Goal: Task Accomplishment & Management: Manage account settings

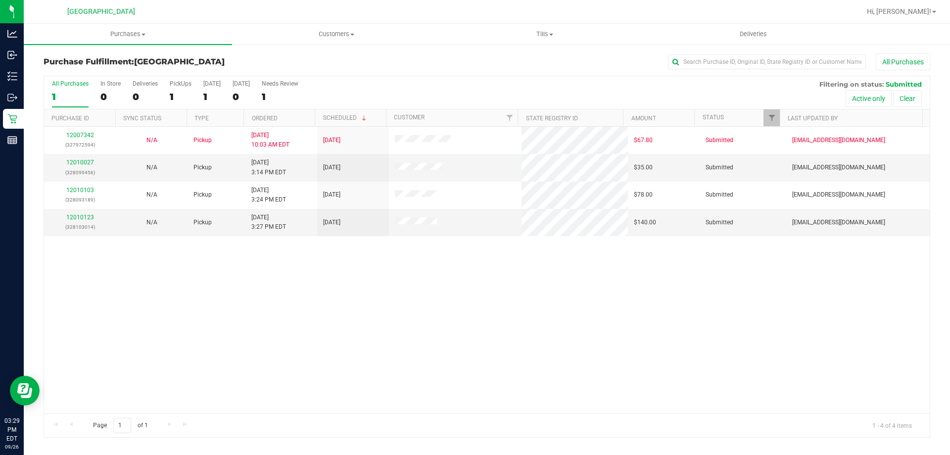
click at [231, 268] on div "12007342 (327972594) N/A Pickup 9/26/2025 10:03 AM EDT 9/26/2025 $67.80 Submitt…" at bounding box center [487, 270] width 886 height 287
click at [80, 163] on link "12010027" at bounding box center [80, 162] width 28 height 7
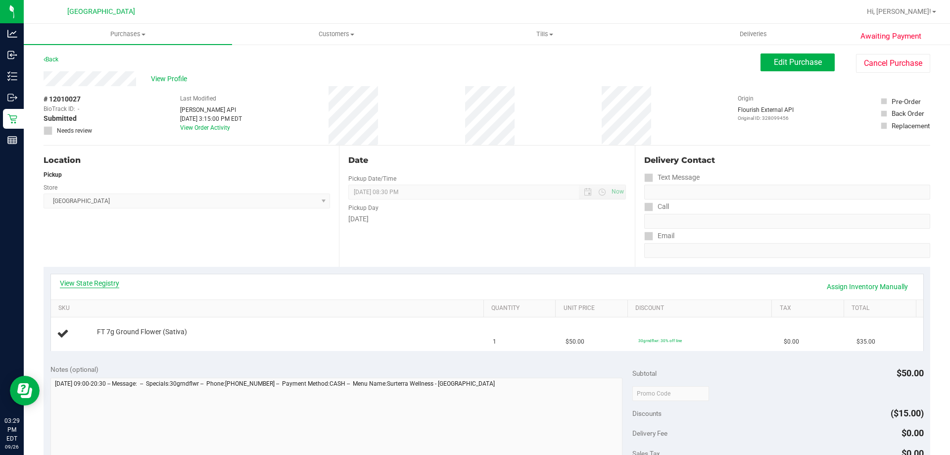
click at [111, 284] on link "View State Registry" at bounding box center [89, 283] width 59 height 10
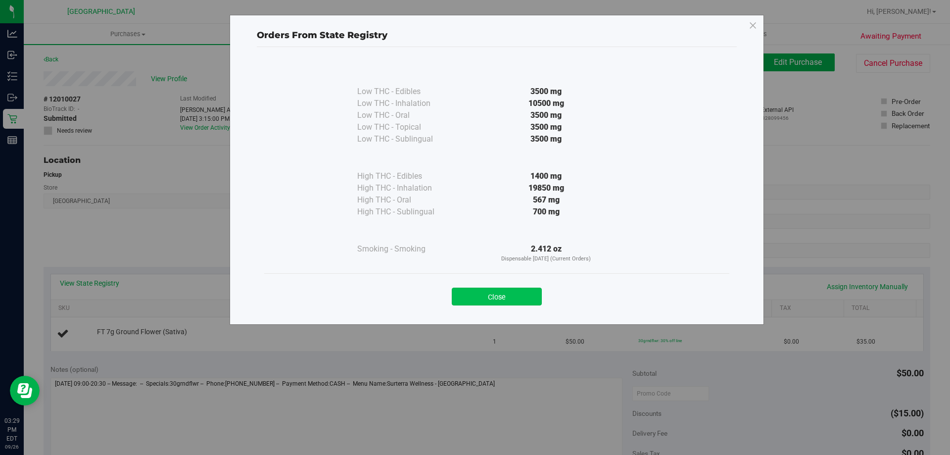
click at [510, 294] on button "Close" at bounding box center [497, 297] width 90 height 18
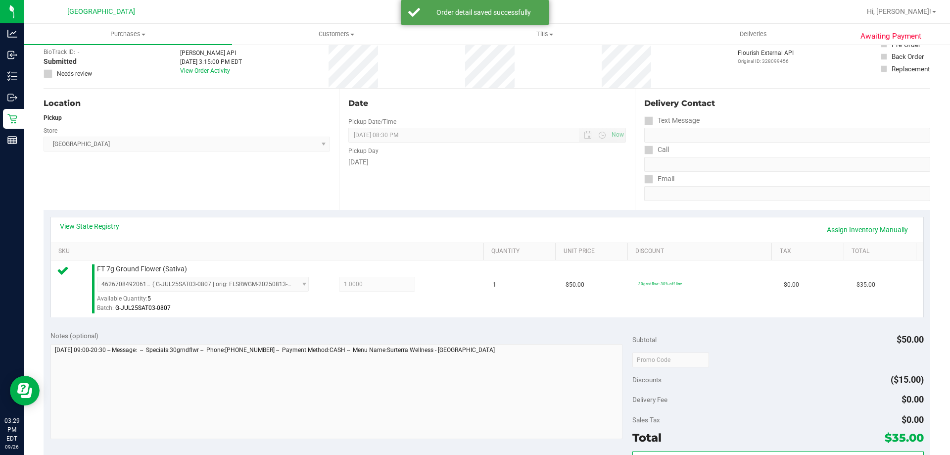
scroll to position [198, 0]
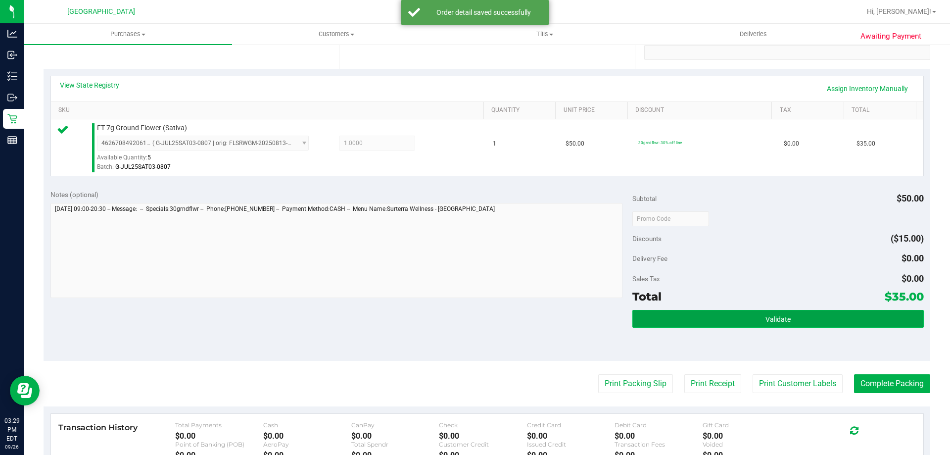
click at [667, 317] on button "Validate" at bounding box center [778, 319] width 291 height 18
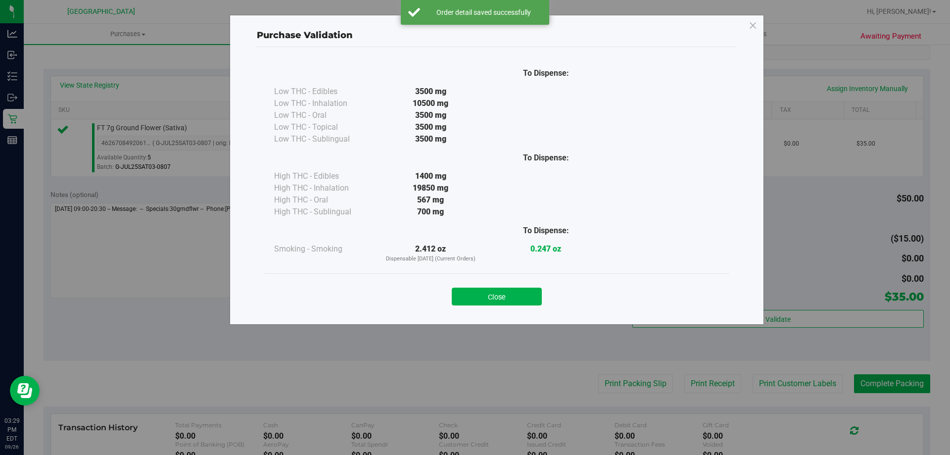
click at [499, 293] on button "Close" at bounding box center [497, 297] width 90 height 18
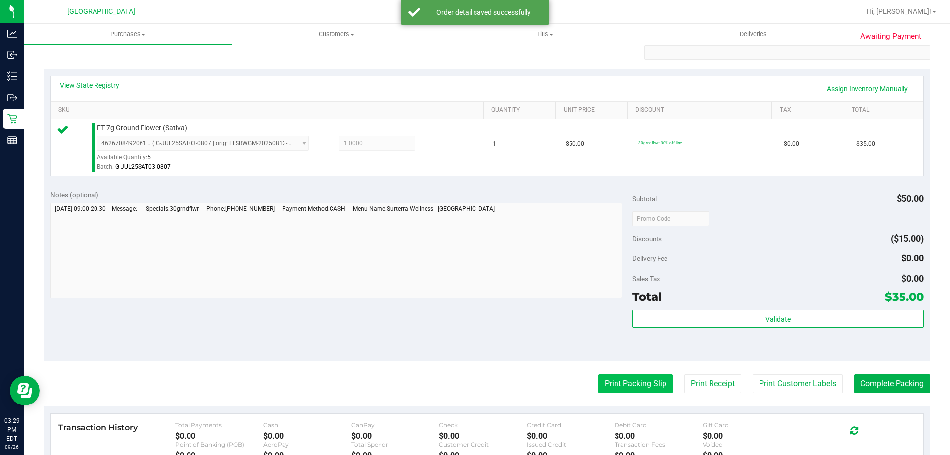
click at [612, 388] on button "Print Packing Slip" at bounding box center [635, 383] width 75 height 19
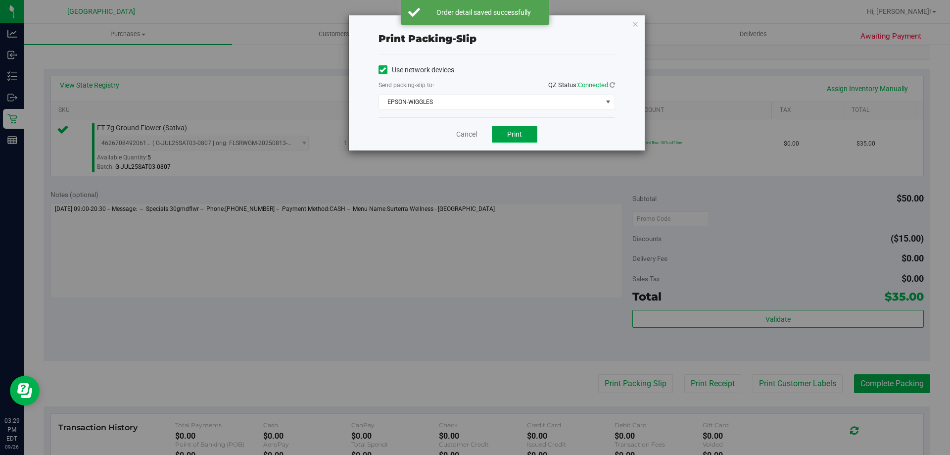
click at [506, 134] on button "Print" at bounding box center [515, 134] width 46 height 17
click at [470, 133] on link "Cancel" at bounding box center [466, 134] width 21 height 10
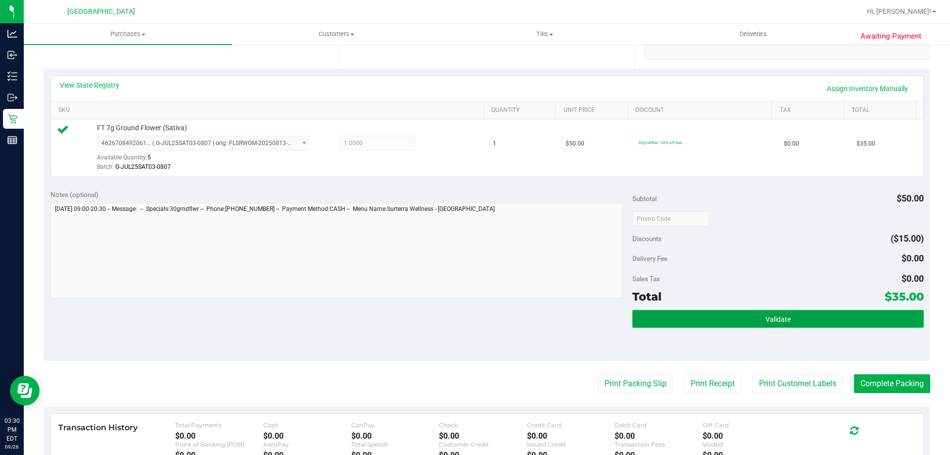
click at [766, 322] on span "Validate" at bounding box center [778, 319] width 25 height 8
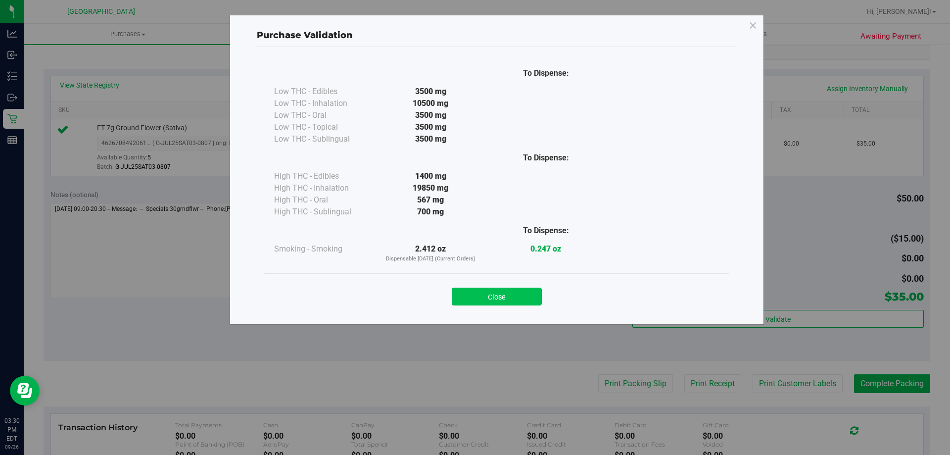
click at [506, 293] on button "Close" at bounding box center [497, 297] width 90 height 18
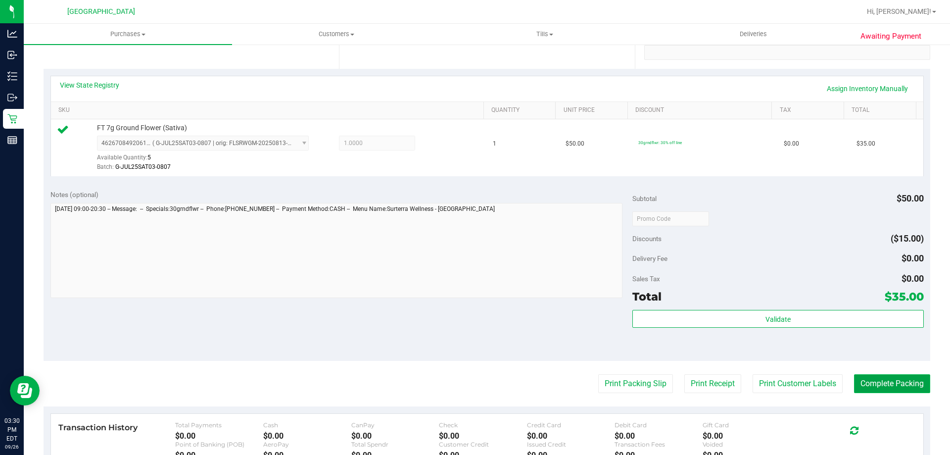
click at [870, 383] on button "Complete Packing" at bounding box center [892, 383] width 76 height 19
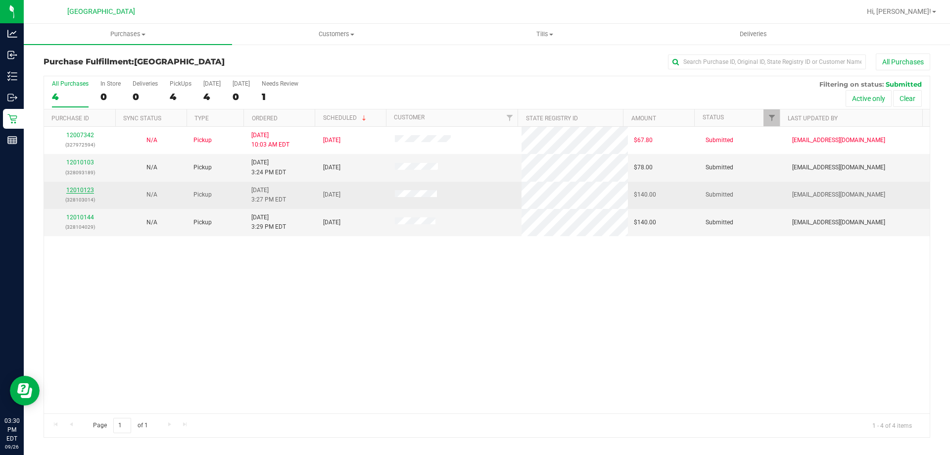
click at [80, 189] on link "12010123" at bounding box center [80, 190] width 28 height 7
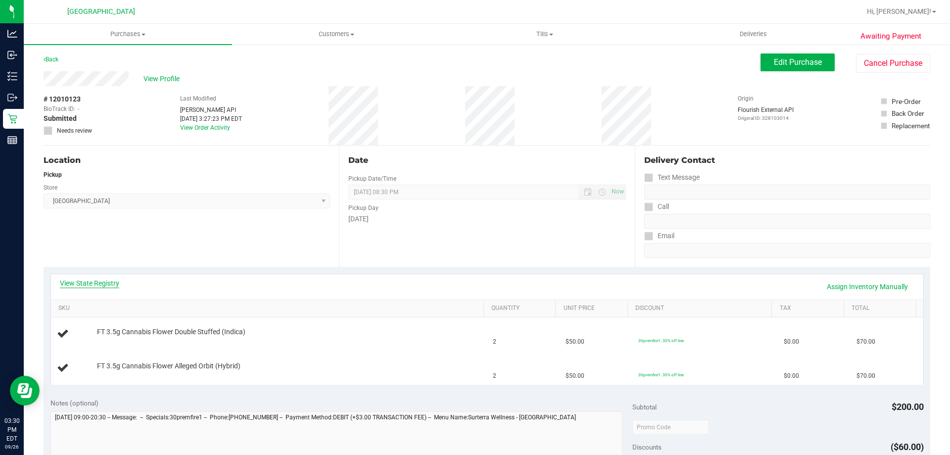
click at [86, 281] on link "View State Registry" at bounding box center [89, 283] width 59 height 10
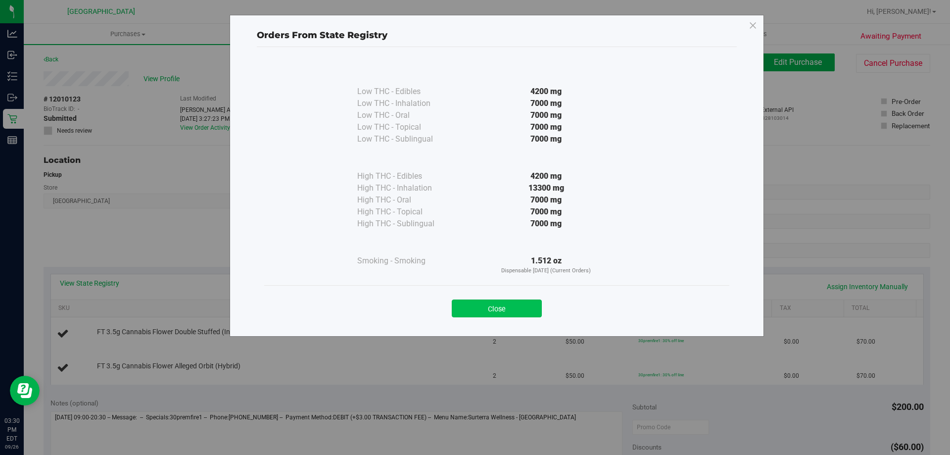
click at [531, 305] on button "Close" at bounding box center [497, 308] width 90 height 18
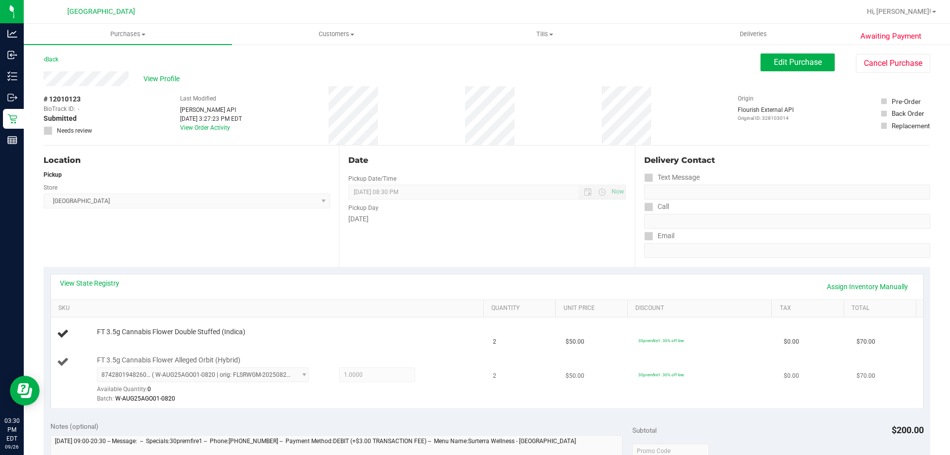
click at [178, 358] on span "FT 3.5g Cannabis Flower Alleged Orbit (Hybrid)" at bounding box center [169, 359] width 144 height 9
copy div "FT 3.5g Cannabis Flower Alleged Orbit (Hybrid)"
click at [403, 248] on div "Date Pickup Date/Time 09/26/2025 Now 09/26/2025 08:30 PM Now Pickup Day Friday" at bounding box center [487, 206] width 296 height 121
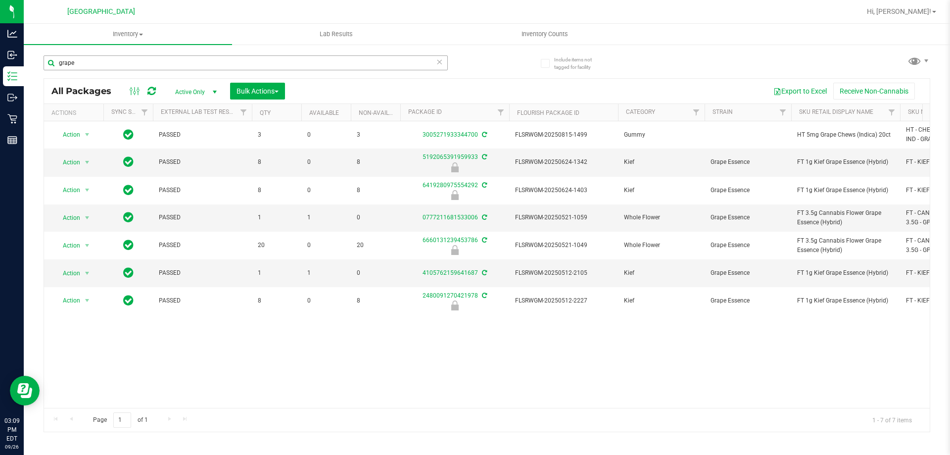
click at [249, 61] on input "grape" at bounding box center [246, 62] width 404 height 15
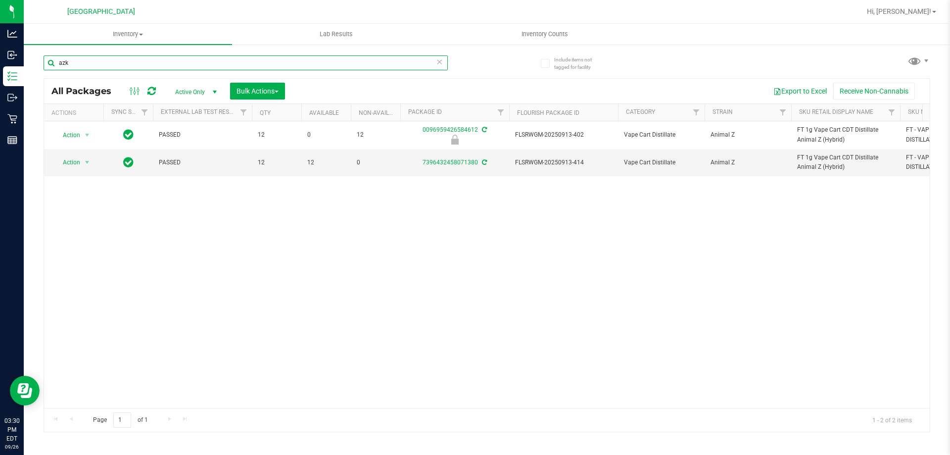
click at [247, 65] on input "azk" at bounding box center [246, 62] width 404 height 15
paste input "FT 3.5g Cannabis Flower Alleged Orbit (Hybrid)"
click at [217, 63] on input "FT 3.5g Cannabis Flower Alleged Orbit (Hybrid)" at bounding box center [246, 62] width 404 height 15
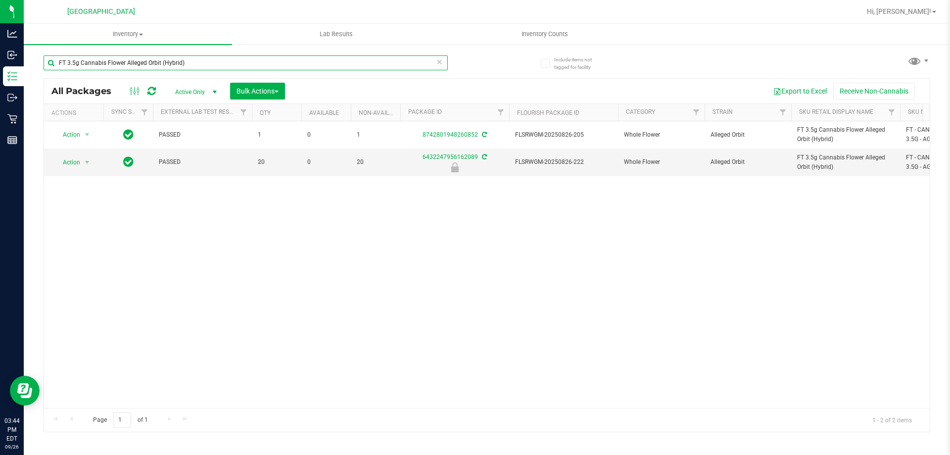
click at [217, 63] on input "FT 3.5g Cannabis Flower Alleged Orbit (Hybrid)" at bounding box center [246, 62] width 404 height 15
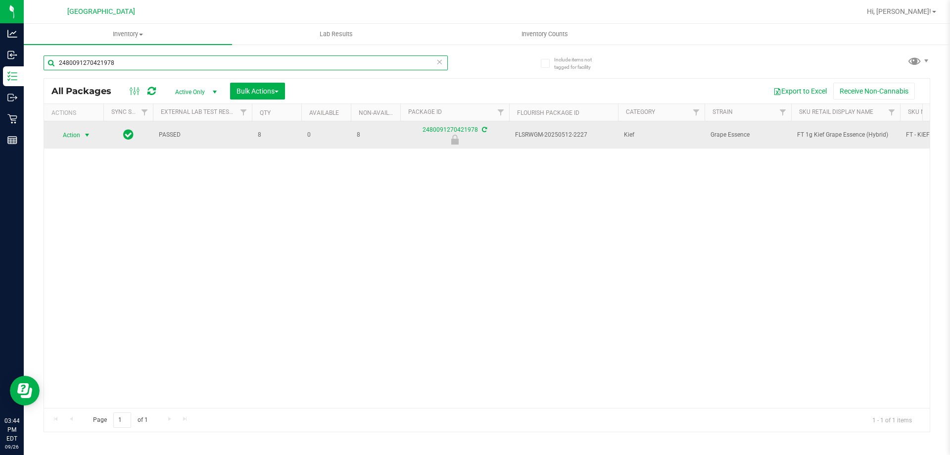
type input "2480091270421978"
click at [71, 134] on span "Action" at bounding box center [67, 135] width 27 height 14
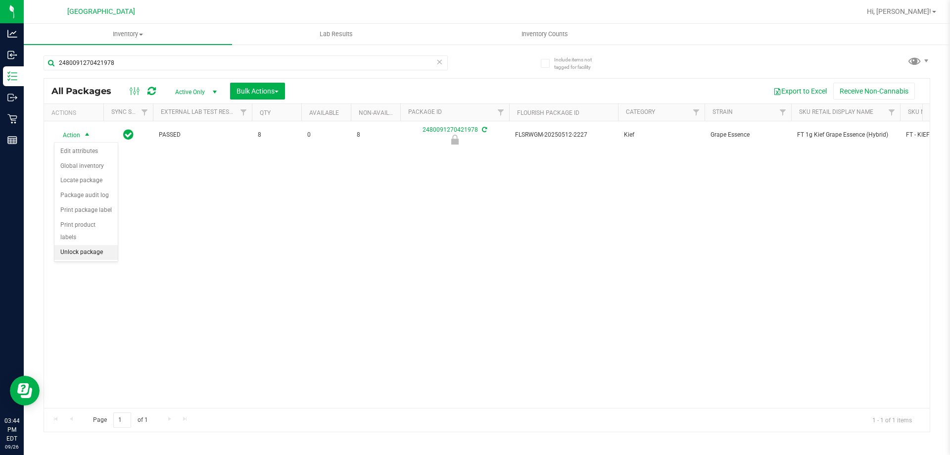
click at [84, 245] on li "Unlock package" at bounding box center [85, 252] width 63 height 15
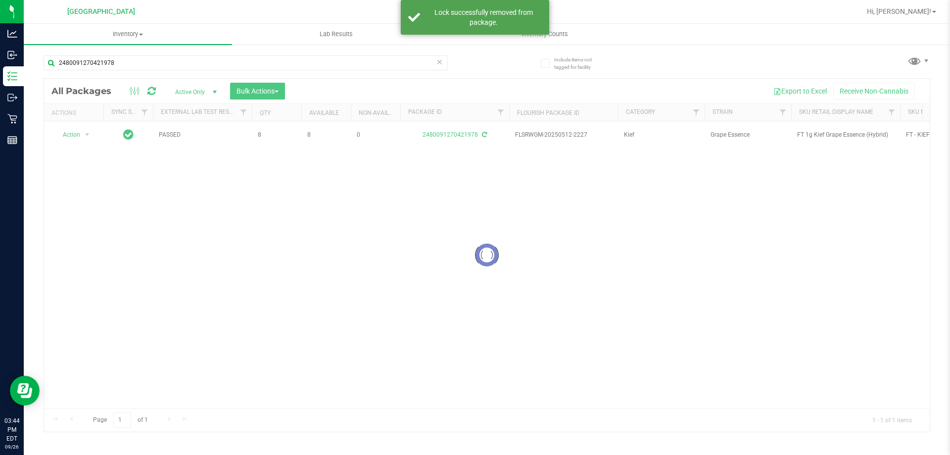
click at [821, 134] on div at bounding box center [487, 255] width 886 height 353
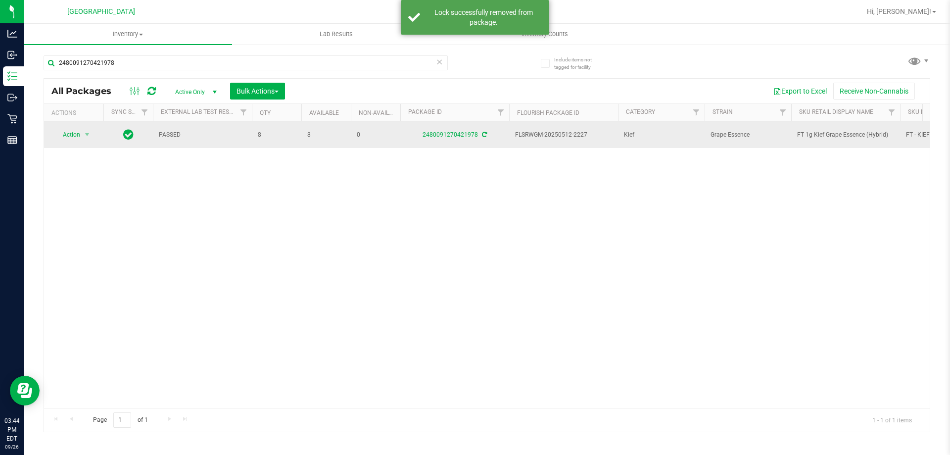
click at [825, 134] on span "FT 1g Kief Grape Essence (Hybrid)" at bounding box center [845, 134] width 97 height 9
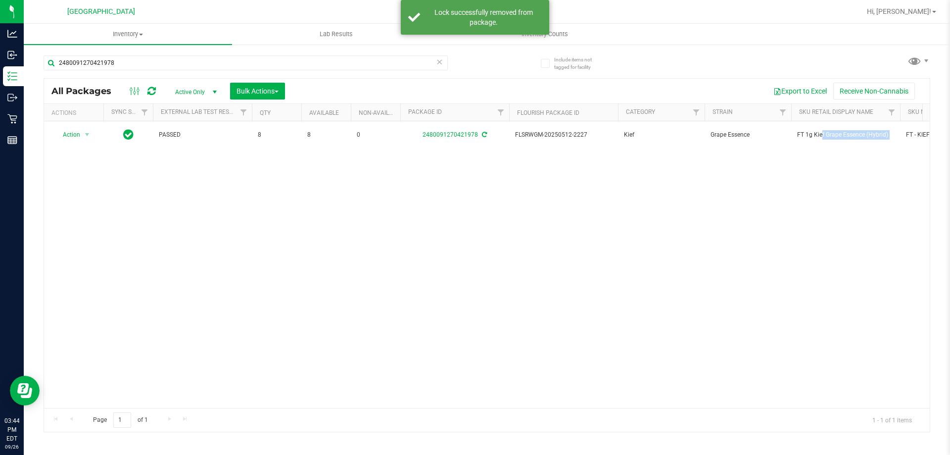
copy tr "FT 1g Kief Grape Essence (Hybrid)"
click at [416, 66] on input "2480091270421978" at bounding box center [246, 62] width 404 height 15
paste input "FT 1g Kief Grape Essence (Hybrid)"
click at [416, 66] on input "2480091270421978" at bounding box center [246, 62] width 404 height 15
type input "FT 1g Kief Grape Essence (Hybrid)"
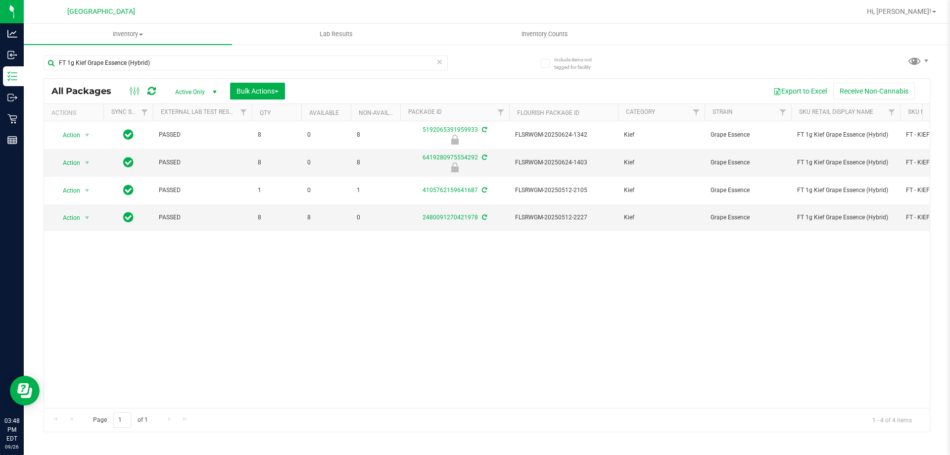
click at [250, 234] on div "Action Action Edit attributes Global inventory Locate package Package audit log…" at bounding box center [487, 264] width 886 height 287
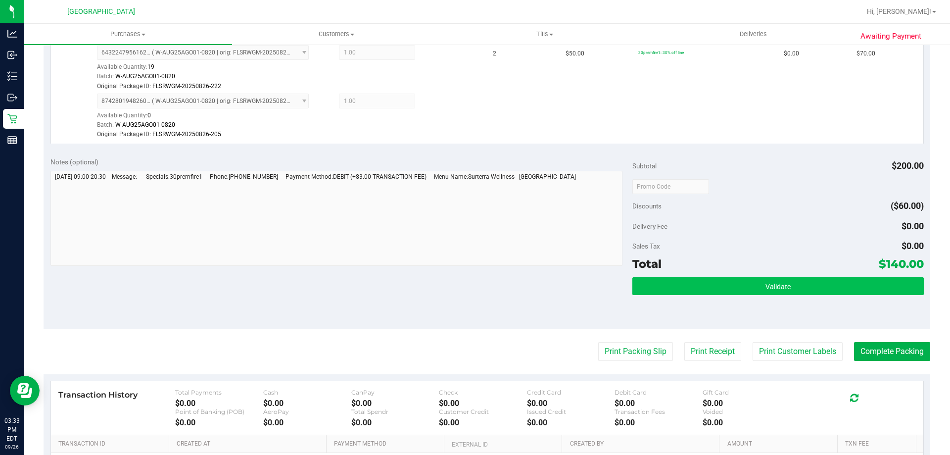
scroll to position [346, 0]
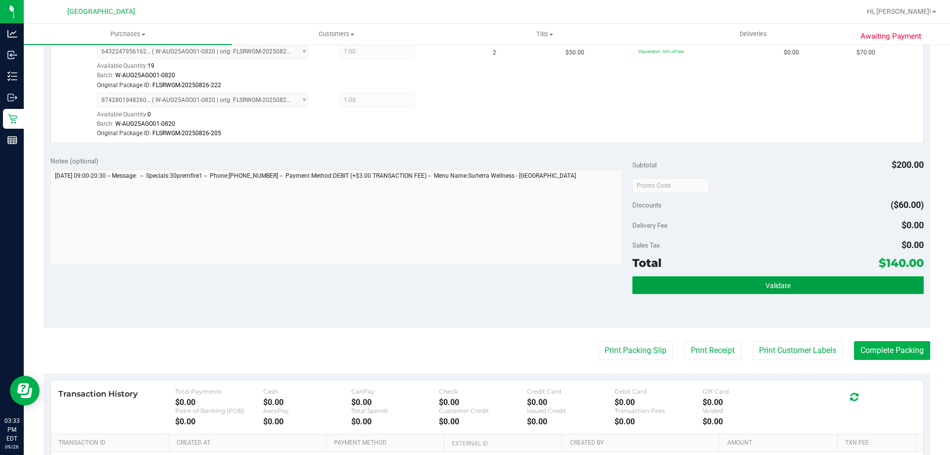
click at [782, 283] on span "Validate" at bounding box center [778, 286] width 25 height 8
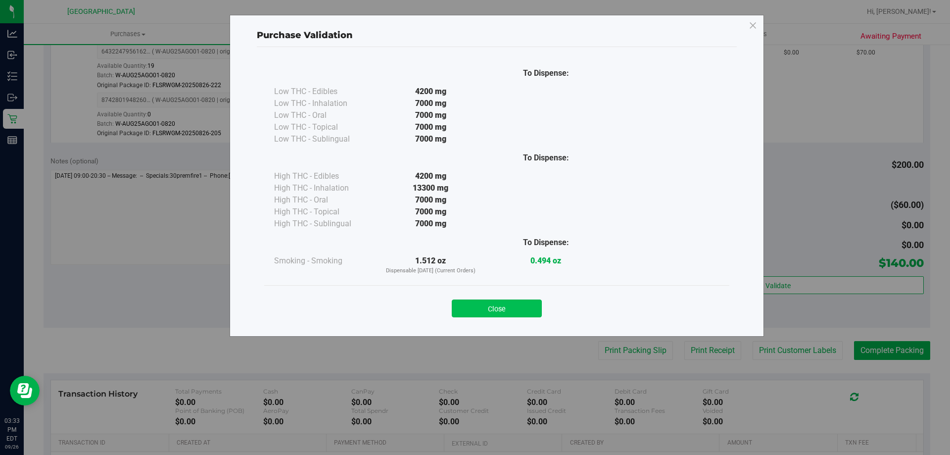
click at [488, 315] on button "Close" at bounding box center [497, 308] width 90 height 18
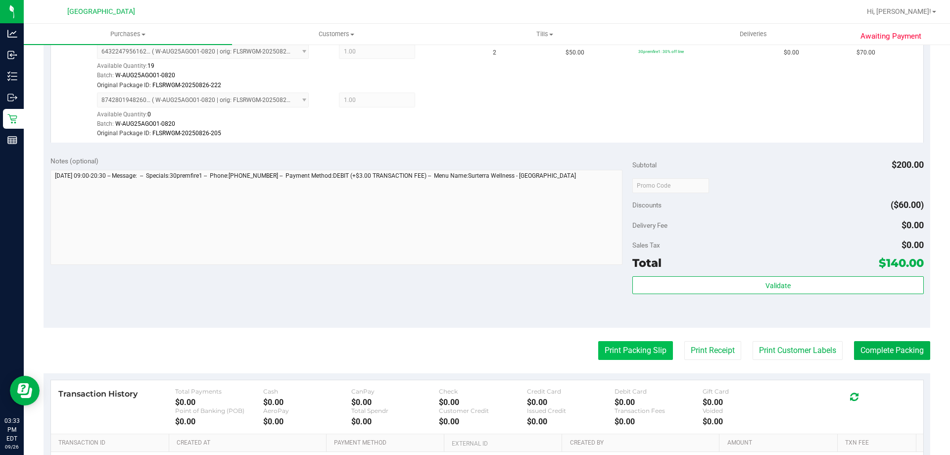
click at [620, 346] on button "Print Packing Slip" at bounding box center [635, 350] width 75 height 19
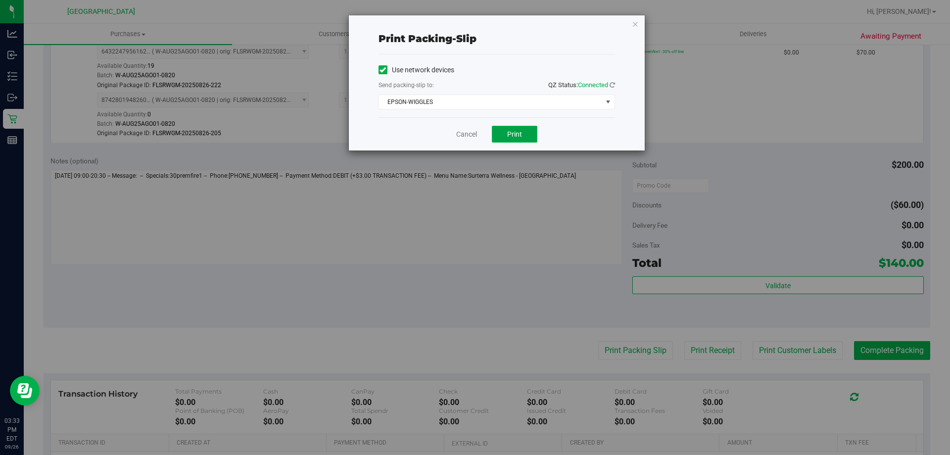
click at [524, 129] on button "Print" at bounding box center [515, 134] width 46 height 17
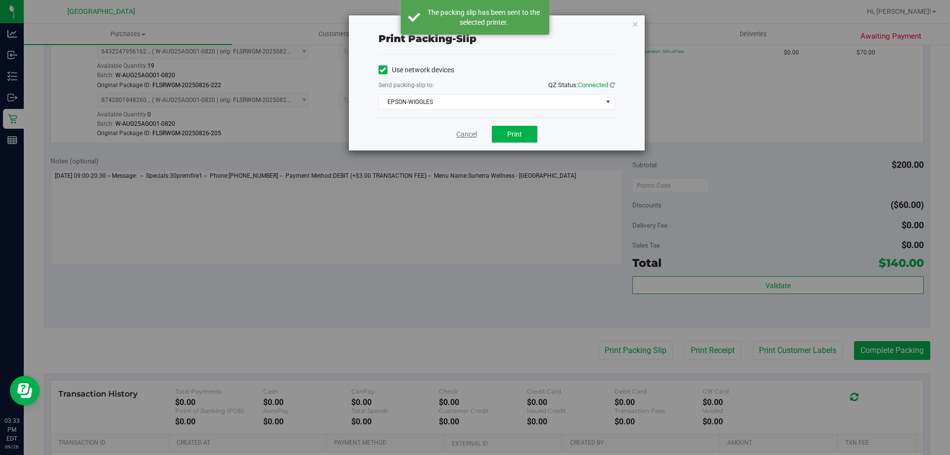
click at [472, 139] on link "Cancel" at bounding box center [466, 134] width 21 height 10
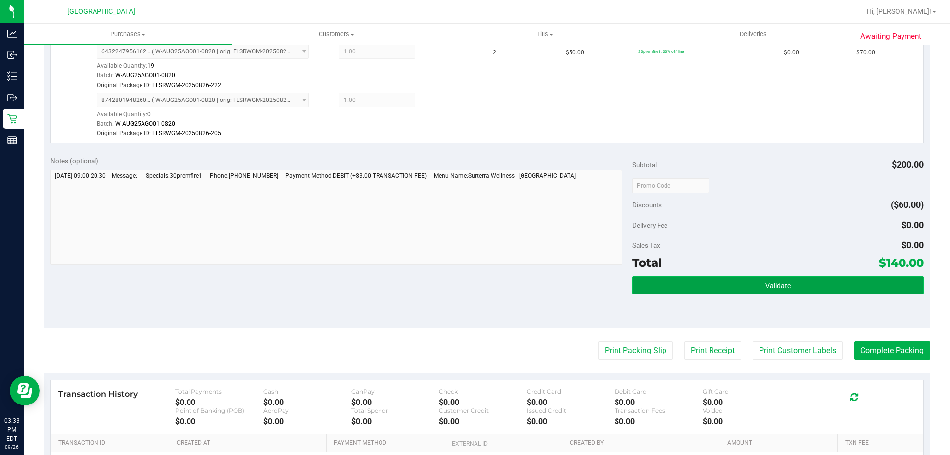
click at [795, 290] on button "Validate" at bounding box center [778, 285] width 291 height 18
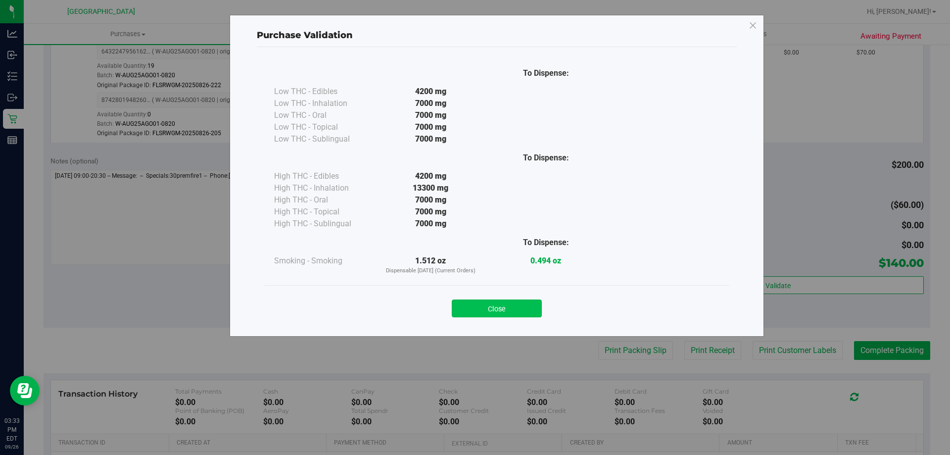
click at [533, 300] on button "Close" at bounding box center [497, 308] width 90 height 18
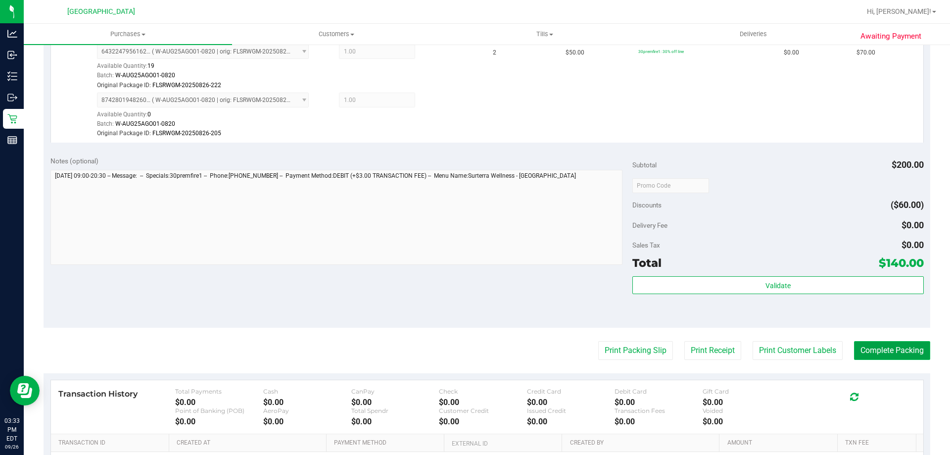
click at [875, 348] on button "Complete Packing" at bounding box center [892, 350] width 76 height 19
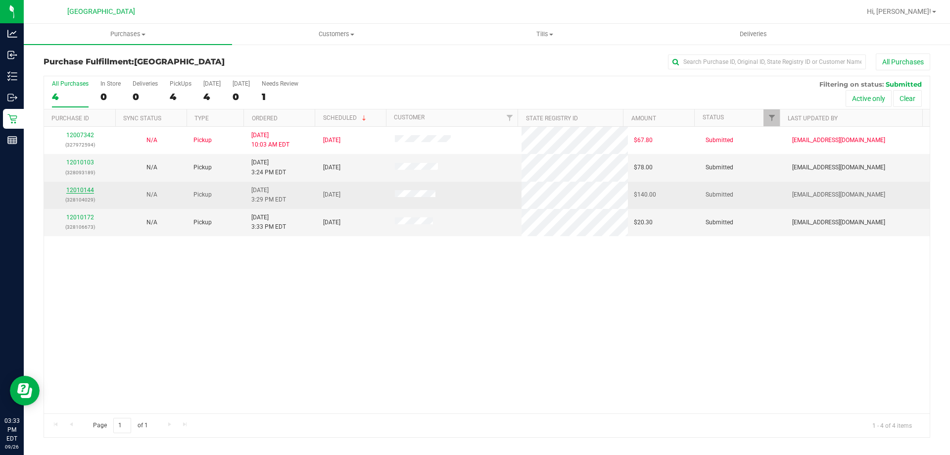
click at [87, 189] on link "12010144" at bounding box center [80, 190] width 28 height 7
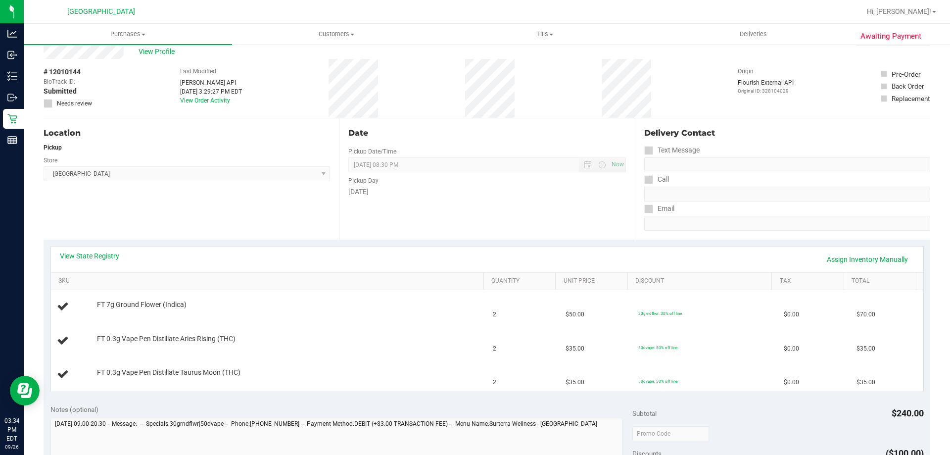
scroll to position [49, 0]
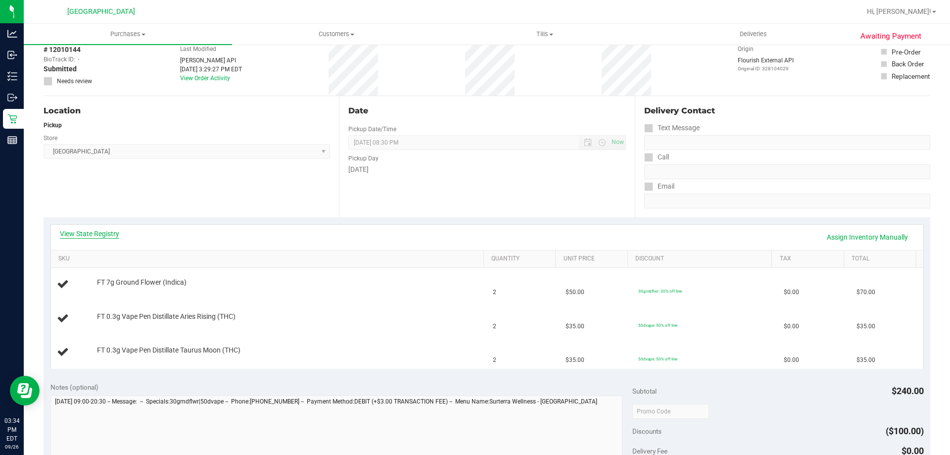
click at [105, 232] on link "View State Registry" at bounding box center [89, 234] width 59 height 10
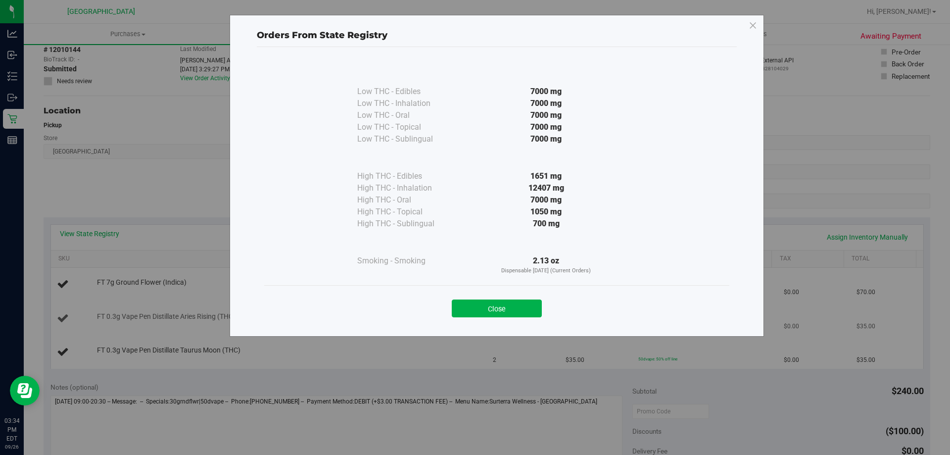
click at [519, 306] on button "Close" at bounding box center [497, 308] width 90 height 18
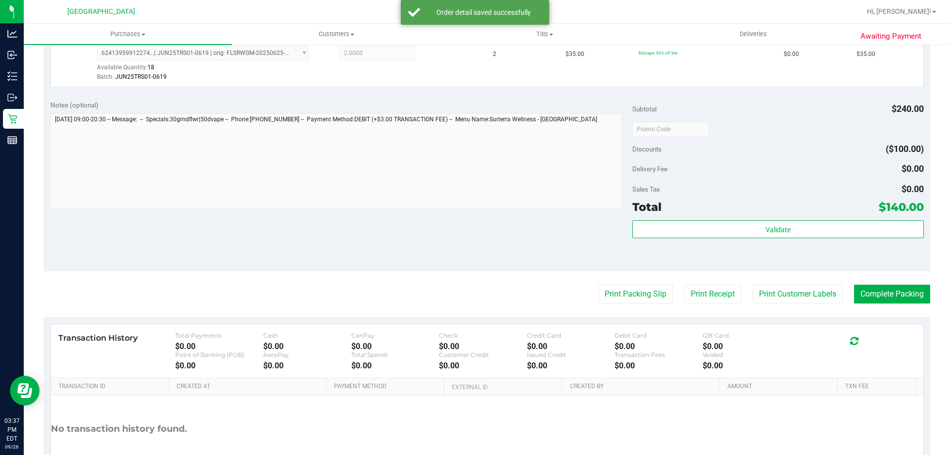
scroll to position [445, 0]
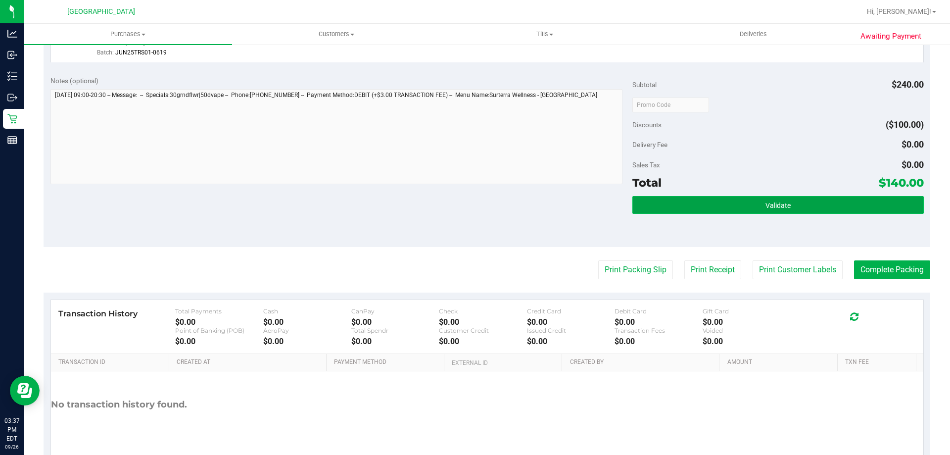
click at [751, 208] on button "Validate" at bounding box center [778, 205] width 291 height 18
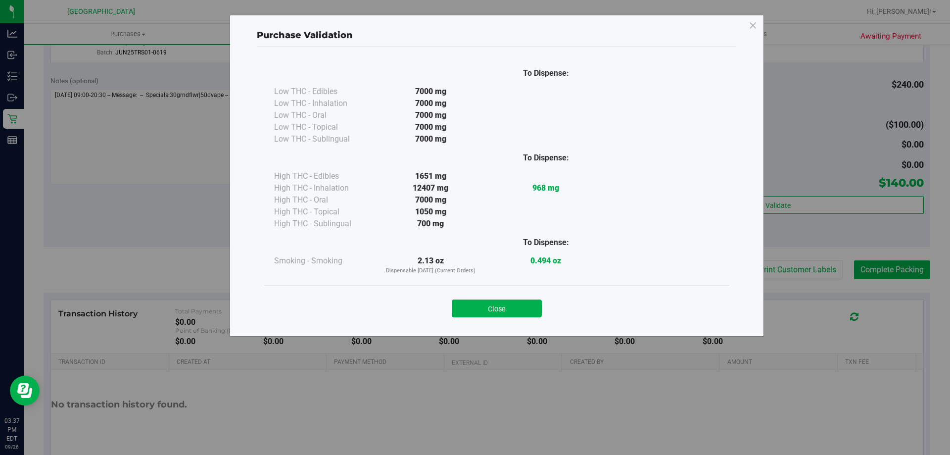
click at [511, 317] on div "Close" at bounding box center [496, 305] width 465 height 40
click at [512, 312] on button "Close" at bounding box center [497, 308] width 90 height 18
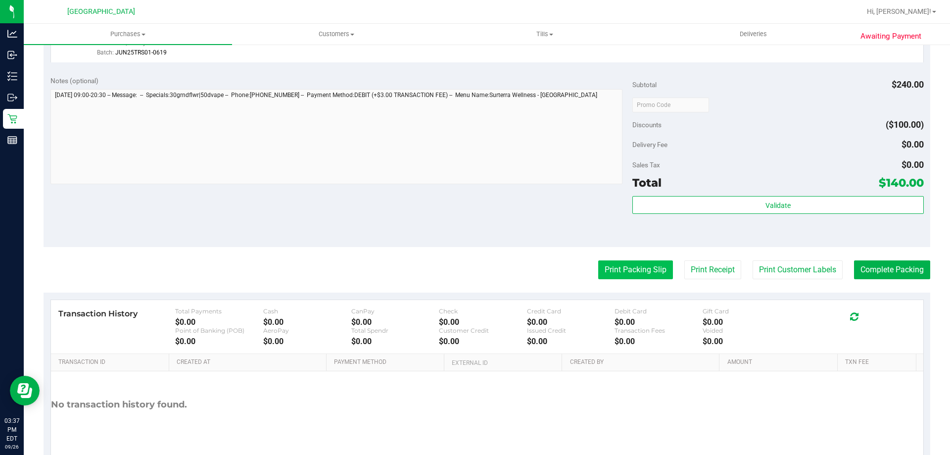
click at [611, 277] on button "Print Packing Slip" at bounding box center [635, 269] width 75 height 19
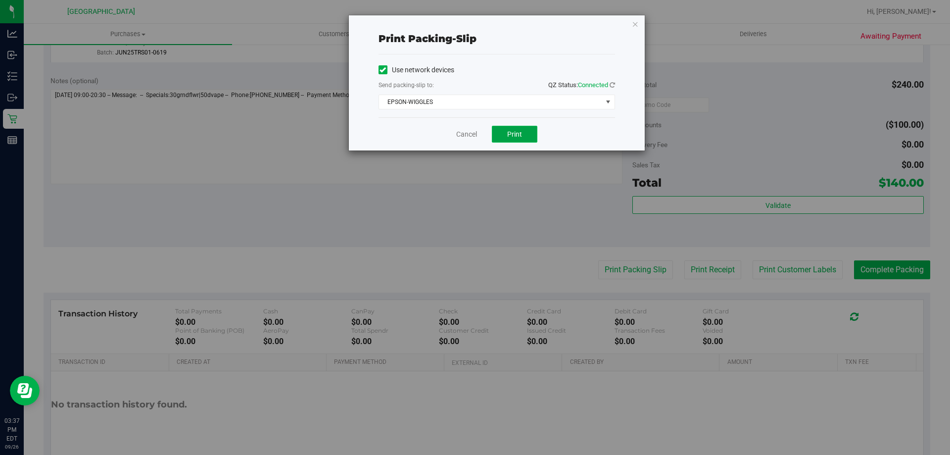
click at [506, 135] on button "Print" at bounding box center [515, 134] width 46 height 17
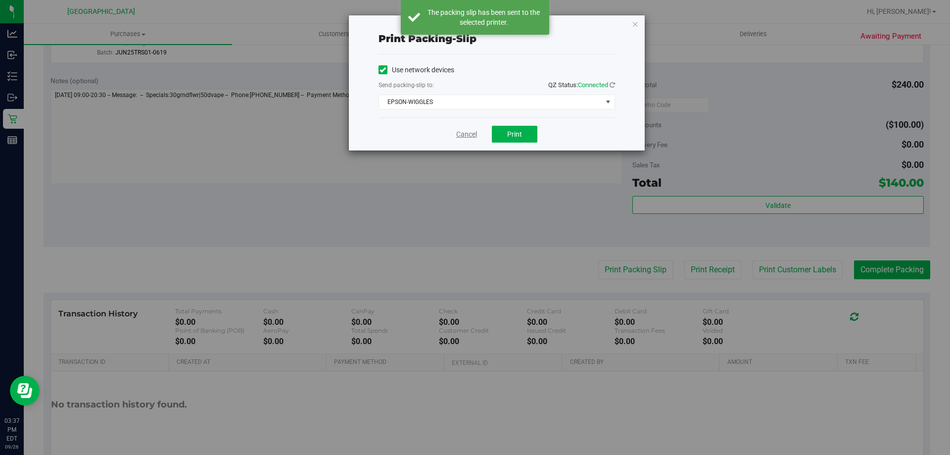
click at [467, 133] on link "Cancel" at bounding box center [466, 134] width 21 height 10
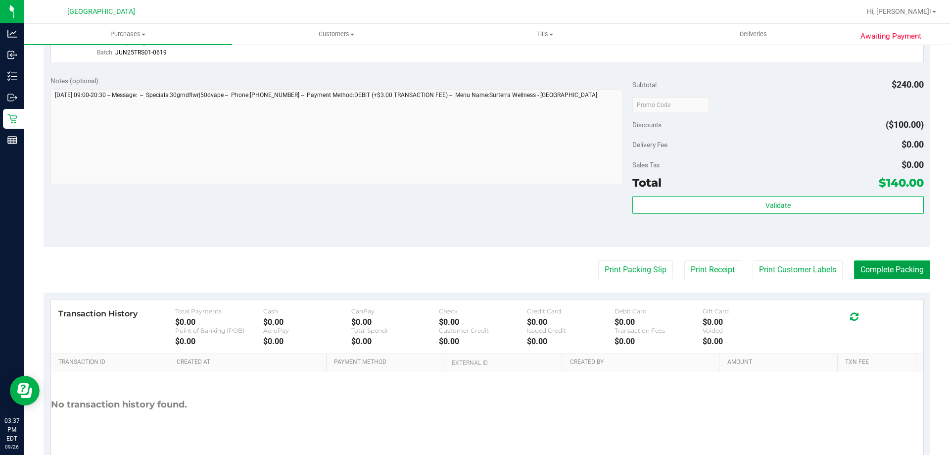
click at [907, 271] on button "Complete Packing" at bounding box center [892, 269] width 76 height 19
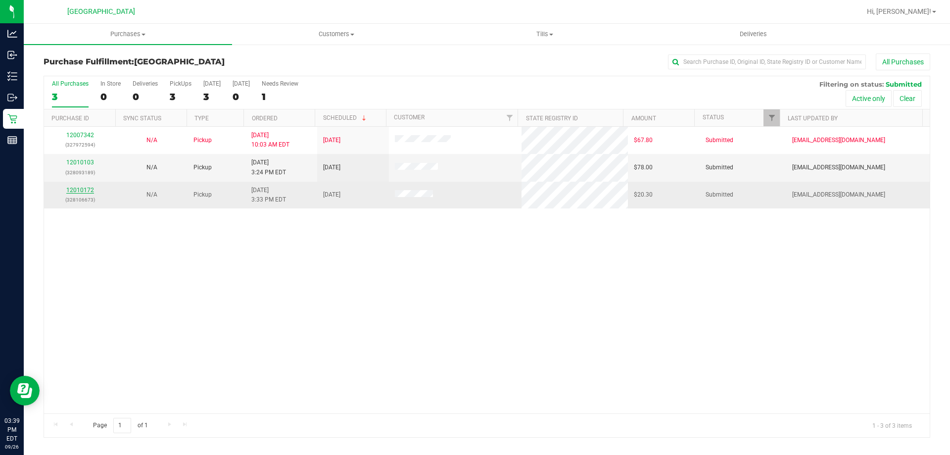
click at [78, 187] on link "12010172" at bounding box center [80, 190] width 28 height 7
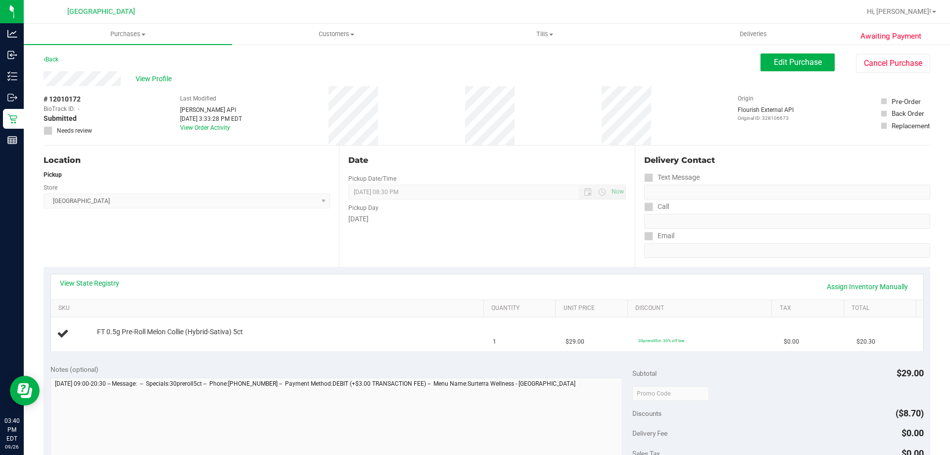
click at [48, 55] on div "Back" at bounding box center [51, 59] width 15 height 12
click at [50, 59] on link "Back" at bounding box center [51, 59] width 15 height 7
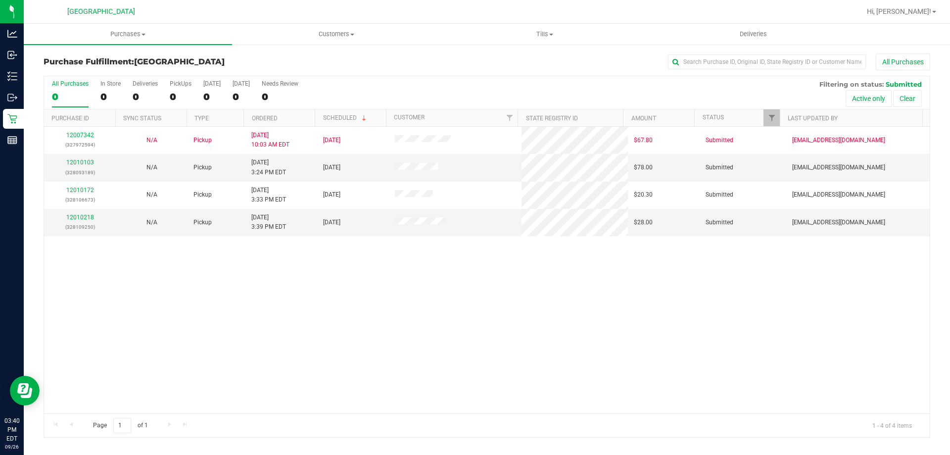
click at [174, 276] on div "12007342 (327972594) N/A Pickup 9/26/2025 10:03 AM EDT 9/26/2025 $67.80 Submitt…" at bounding box center [487, 270] width 886 height 287
click at [83, 163] on link "12010103" at bounding box center [80, 162] width 28 height 7
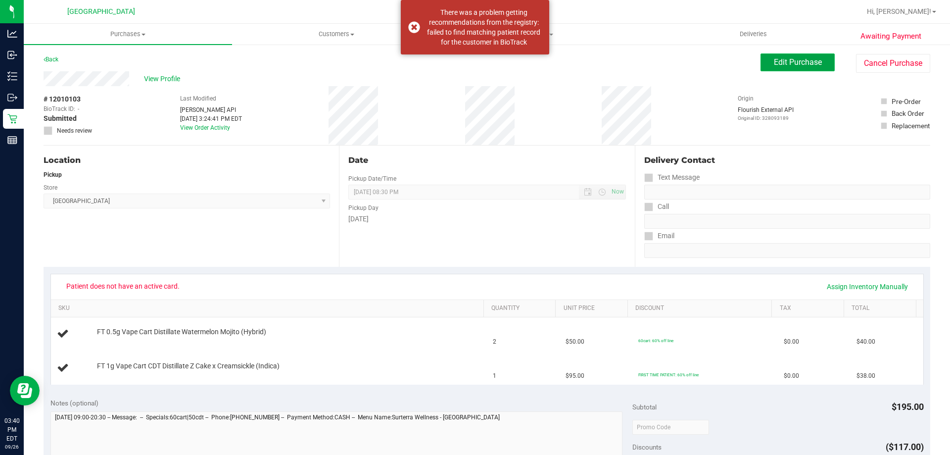
click at [782, 58] on span "Edit Purchase" at bounding box center [798, 61] width 48 height 9
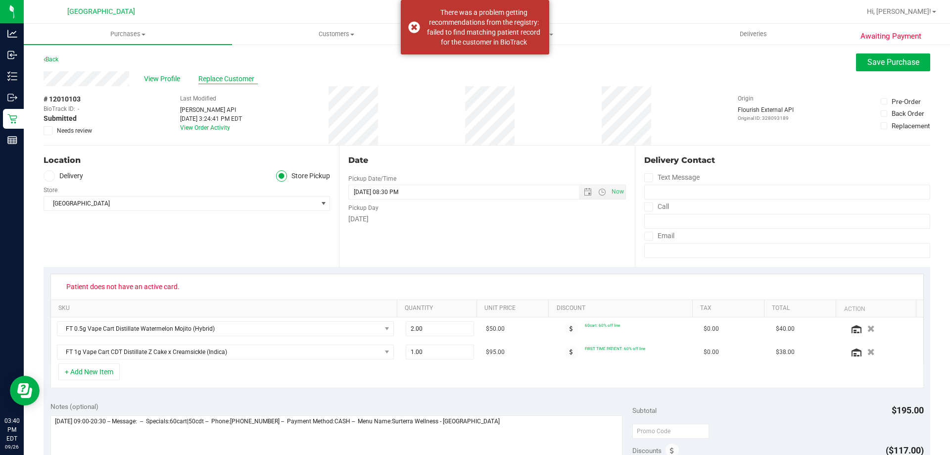
click at [238, 80] on span "Replace Customer" at bounding box center [227, 79] width 59 height 10
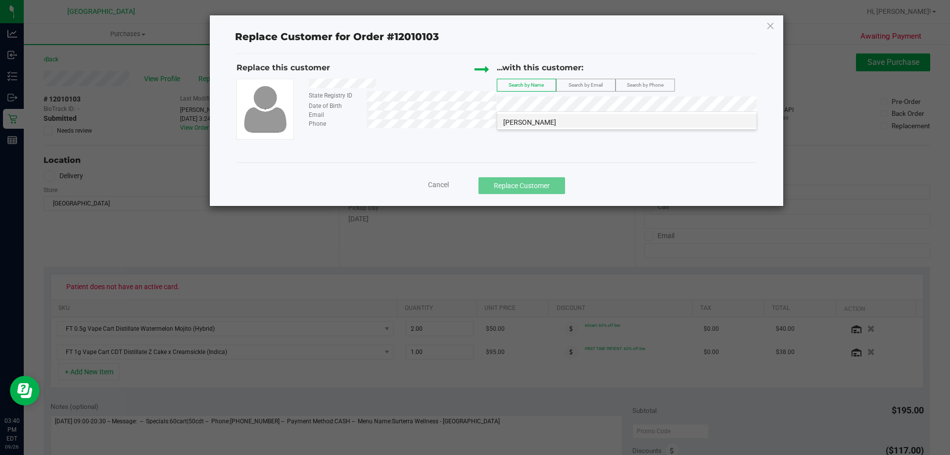
click at [578, 123] on li "Sean McBratnie" at bounding box center [626, 121] width 259 height 14
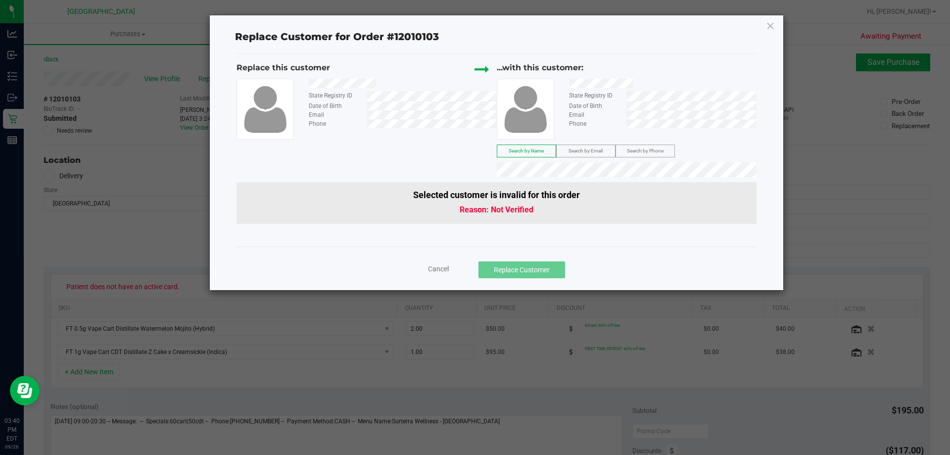
click at [594, 229] on div "Replace this customer State Registry ID Date of Birth Email Phone ...with this …" at bounding box center [497, 150] width 520 height 193
click at [547, 185] on span "SEAN MC BRATNIE" at bounding box center [529, 188] width 53 height 8
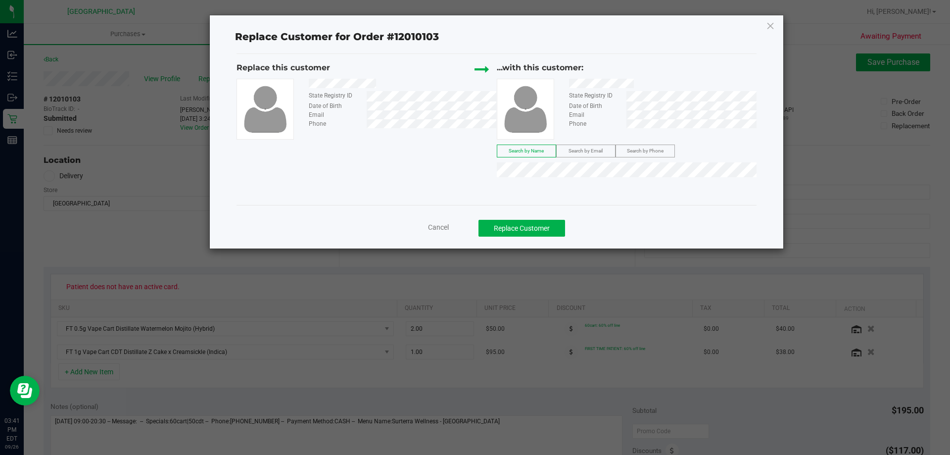
click at [548, 198] on div "Replace this customer State Registry ID Date of Birth Email Phone ...with this …" at bounding box center [497, 129] width 520 height 151
click at [516, 225] on button "Replace Customer" at bounding box center [522, 228] width 87 height 17
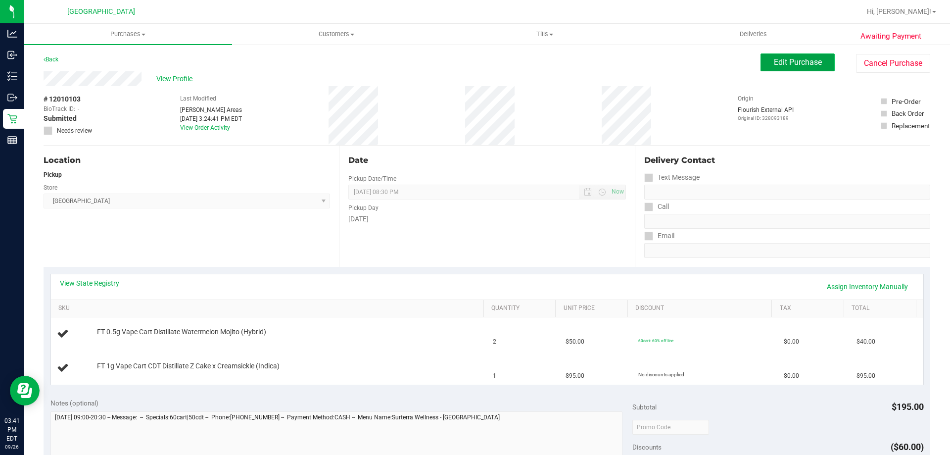
click at [790, 59] on span "Edit Purchase" at bounding box center [798, 61] width 48 height 9
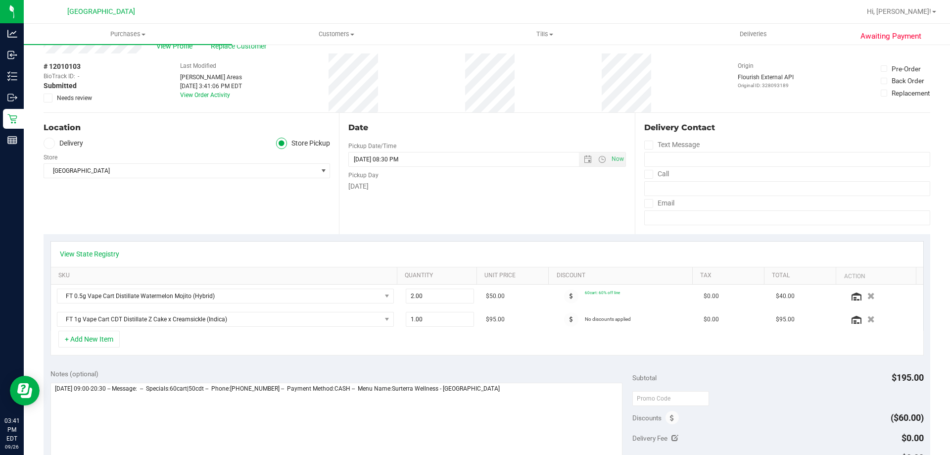
scroll to position [49, 0]
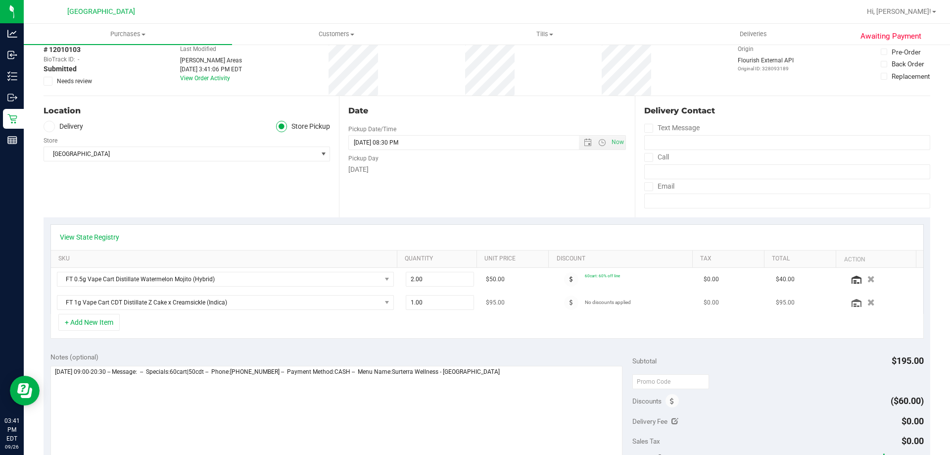
click at [558, 300] on div at bounding box center [571, 303] width 27 height 14
click at [570, 301] on icon at bounding box center [571, 302] width 3 height 6
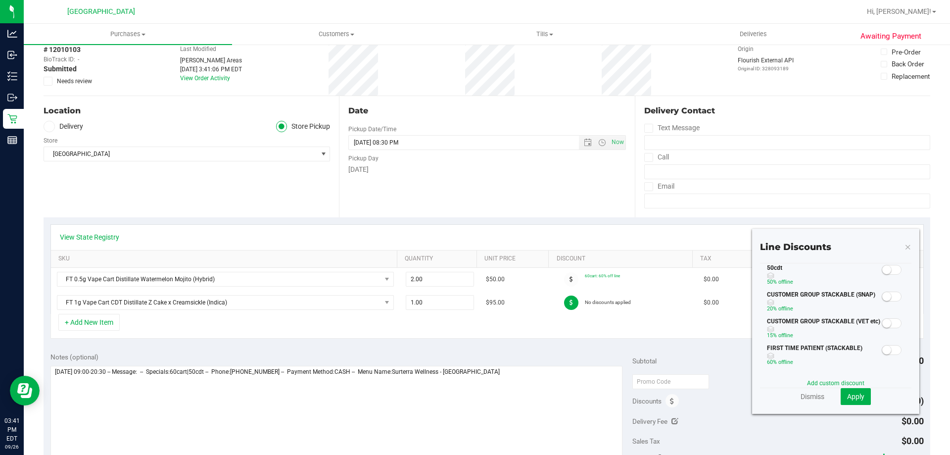
click at [883, 268] on small at bounding box center [887, 269] width 9 height 9
click at [847, 396] on span "Apply" at bounding box center [855, 397] width 17 height 8
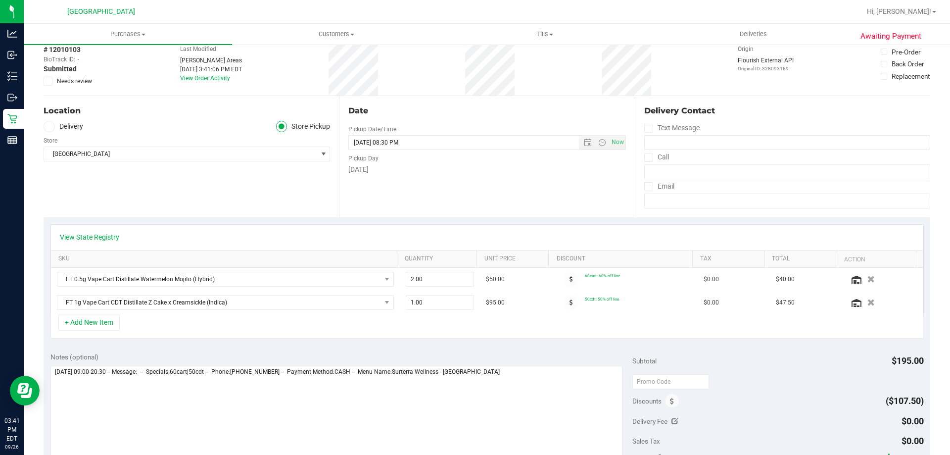
scroll to position [0, 0]
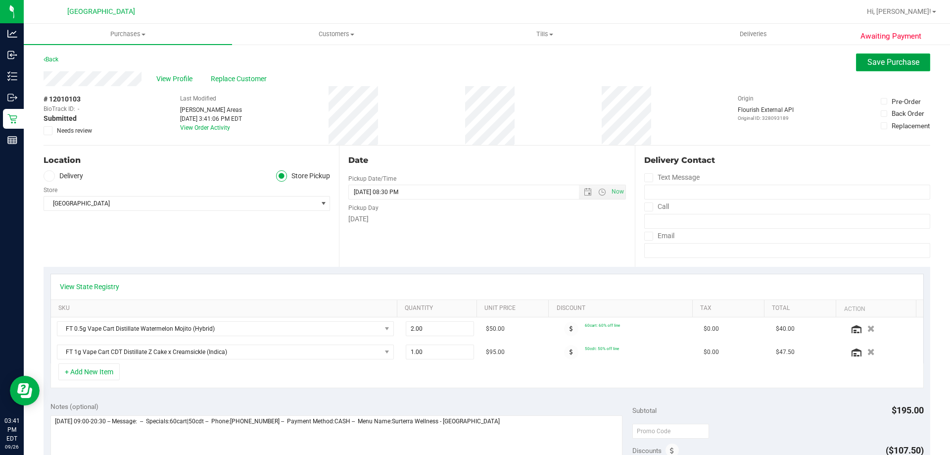
click at [876, 59] on span "Save Purchase" at bounding box center [894, 61] width 52 height 9
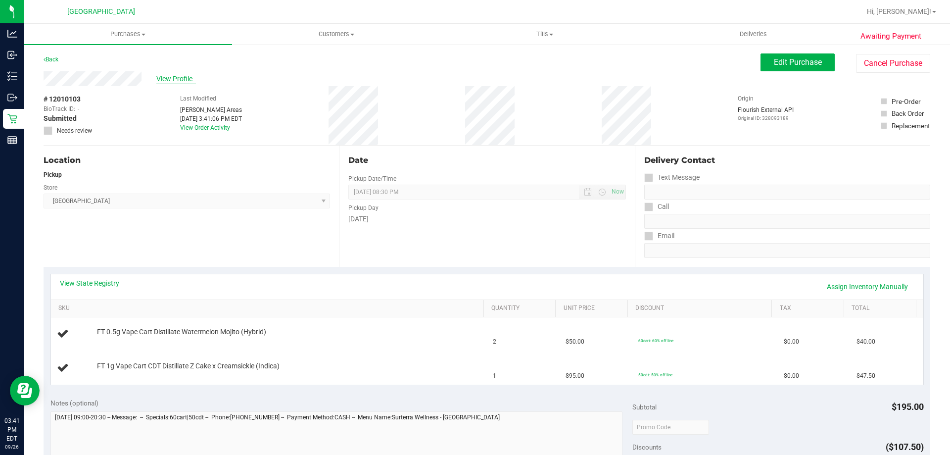
click at [168, 81] on span "View Profile" at bounding box center [176, 79] width 40 height 10
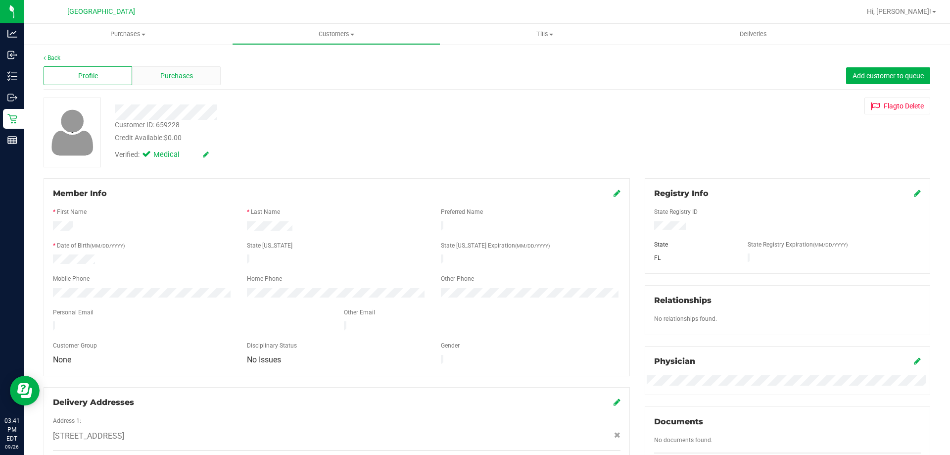
click at [191, 77] on span "Purchases" at bounding box center [176, 76] width 33 height 10
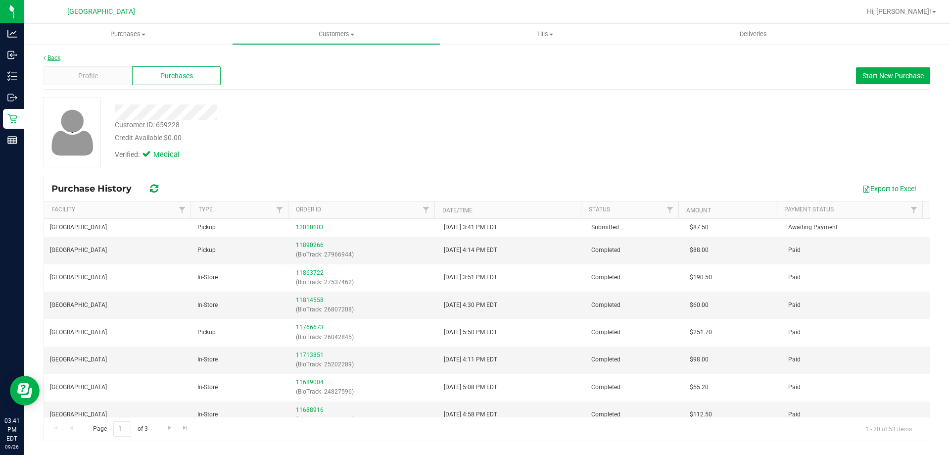
click at [49, 57] on link "Back" at bounding box center [52, 57] width 17 height 7
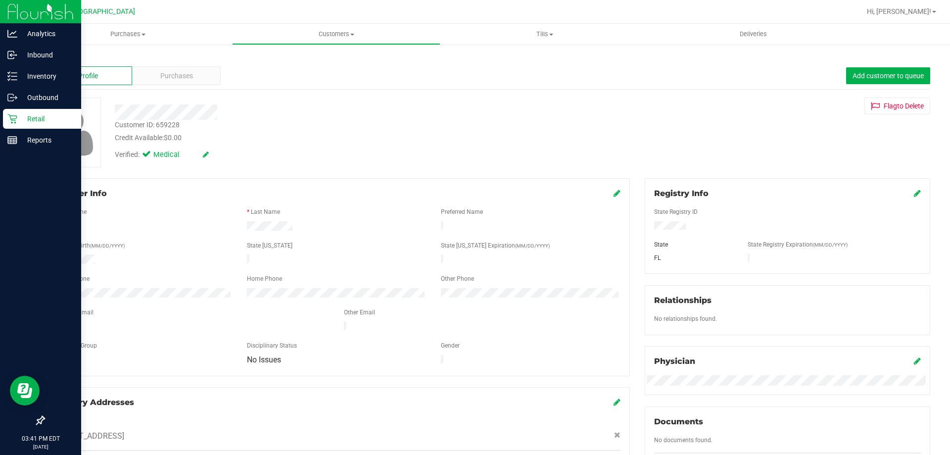
click at [8, 119] on icon at bounding box center [12, 119] width 10 height 10
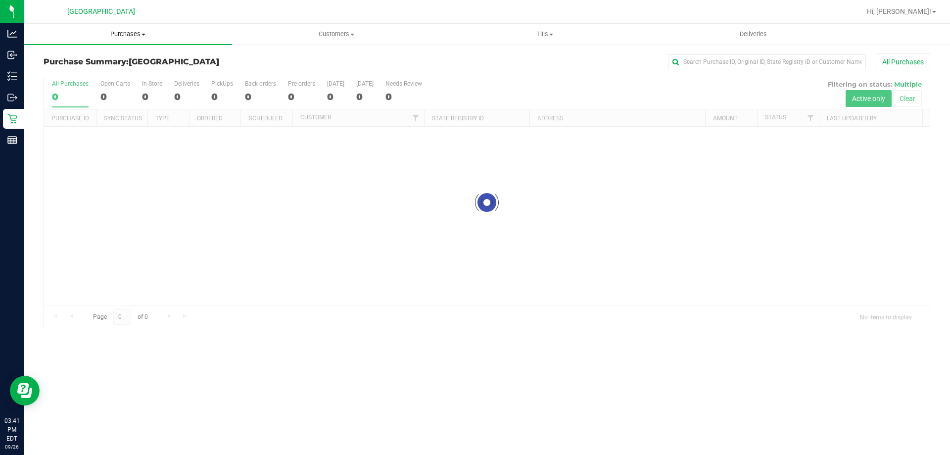
click at [113, 35] on span "Purchases" at bounding box center [128, 34] width 208 height 9
click at [80, 72] on span "Fulfillment" at bounding box center [54, 71] width 61 height 8
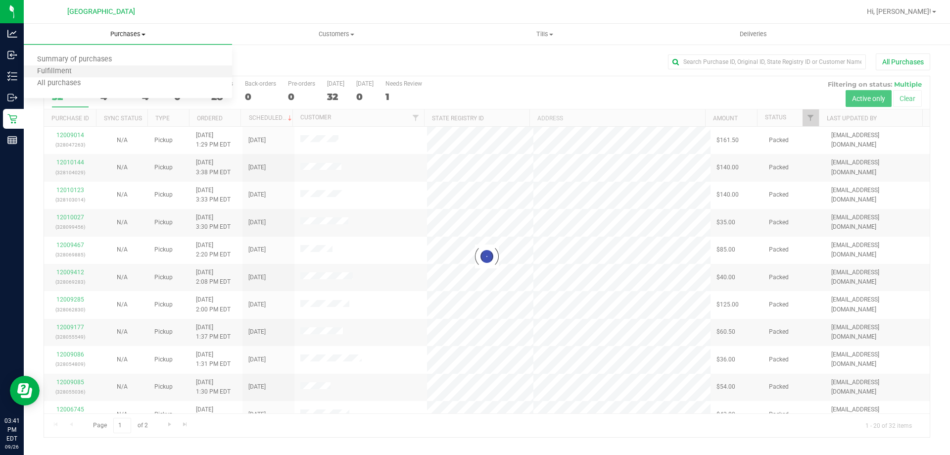
click at [87, 68] on li "Fulfillment" at bounding box center [128, 72] width 208 height 12
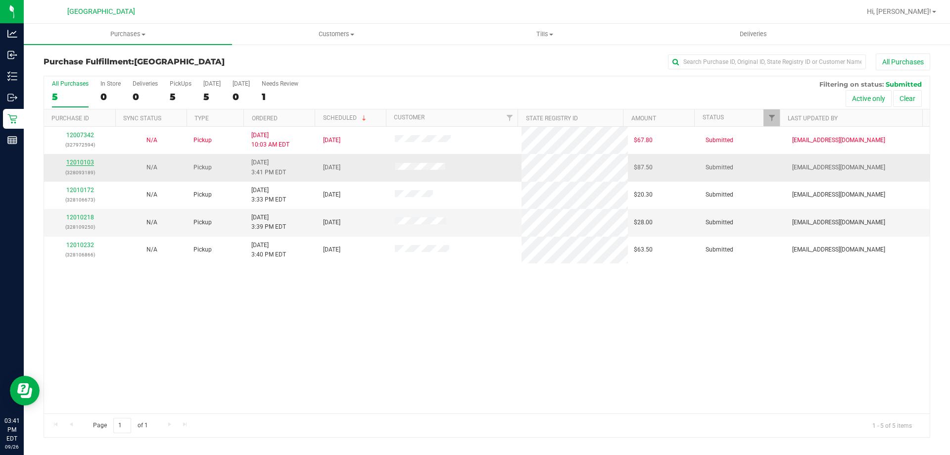
click at [86, 162] on link "12010103" at bounding box center [80, 162] width 28 height 7
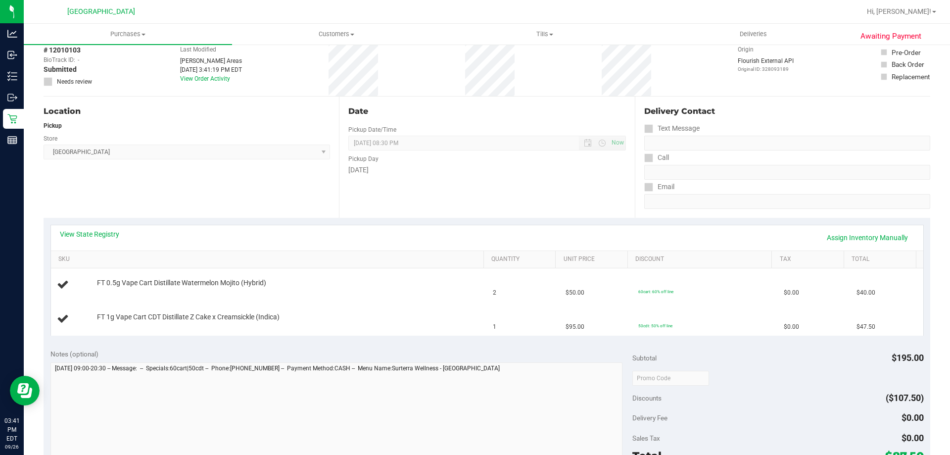
scroll to position [49, 0]
click at [101, 233] on link "View State Registry" at bounding box center [89, 234] width 59 height 10
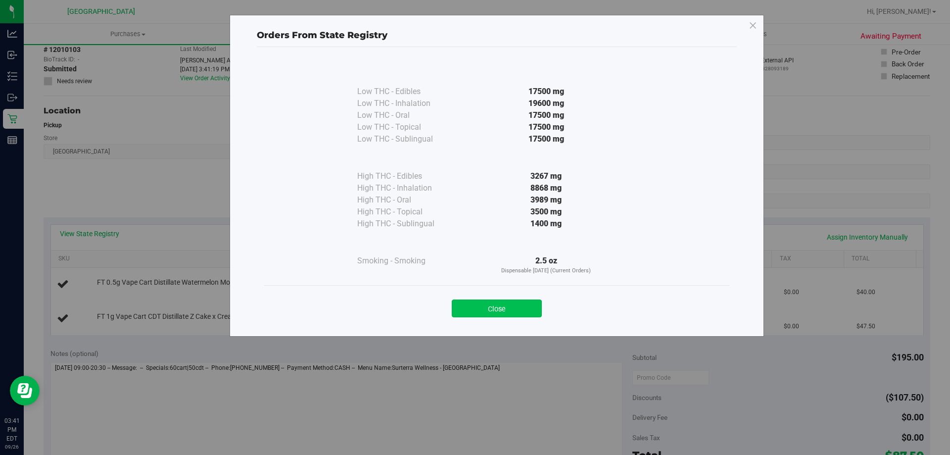
click at [515, 307] on button "Close" at bounding box center [497, 308] width 90 height 18
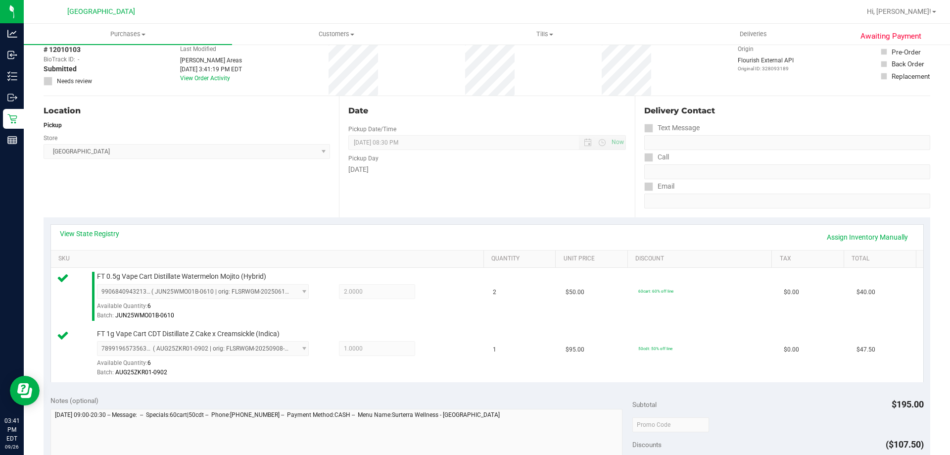
scroll to position [346, 0]
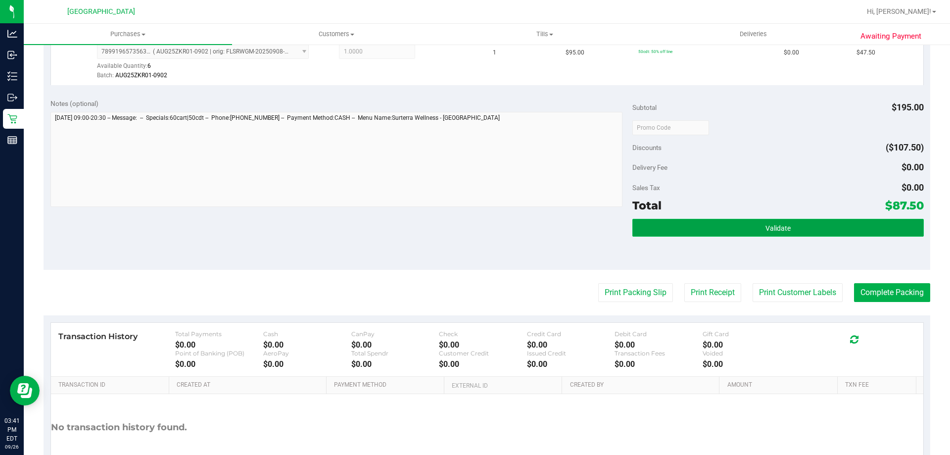
click at [708, 226] on button "Validate" at bounding box center [778, 228] width 291 height 18
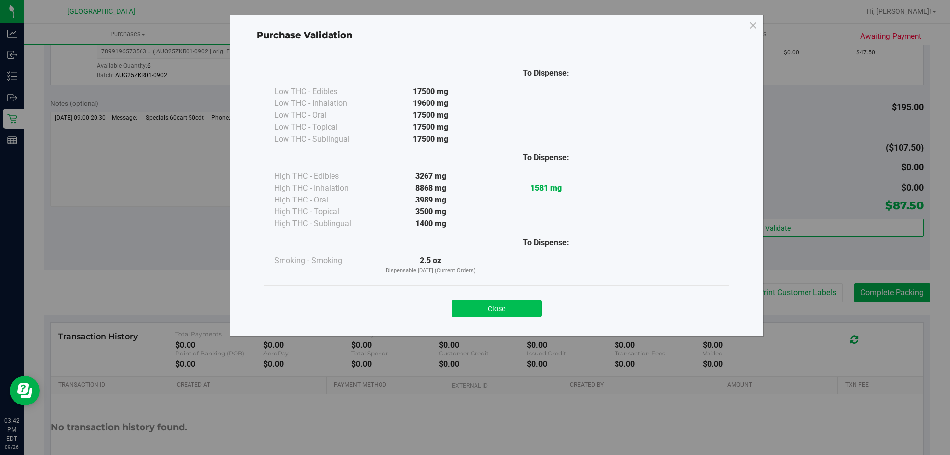
click at [509, 308] on button "Close" at bounding box center [497, 308] width 90 height 18
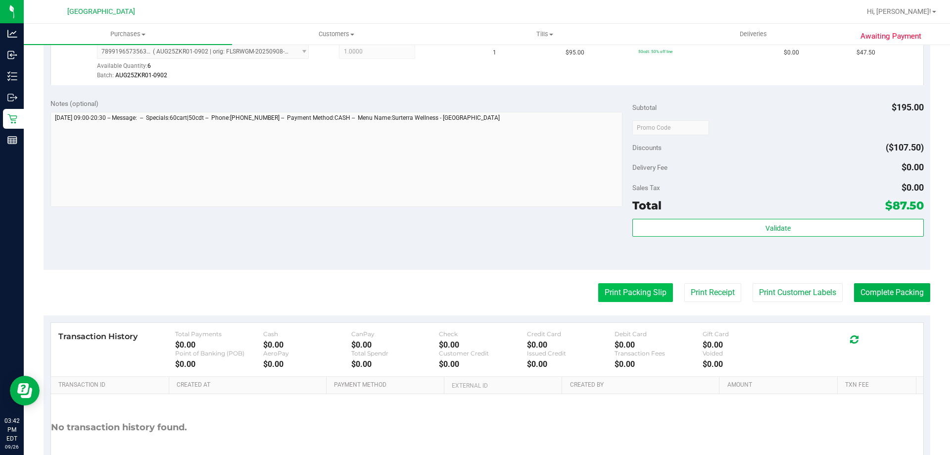
click at [612, 286] on button "Print Packing Slip" at bounding box center [635, 292] width 75 height 19
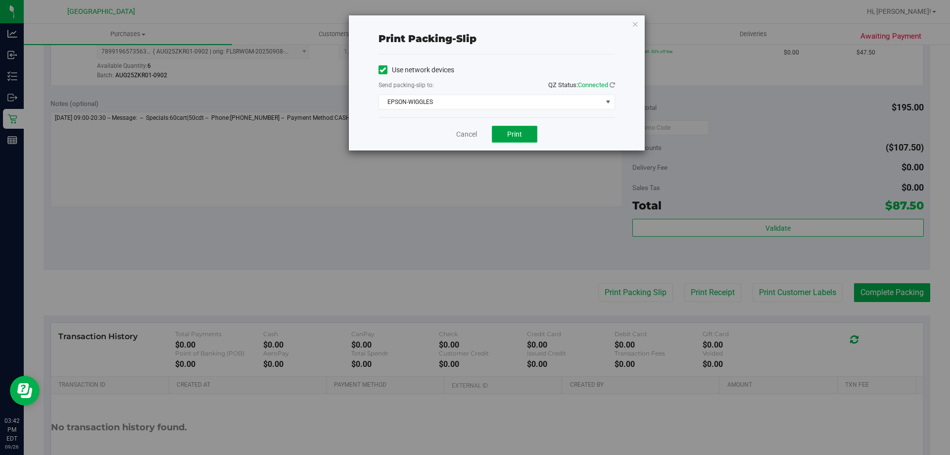
click at [516, 133] on span "Print" at bounding box center [514, 134] width 15 height 8
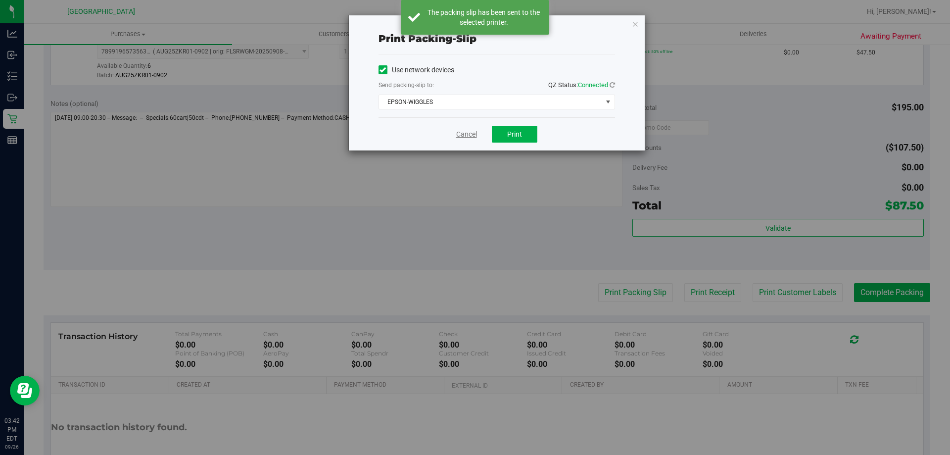
click at [461, 136] on link "Cancel" at bounding box center [466, 134] width 21 height 10
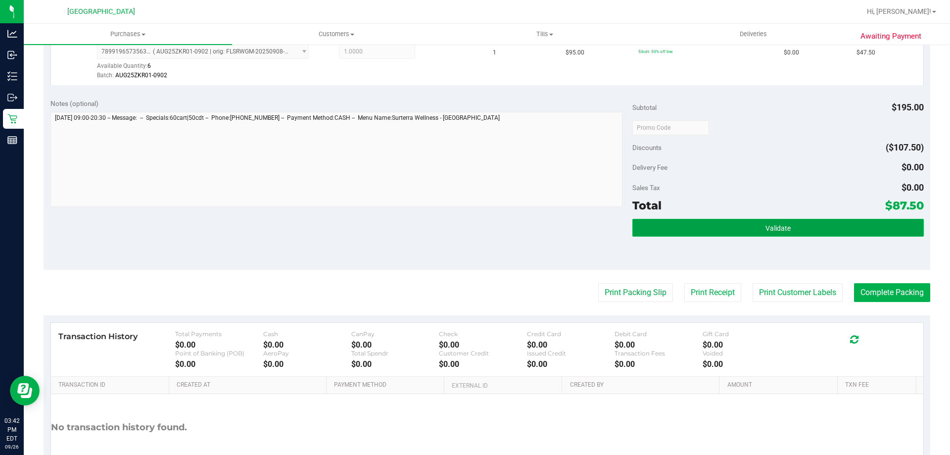
click at [815, 233] on button "Validate" at bounding box center [778, 228] width 291 height 18
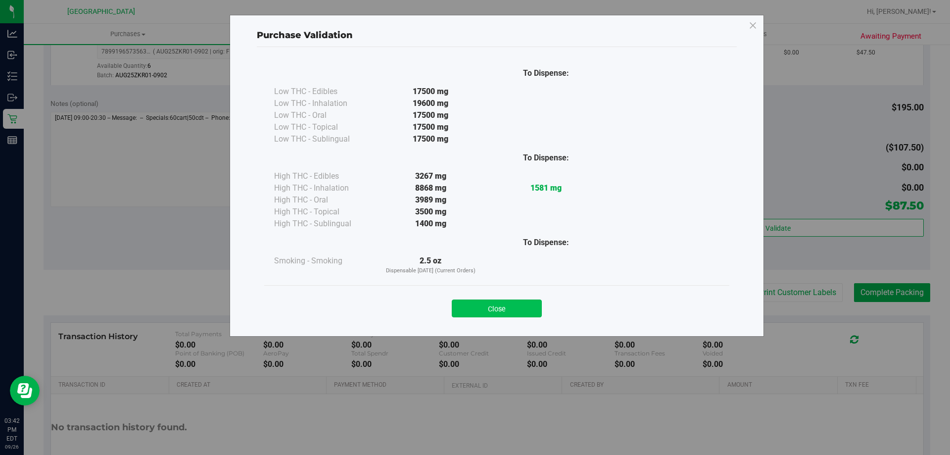
click at [491, 312] on button "Close" at bounding box center [497, 308] width 90 height 18
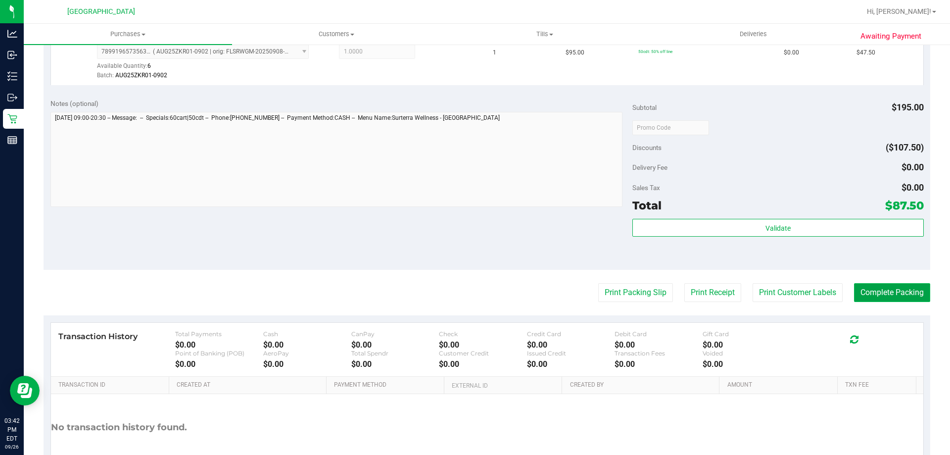
click at [888, 293] on button "Complete Packing" at bounding box center [892, 292] width 76 height 19
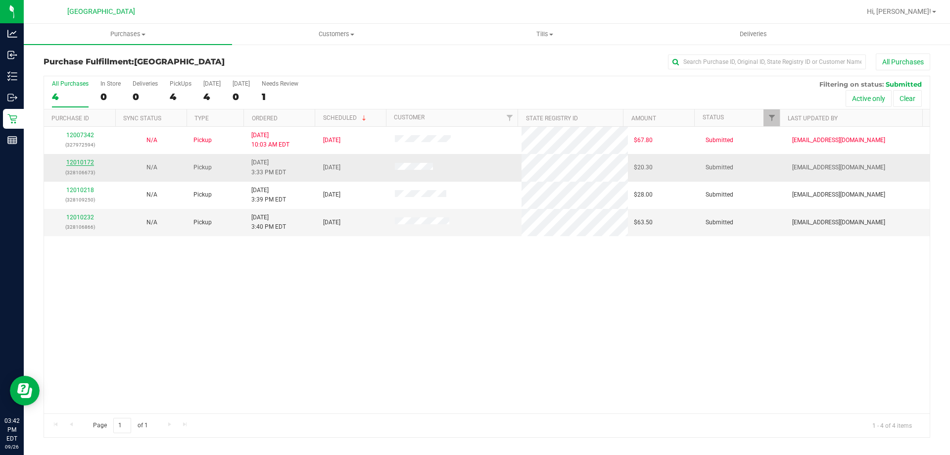
click at [82, 163] on link "12010172" at bounding box center [80, 162] width 28 height 7
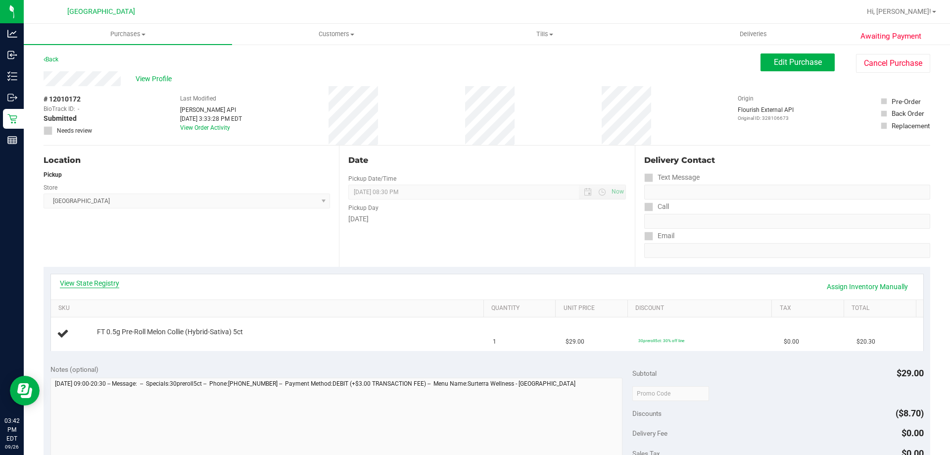
click at [82, 280] on link "View State Registry" at bounding box center [89, 283] width 59 height 10
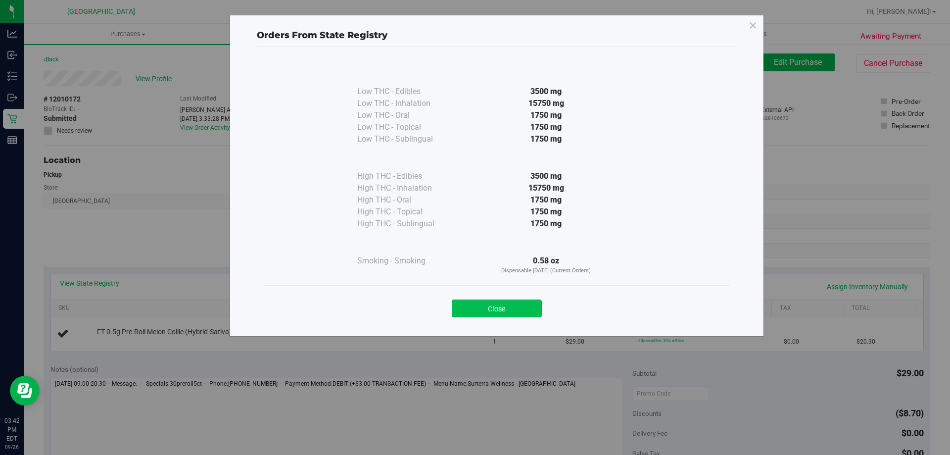
click at [520, 307] on button "Close" at bounding box center [497, 308] width 90 height 18
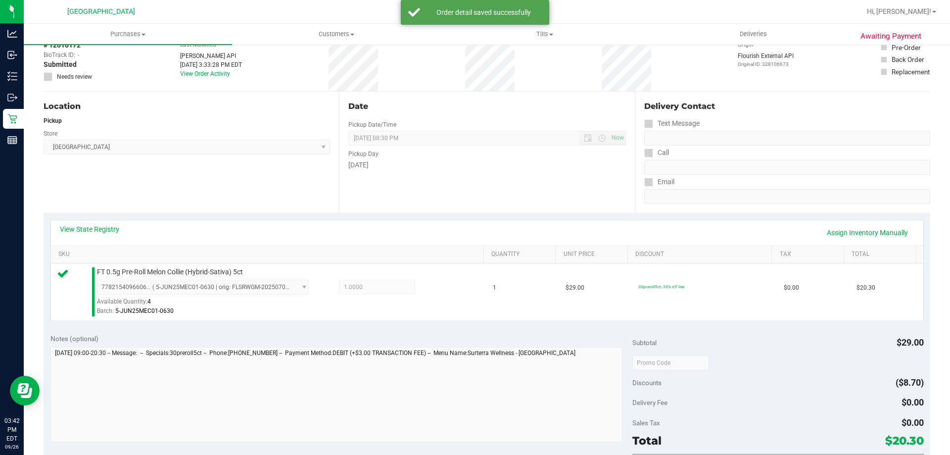
scroll to position [198, 0]
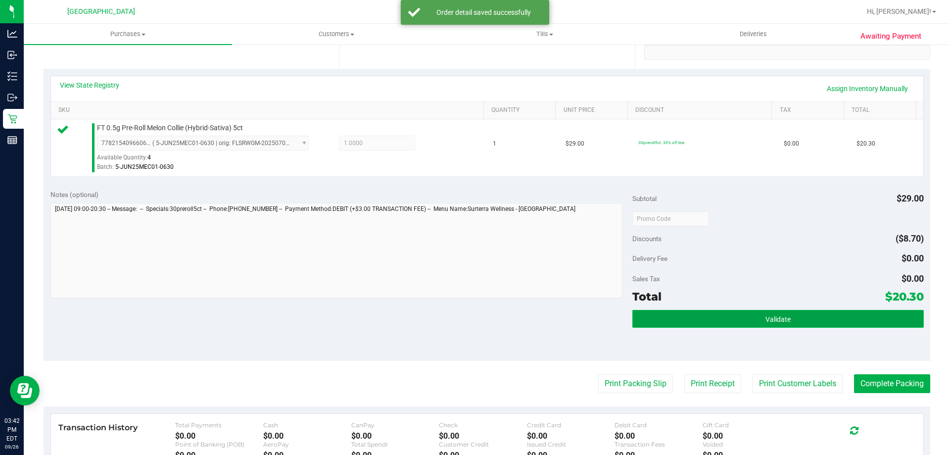
click at [742, 323] on button "Validate" at bounding box center [778, 319] width 291 height 18
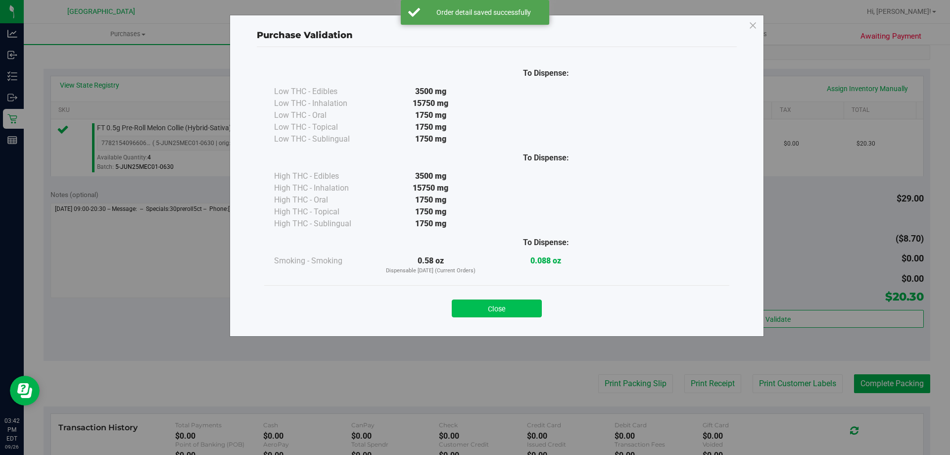
click at [504, 306] on button "Close" at bounding box center [497, 308] width 90 height 18
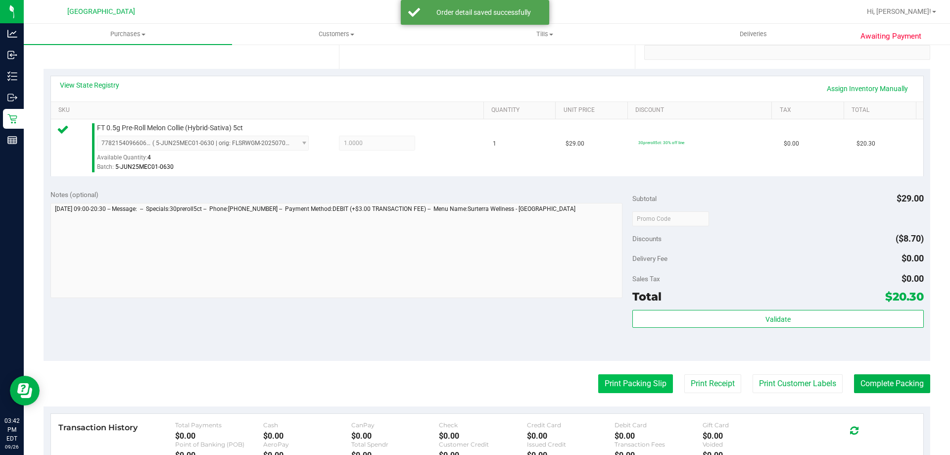
click at [626, 381] on button "Print Packing Slip" at bounding box center [635, 383] width 75 height 19
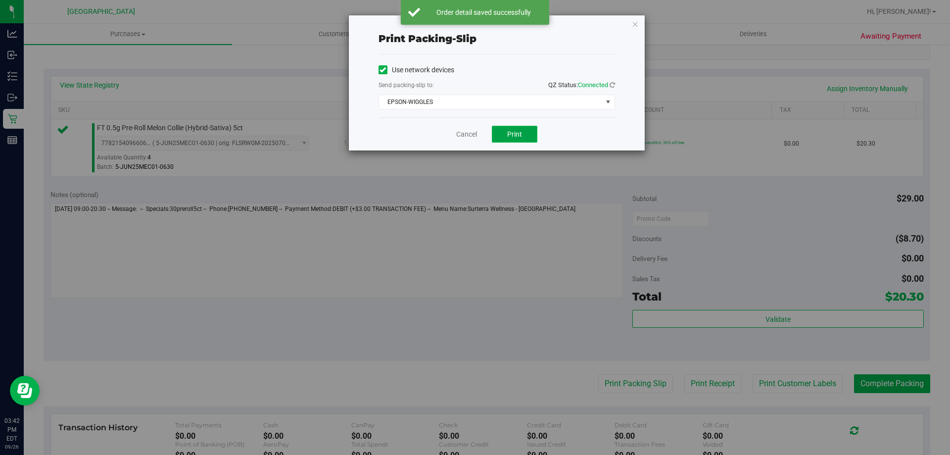
click at [506, 132] on button "Print" at bounding box center [515, 134] width 46 height 17
click at [472, 134] on link "Cancel" at bounding box center [466, 134] width 21 height 10
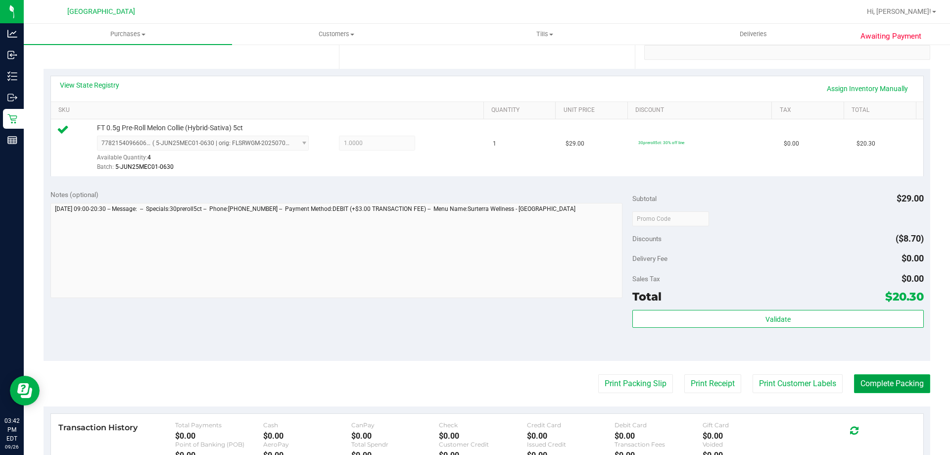
click at [880, 386] on button "Complete Packing" at bounding box center [892, 383] width 76 height 19
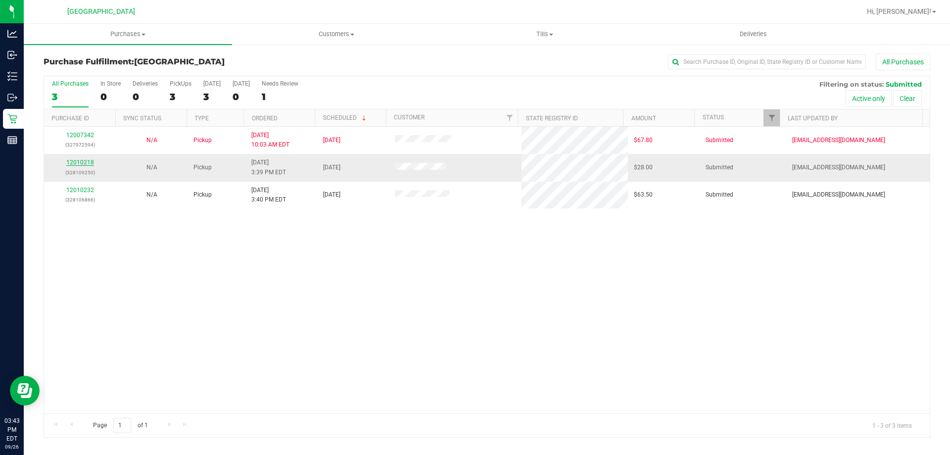
click at [74, 163] on link "12010218" at bounding box center [80, 162] width 28 height 7
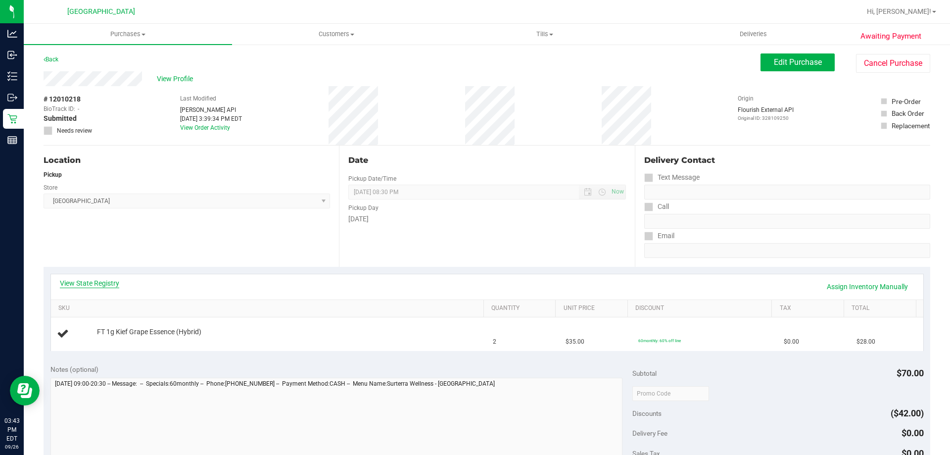
click at [114, 281] on link "View State Registry" at bounding box center [89, 283] width 59 height 10
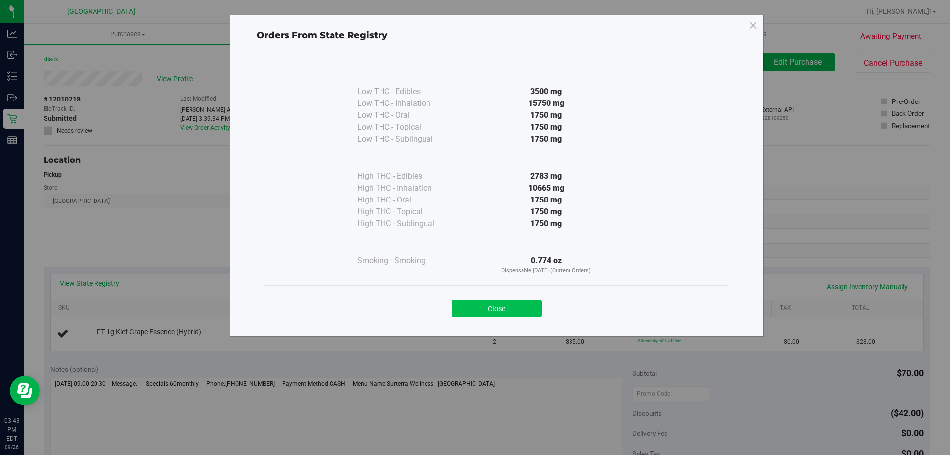
click at [507, 304] on button "Close" at bounding box center [497, 308] width 90 height 18
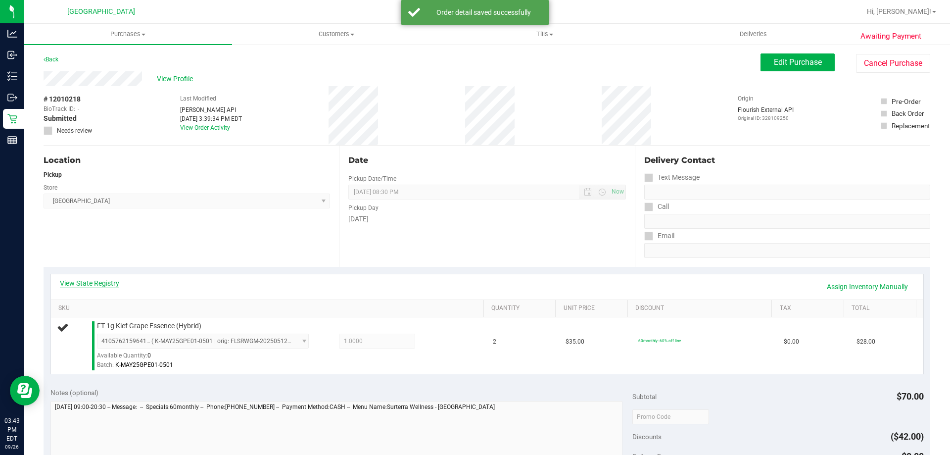
click at [112, 284] on link "View State Registry" at bounding box center [89, 283] width 59 height 10
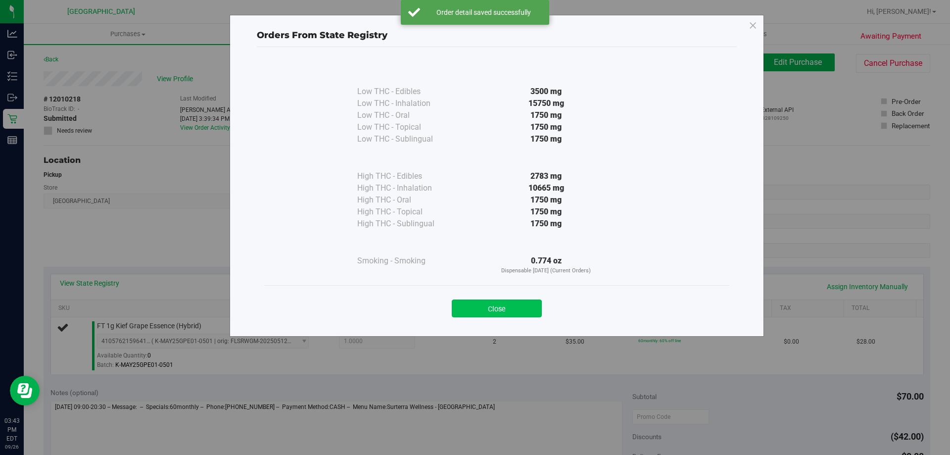
click at [485, 309] on button "Close" at bounding box center [497, 308] width 90 height 18
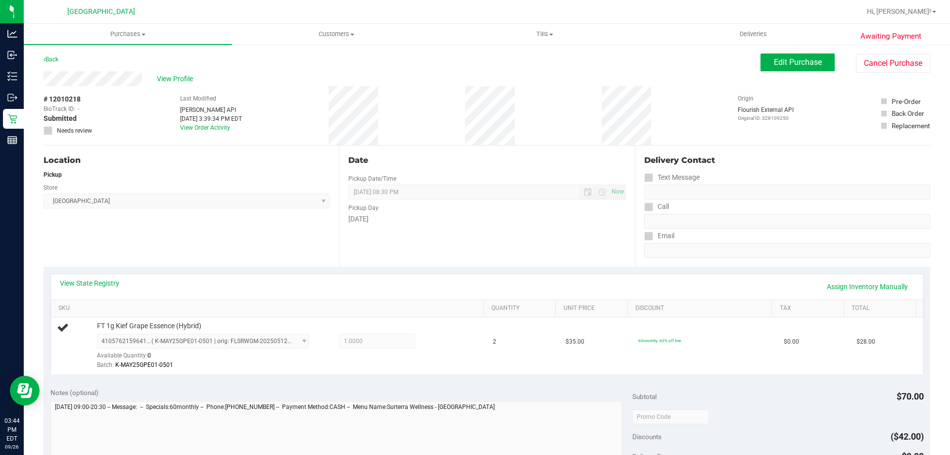
click at [369, 247] on div "Date Pickup Date/Time 09/26/2025 Now 09/26/2025 08:30 PM Now Pickup Day Friday" at bounding box center [487, 206] width 296 height 121
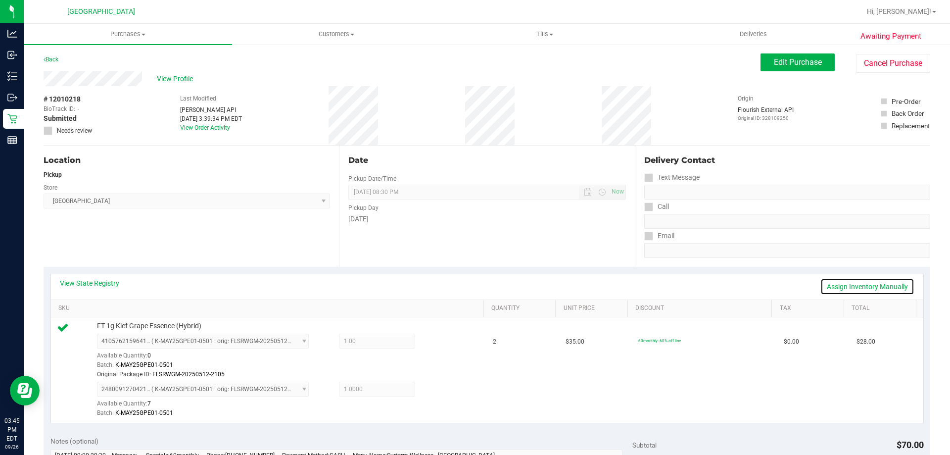
click at [856, 287] on link "Assign Inventory Manually" at bounding box center [868, 286] width 94 height 17
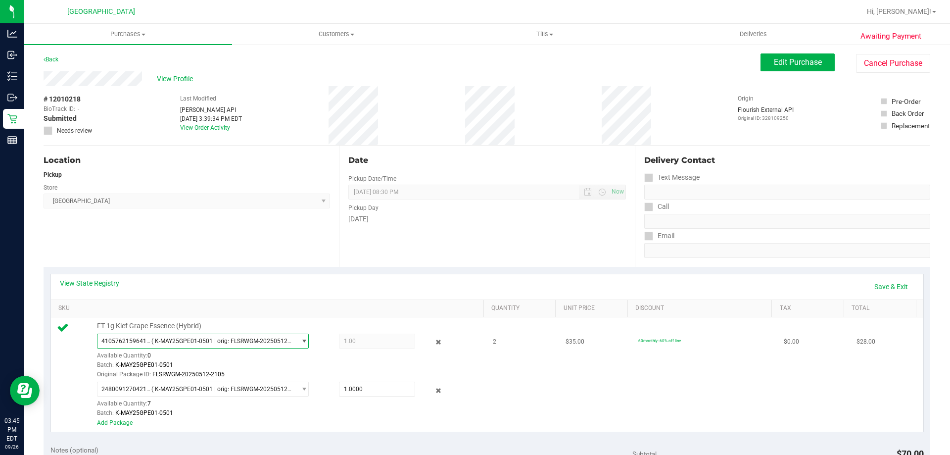
click at [224, 341] on span "( K-MAY25GPE01-0501 | orig: FLSRWGM-20250512-2105 )" at bounding box center [221, 341] width 140 height 7
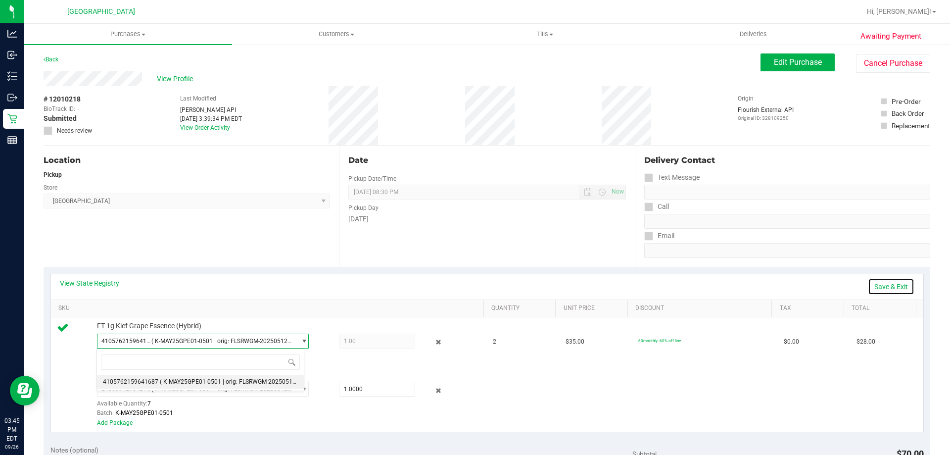
click at [891, 284] on link "Save & Exit" at bounding box center [891, 286] width 47 height 17
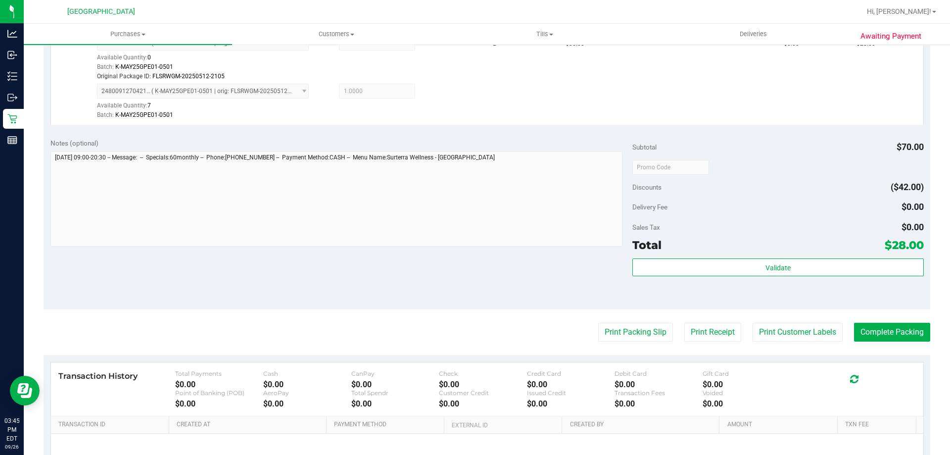
scroll to position [346, 0]
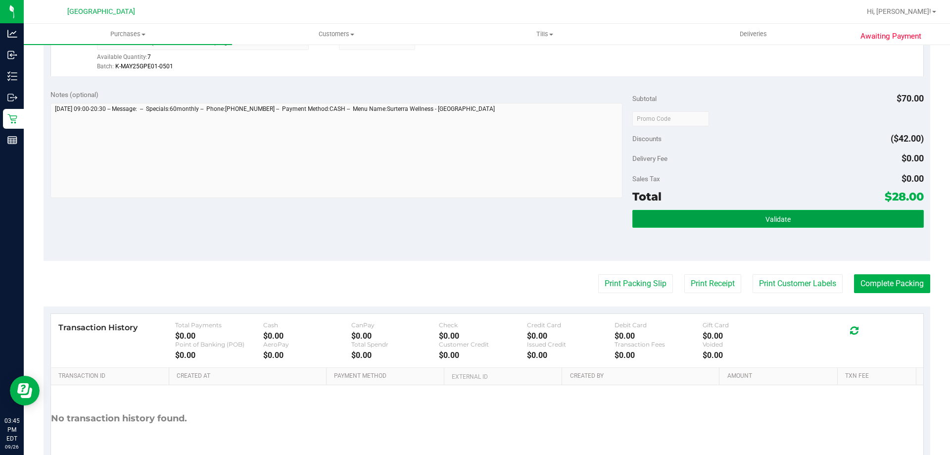
click at [734, 225] on button "Validate" at bounding box center [778, 219] width 291 height 18
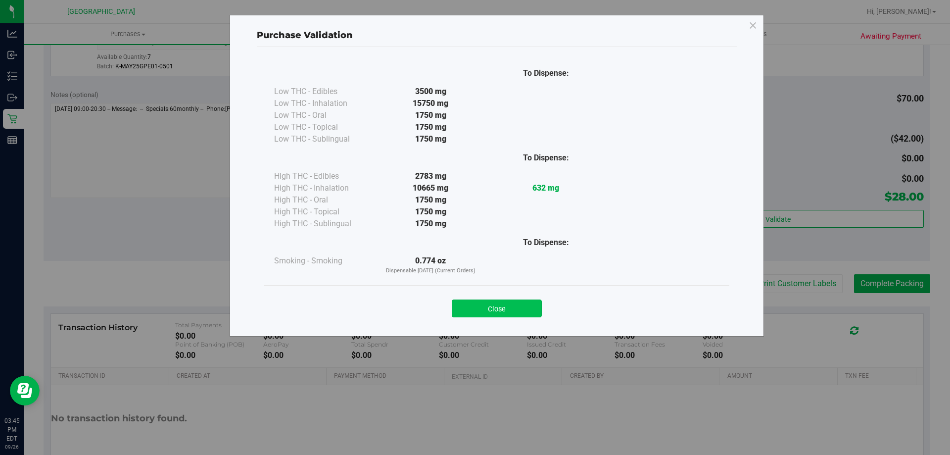
click at [489, 304] on button "Close" at bounding box center [497, 308] width 90 height 18
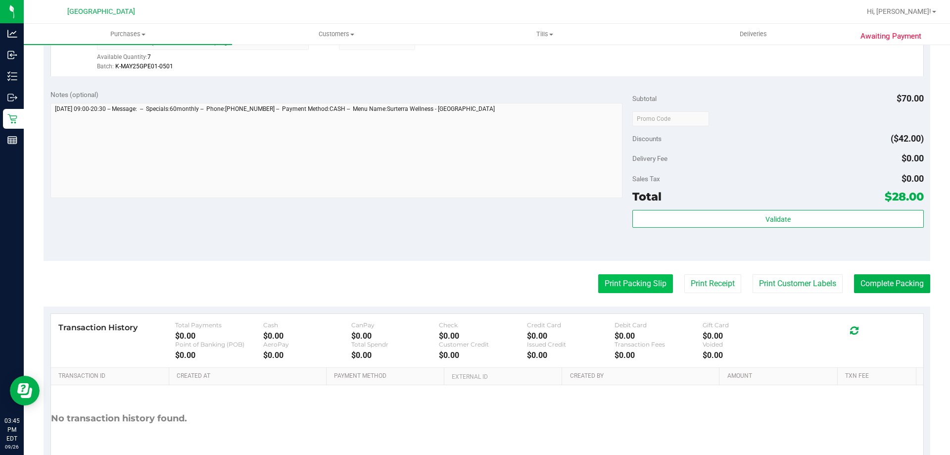
click at [605, 277] on button "Print Packing Slip" at bounding box center [635, 283] width 75 height 19
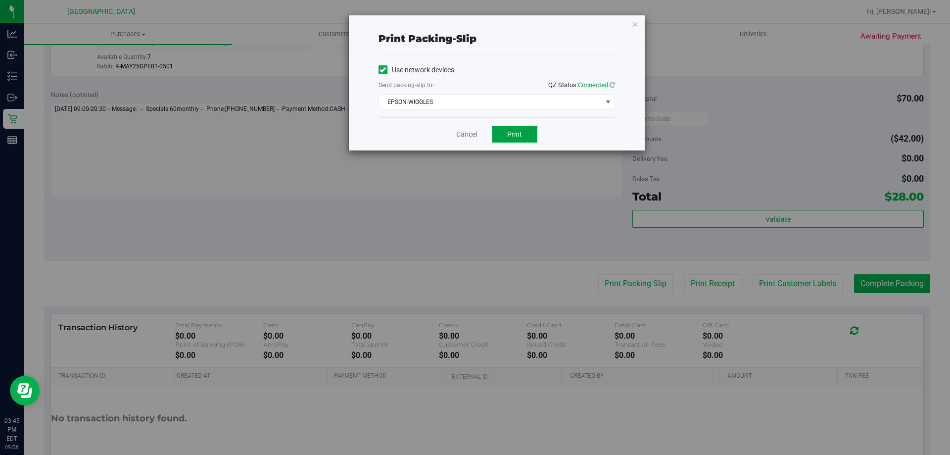
click at [518, 133] on span "Print" at bounding box center [514, 134] width 15 height 8
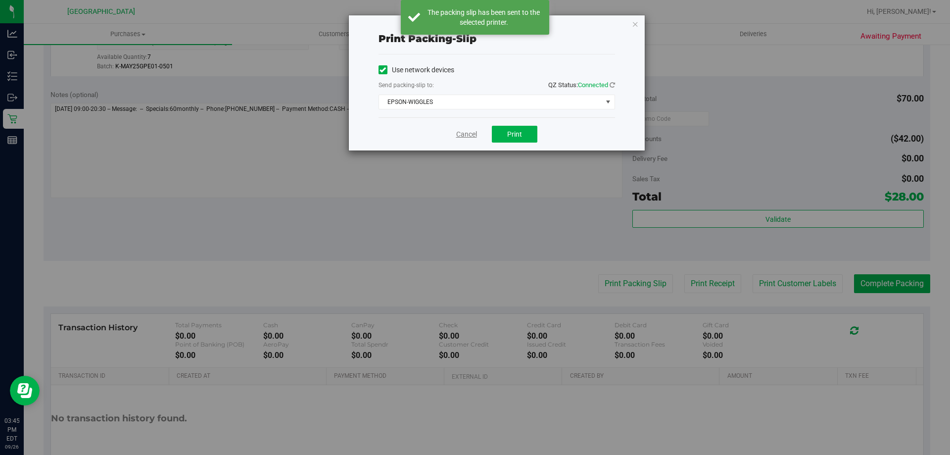
click at [471, 131] on link "Cancel" at bounding box center [466, 134] width 21 height 10
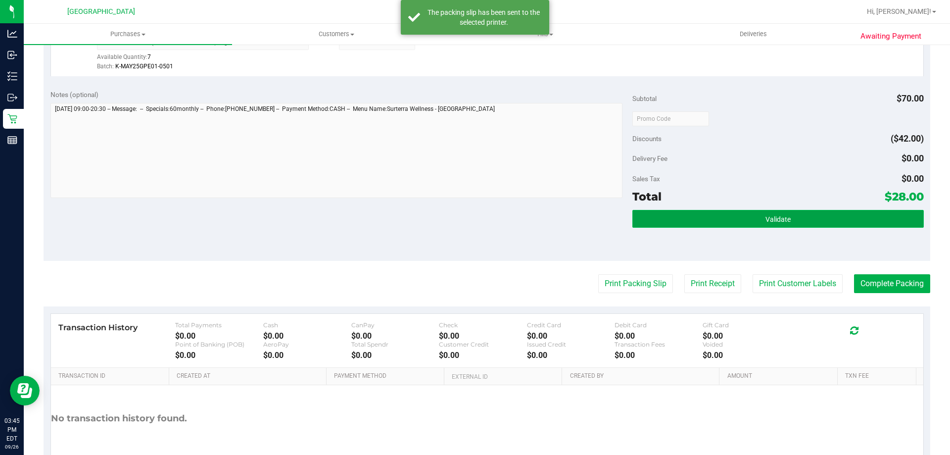
click at [813, 225] on button "Validate" at bounding box center [778, 219] width 291 height 18
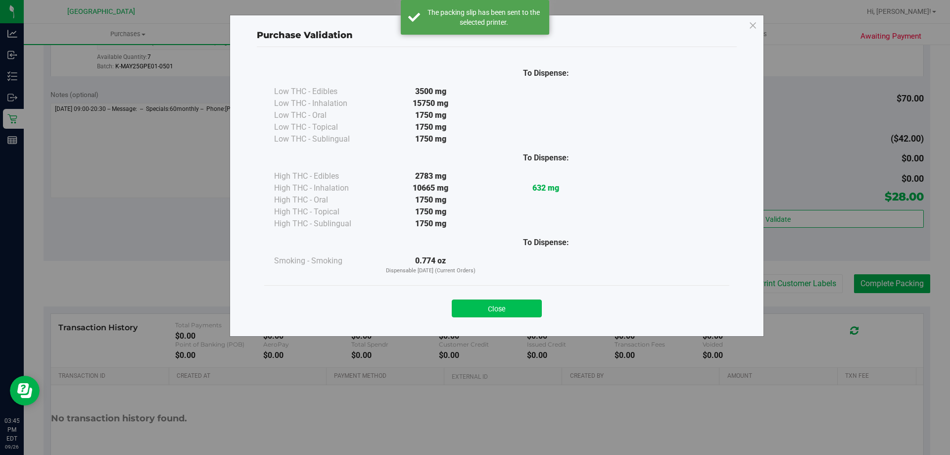
click at [520, 306] on button "Close" at bounding box center [497, 308] width 90 height 18
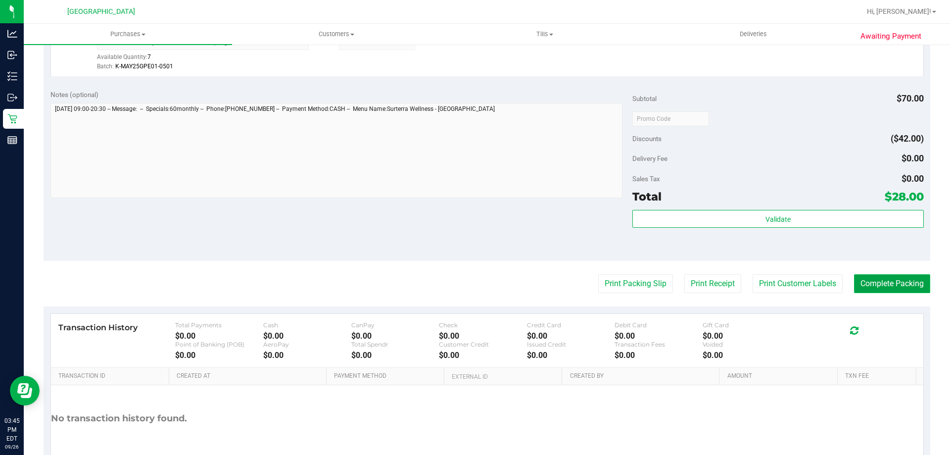
click at [894, 283] on button "Complete Packing" at bounding box center [892, 283] width 76 height 19
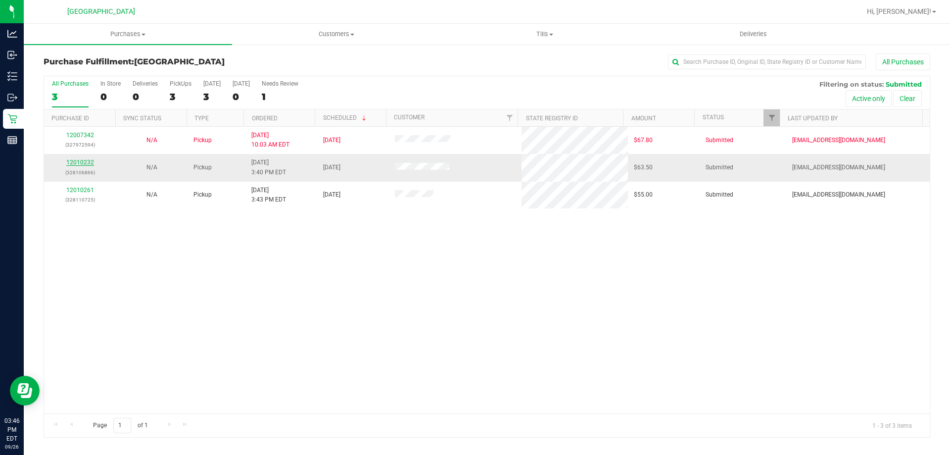
click at [69, 164] on link "12010232" at bounding box center [80, 162] width 28 height 7
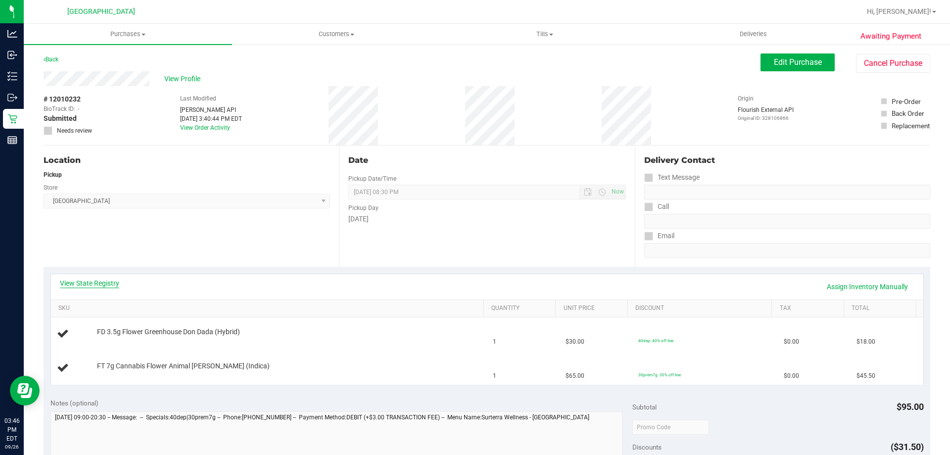
click at [102, 287] on link "View State Registry" at bounding box center [89, 283] width 59 height 10
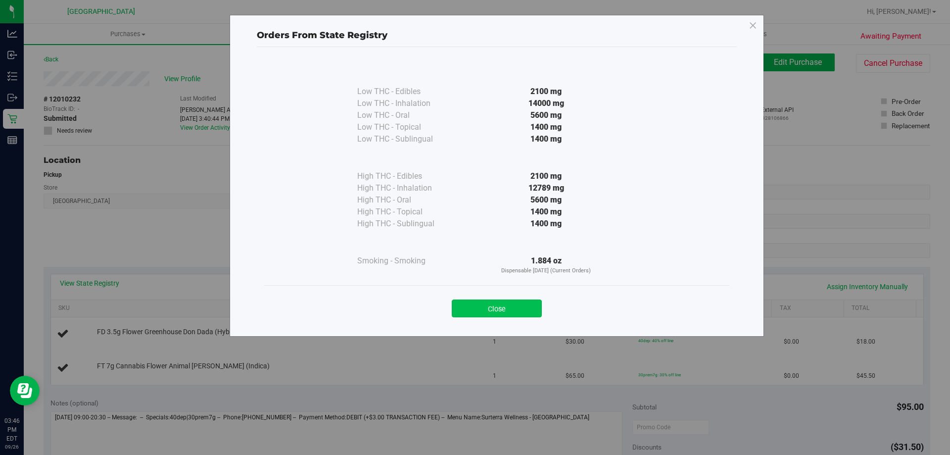
click at [501, 311] on button "Close" at bounding box center [497, 308] width 90 height 18
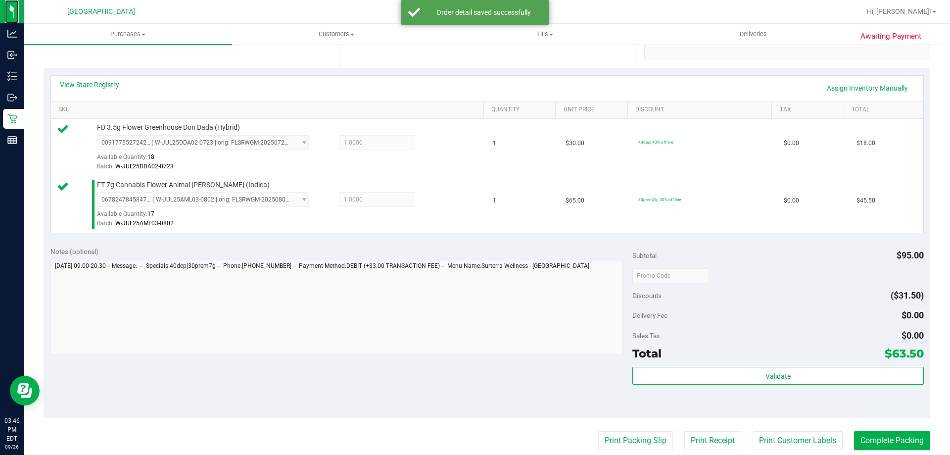
scroll to position [297, 0]
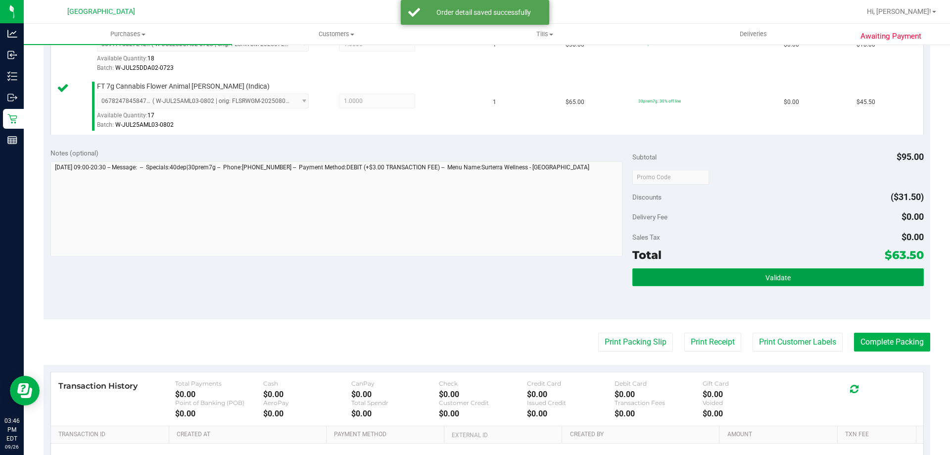
click at [782, 275] on span "Validate" at bounding box center [778, 278] width 25 height 8
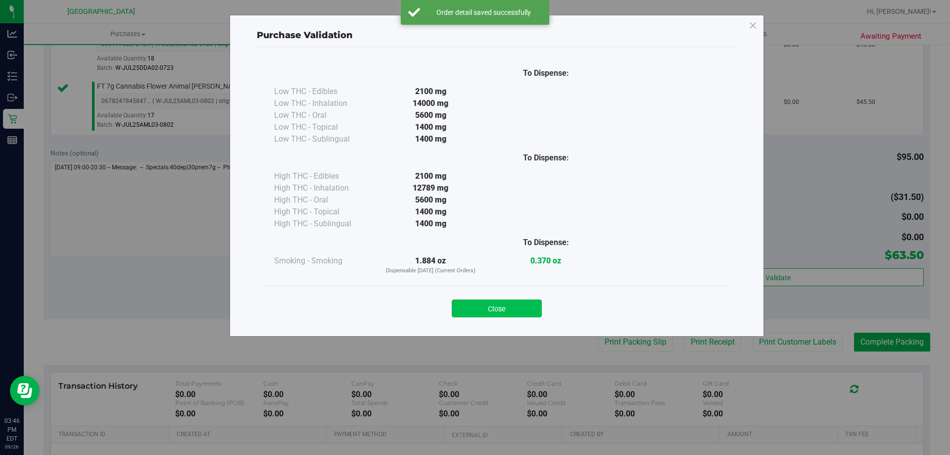
click at [501, 305] on button "Close" at bounding box center [497, 308] width 90 height 18
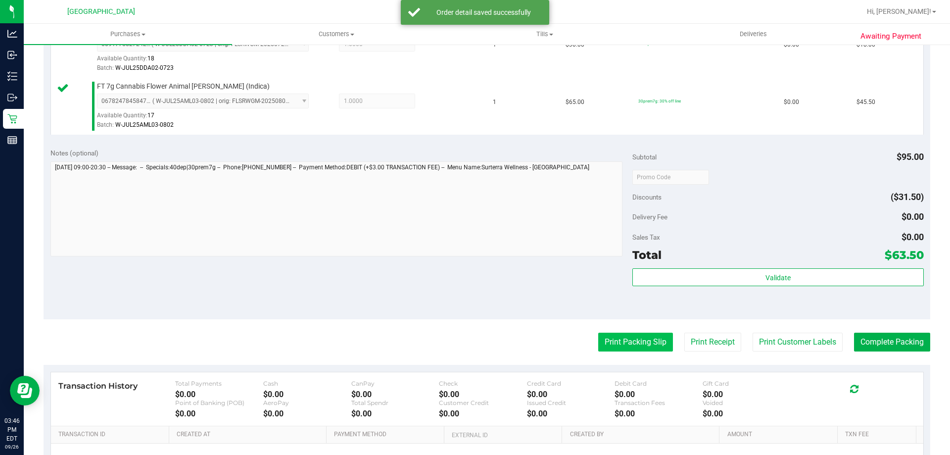
click at [598, 340] on button "Print Packing Slip" at bounding box center [635, 342] width 75 height 19
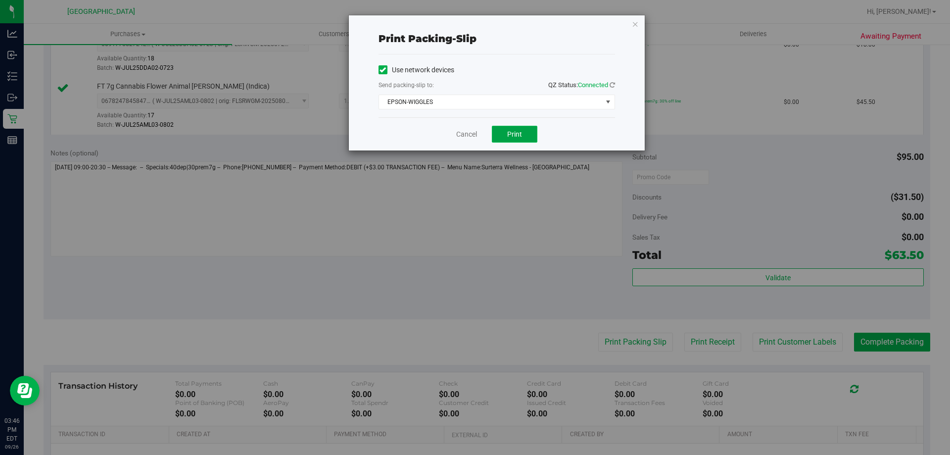
click at [522, 133] on button "Print" at bounding box center [515, 134] width 46 height 17
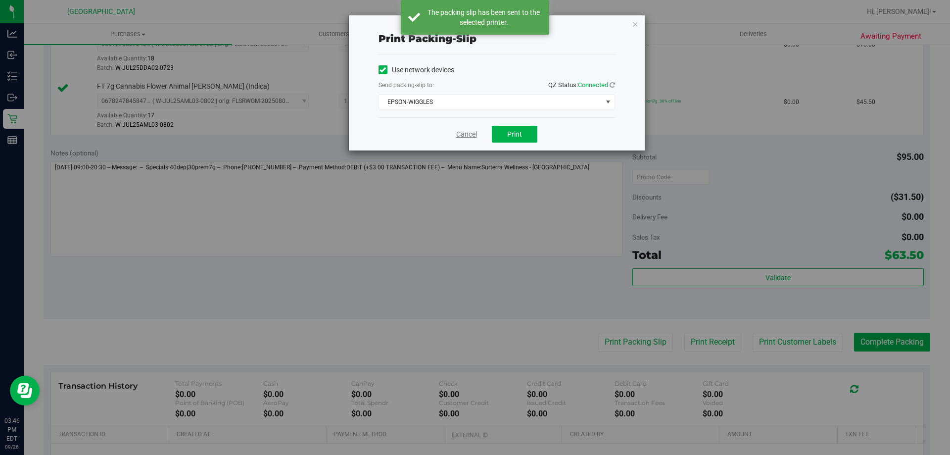
click at [473, 133] on link "Cancel" at bounding box center [466, 134] width 21 height 10
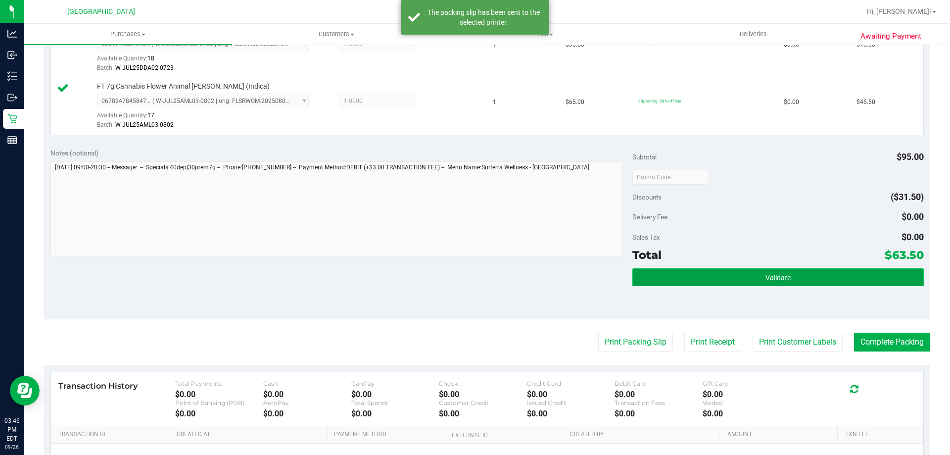
click at [836, 275] on button "Validate" at bounding box center [778, 277] width 291 height 18
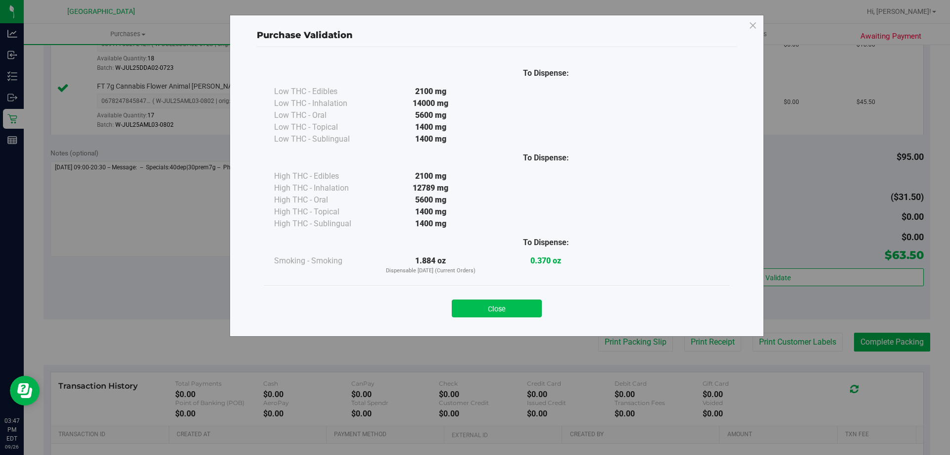
click at [531, 313] on button "Close" at bounding box center [497, 308] width 90 height 18
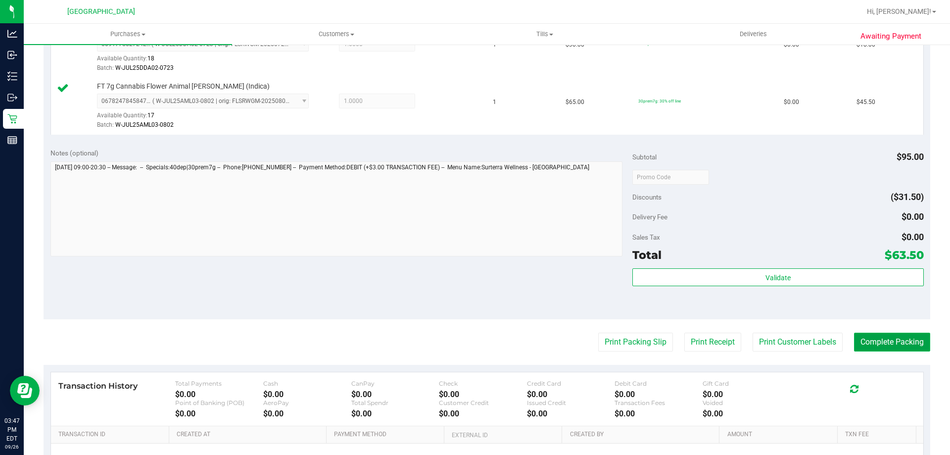
click at [871, 342] on button "Complete Packing" at bounding box center [892, 342] width 76 height 19
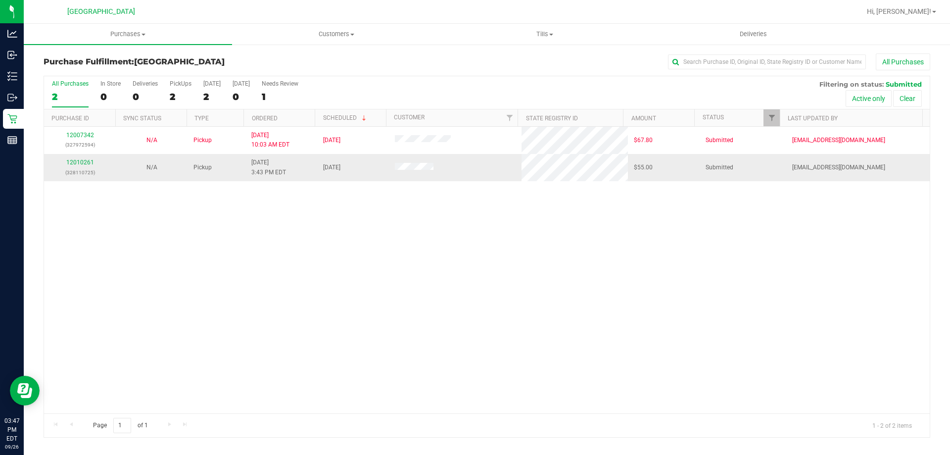
click at [81, 166] on div "12010261 (328110725)" at bounding box center [80, 167] width 60 height 19
click at [78, 161] on link "12010261" at bounding box center [80, 162] width 28 height 7
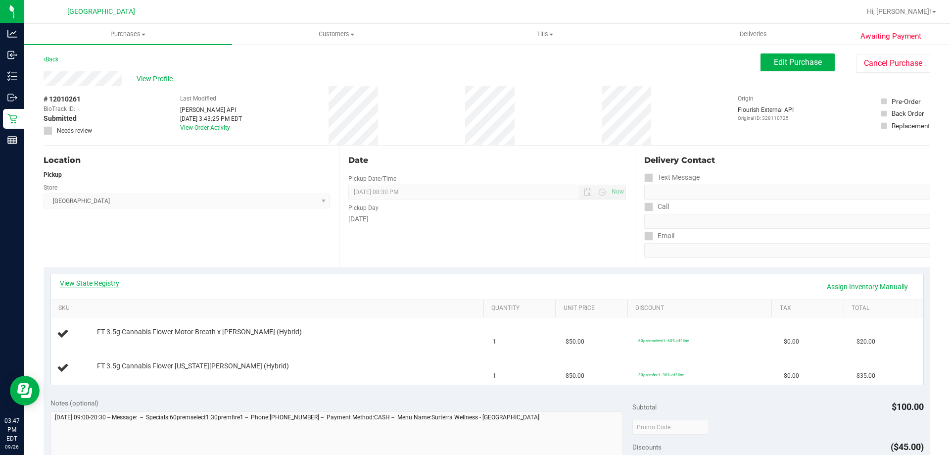
click at [86, 282] on link "View State Registry" at bounding box center [89, 283] width 59 height 10
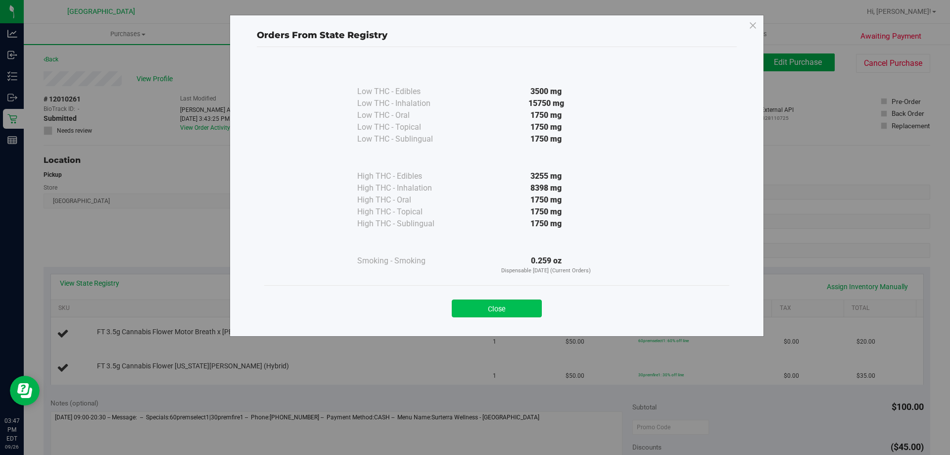
click at [531, 306] on button "Close" at bounding box center [497, 308] width 90 height 18
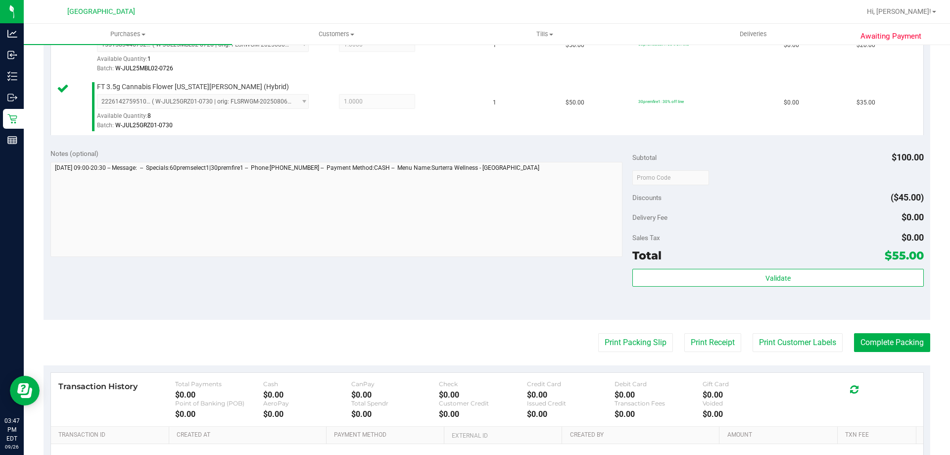
scroll to position [297, 0]
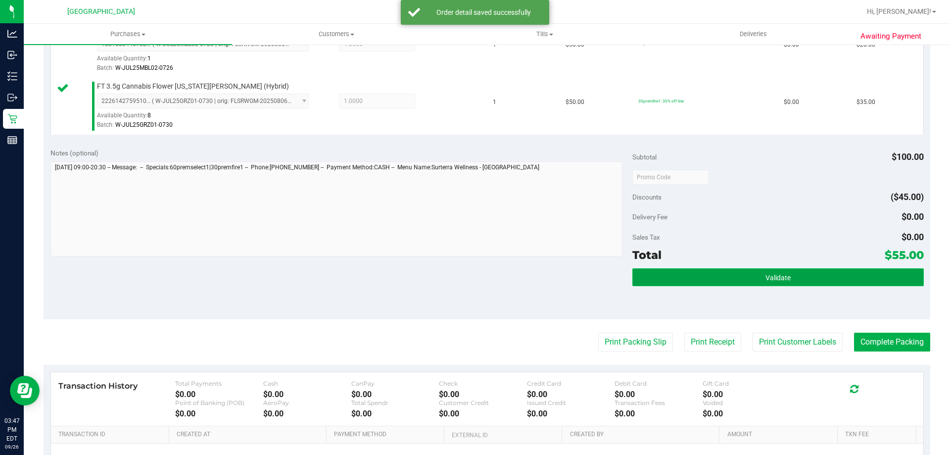
click at [764, 282] on button "Validate" at bounding box center [778, 277] width 291 height 18
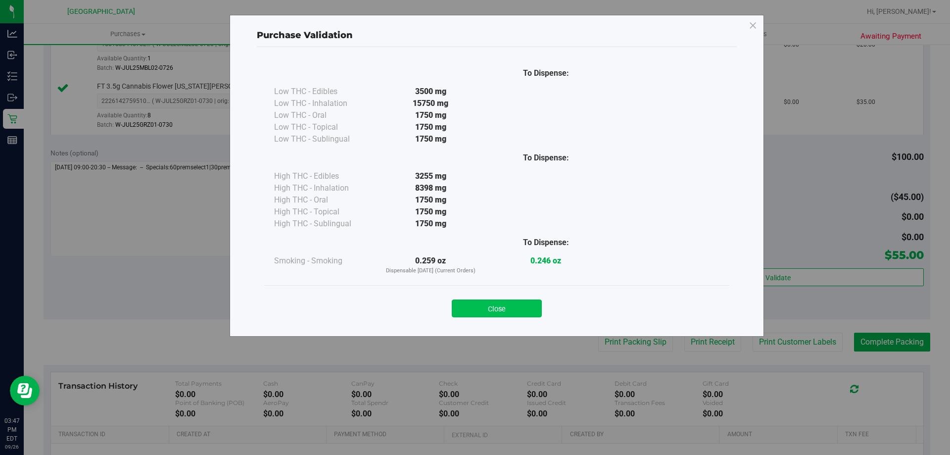
click at [515, 307] on button "Close" at bounding box center [497, 308] width 90 height 18
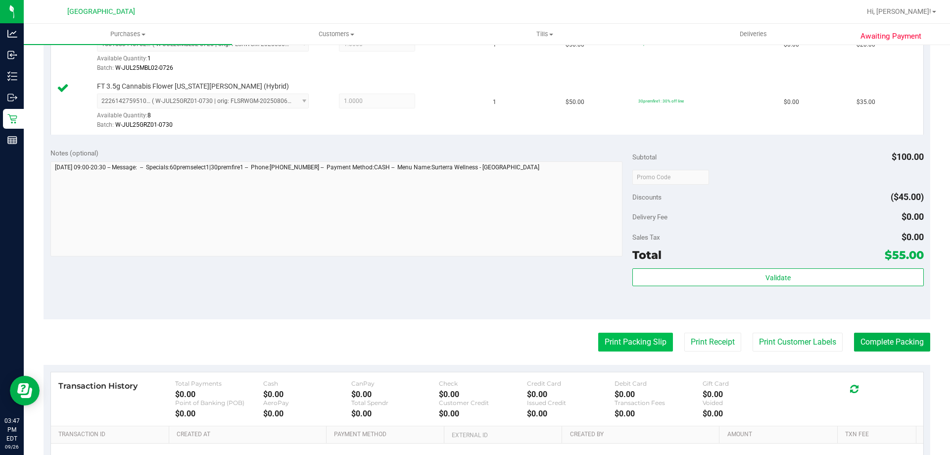
click at [605, 343] on button "Print Packing Slip" at bounding box center [635, 342] width 75 height 19
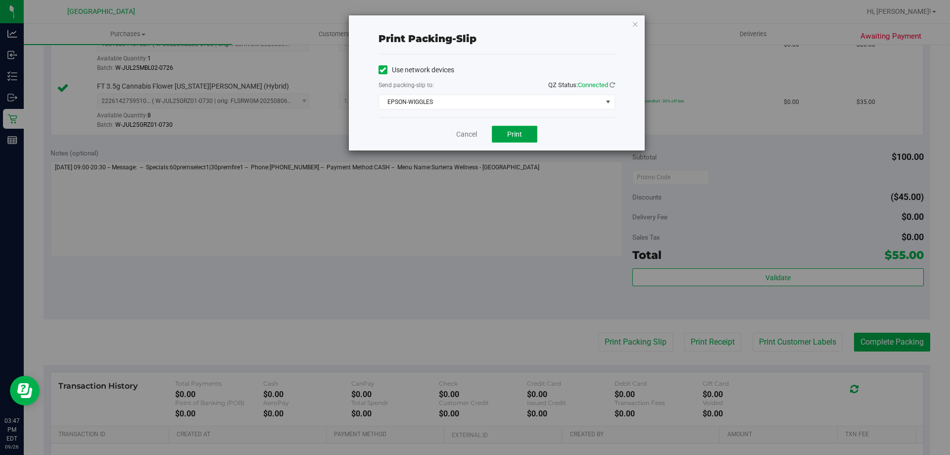
click at [529, 132] on button "Print" at bounding box center [515, 134] width 46 height 17
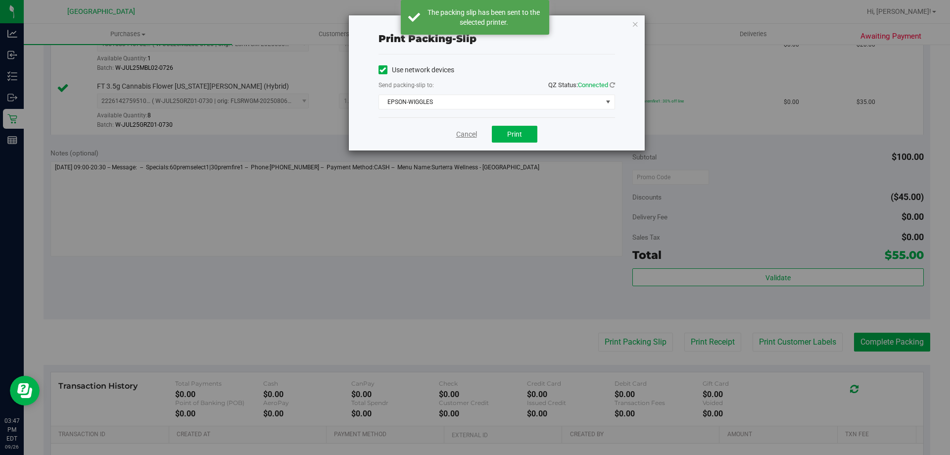
click at [470, 134] on link "Cancel" at bounding box center [466, 134] width 21 height 10
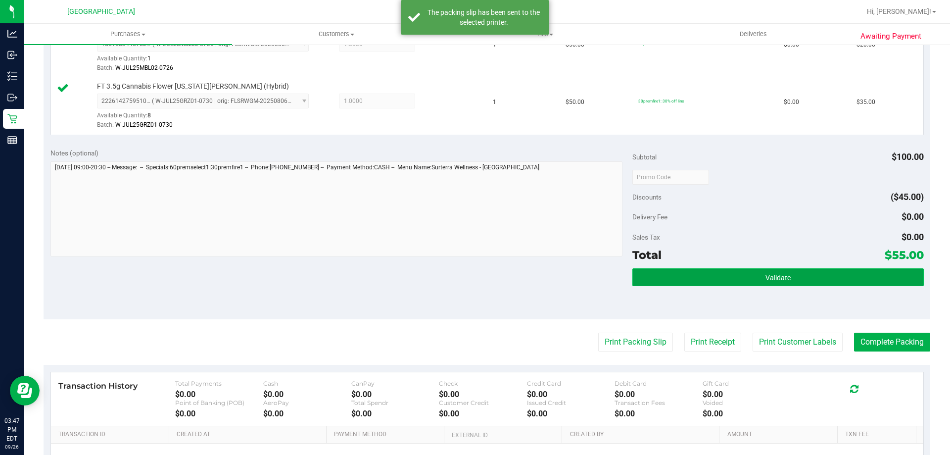
click at [675, 278] on button "Validate" at bounding box center [778, 277] width 291 height 18
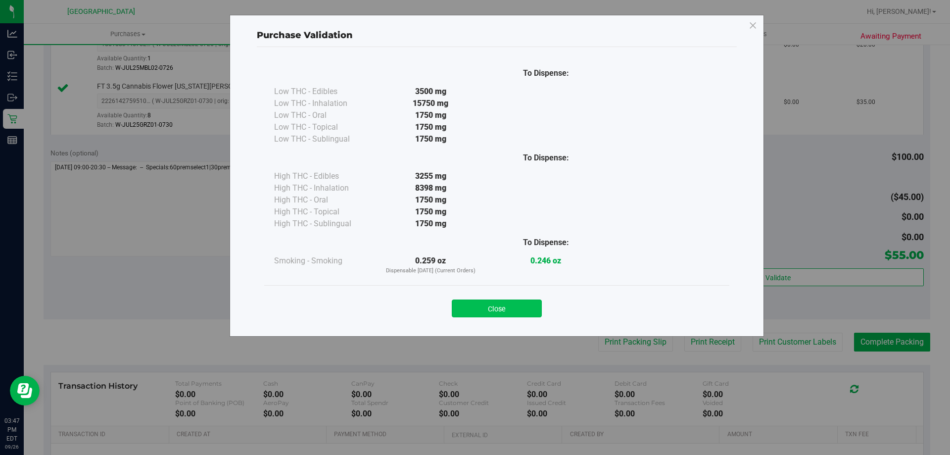
click at [483, 312] on button "Close" at bounding box center [497, 308] width 90 height 18
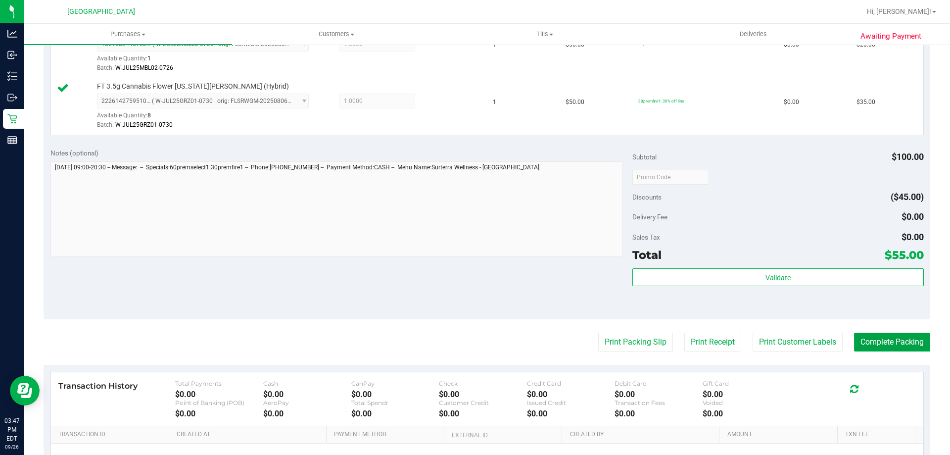
click at [904, 338] on button "Complete Packing" at bounding box center [892, 342] width 76 height 19
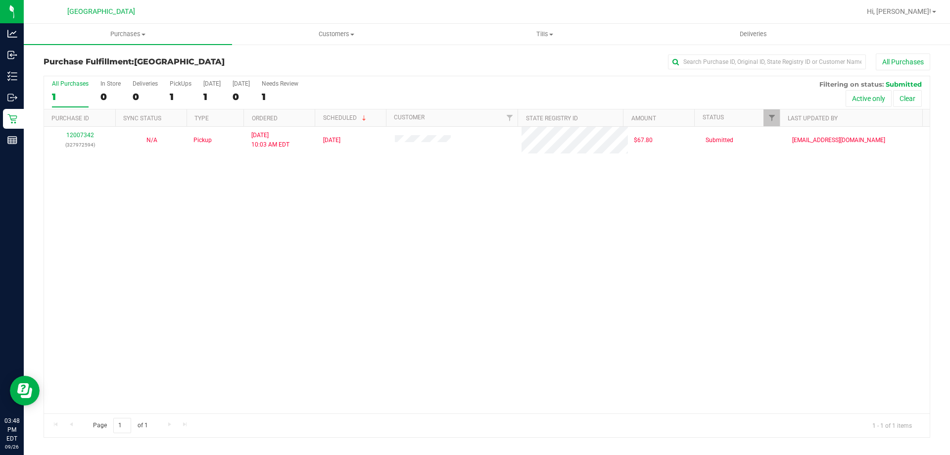
click at [681, 389] on div "12007342 (327972594) N/A Pickup [DATE] 10:03 AM EDT 9/26/2025 $67.80 Submitted …" at bounding box center [487, 270] width 886 height 287
click at [317, 284] on div "12007342 (327972594) N/A Pickup [DATE] 10:03 AM EDT 9/26/2025 $67.80 Submitted …" at bounding box center [487, 270] width 886 height 287
click at [330, 238] on div "12007342 (327972594) N/A Pickup [DATE] 10:03 AM EDT 9/26/2025 $67.80 Submitted …" at bounding box center [487, 270] width 886 height 287
click at [534, 30] on span "Tills" at bounding box center [544, 34] width 207 height 9
click at [493, 54] on li "Manage tills" at bounding box center [545, 60] width 208 height 12
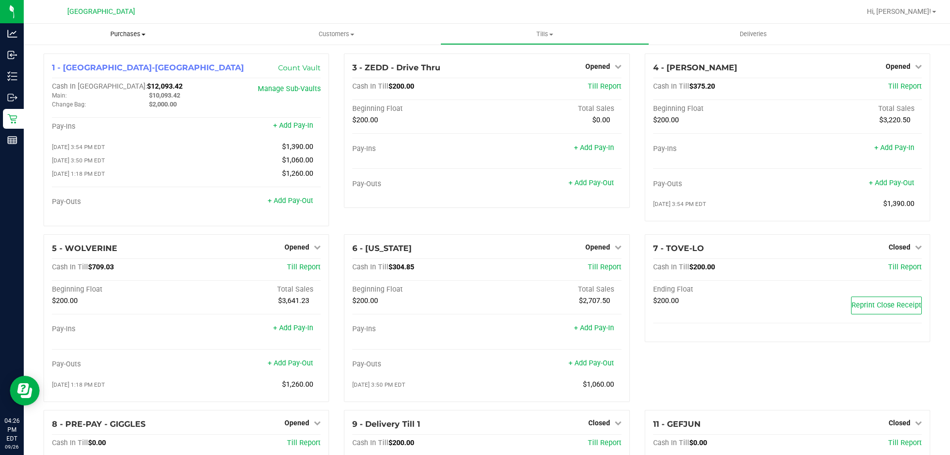
click at [130, 34] on span "Purchases" at bounding box center [128, 34] width 208 height 9
click at [80, 74] on span "Fulfillment" at bounding box center [54, 71] width 61 height 8
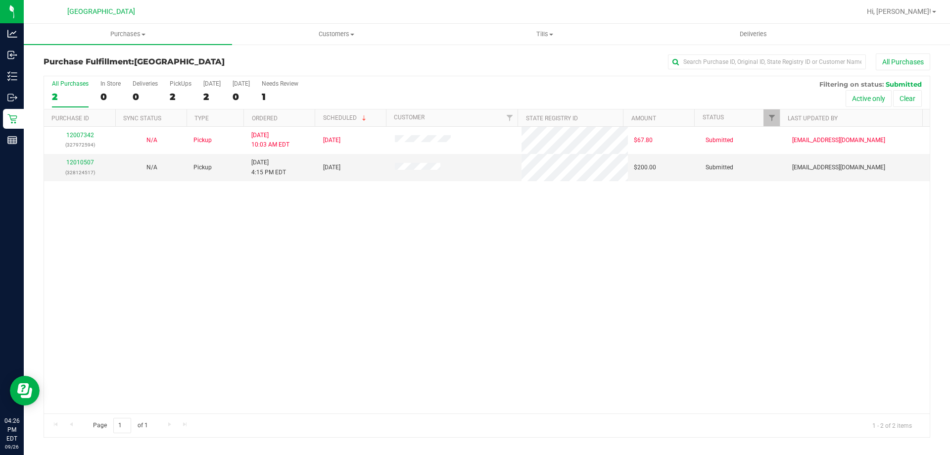
click at [589, 266] on div "12007342 (327972594) N/A Pickup [DATE] 10:03 AM EDT 9/26/2025 $67.80 Submitted …" at bounding box center [487, 270] width 886 height 287
click at [465, 246] on div "12007342 (327972594) N/A Pickup [DATE] 10:03 AM EDT 9/26/2025 $67.80 Submitted …" at bounding box center [487, 270] width 886 height 287
click at [80, 167] on div "12010507 (328124517)" at bounding box center [80, 167] width 60 height 19
click at [78, 162] on link "12010507" at bounding box center [80, 162] width 28 height 7
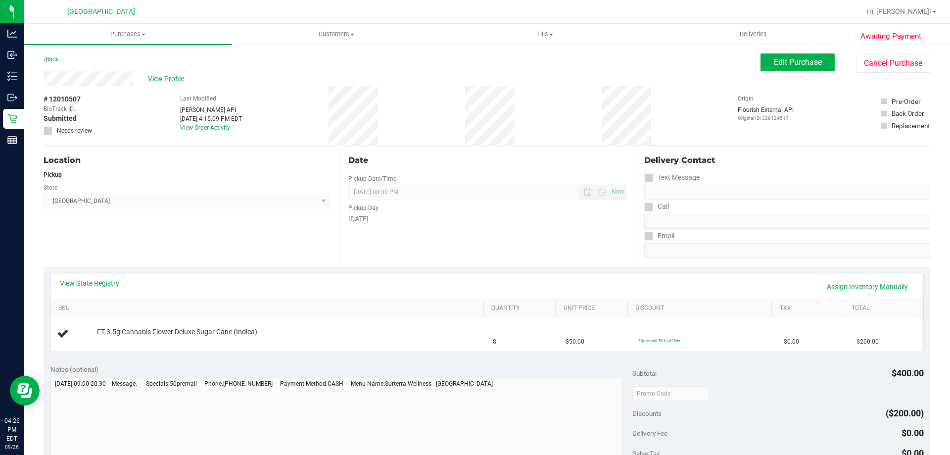
scroll to position [49, 0]
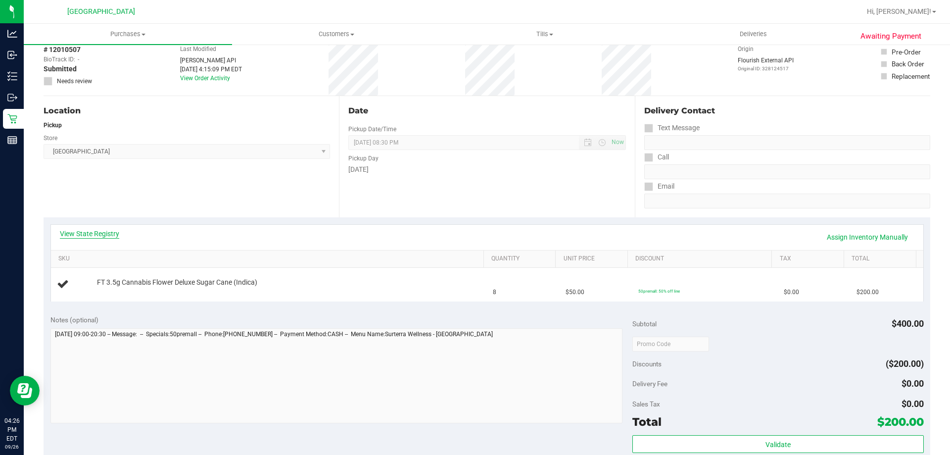
click at [91, 233] on link "View State Registry" at bounding box center [89, 234] width 59 height 10
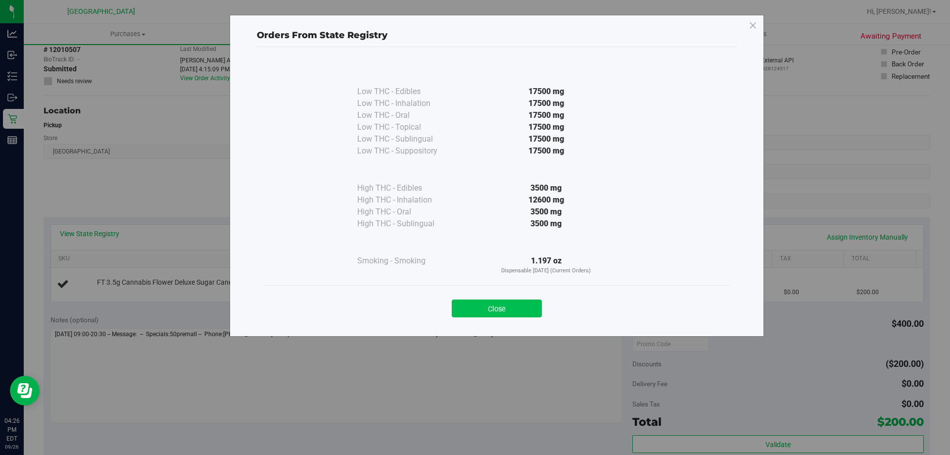
click at [495, 307] on button "Close" at bounding box center [497, 308] width 90 height 18
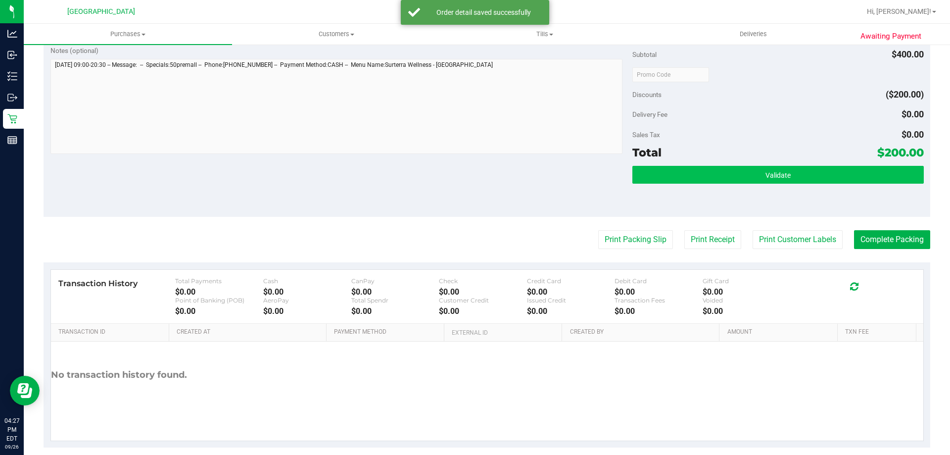
scroll to position [346, 0]
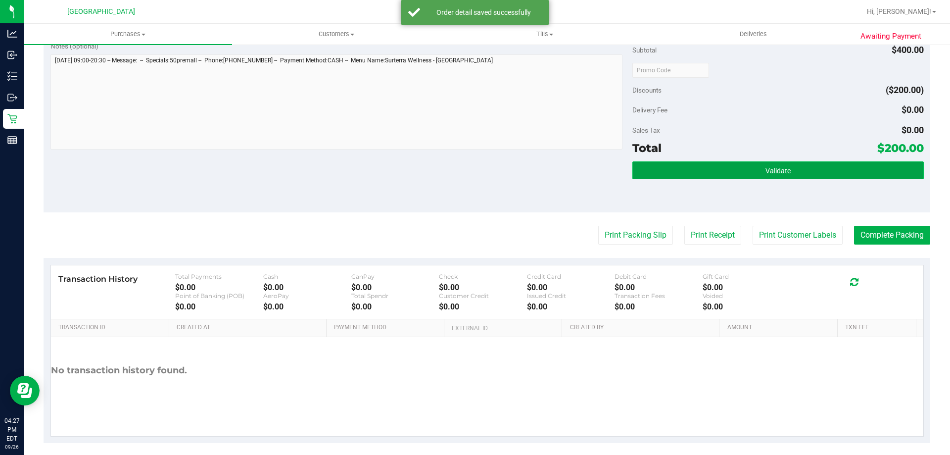
click at [755, 165] on button "Validate" at bounding box center [778, 170] width 291 height 18
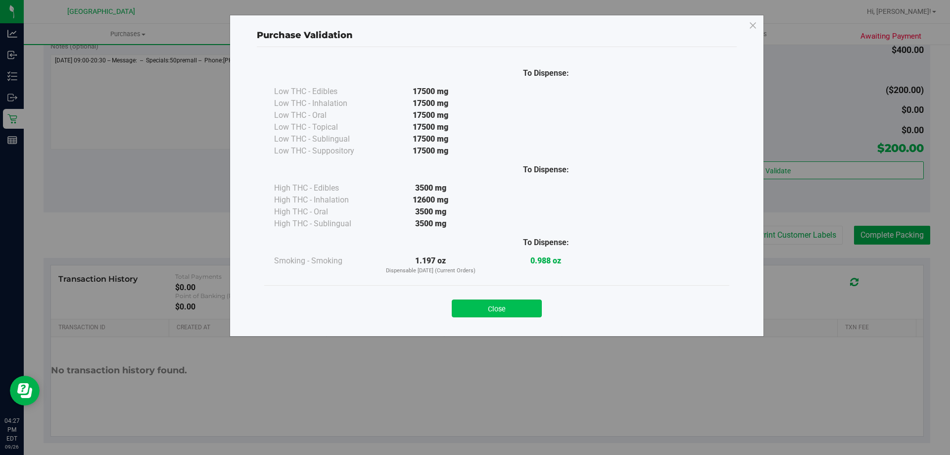
click at [497, 312] on button "Close" at bounding box center [497, 308] width 90 height 18
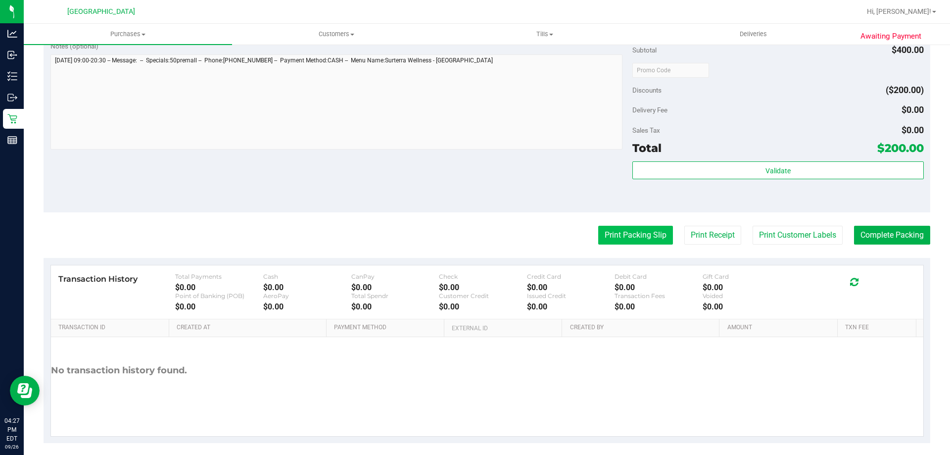
click at [635, 231] on button "Print Packing Slip" at bounding box center [635, 235] width 75 height 19
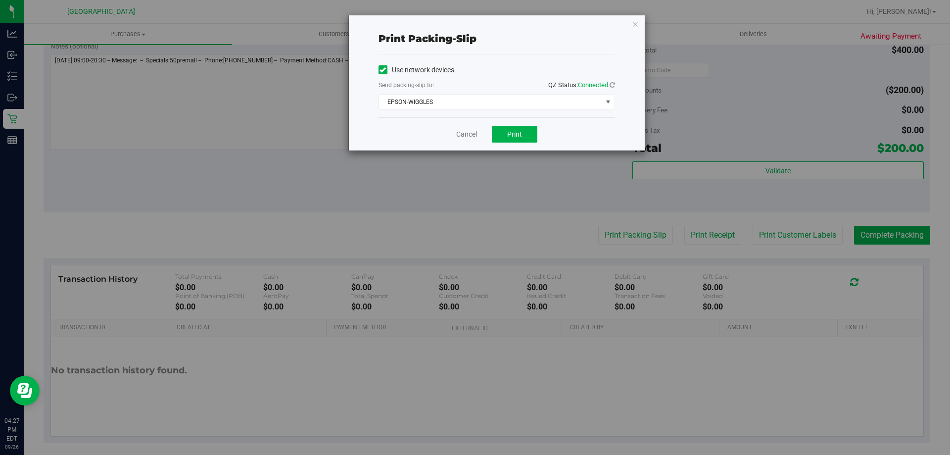
click at [506, 124] on div "Cancel Print" at bounding box center [497, 133] width 237 height 33
click at [521, 130] on span "Print" at bounding box center [514, 134] width 15 height 8
click at [470, 138] on link "Cancel" at bounding box center [466, 134] width 21 height 10
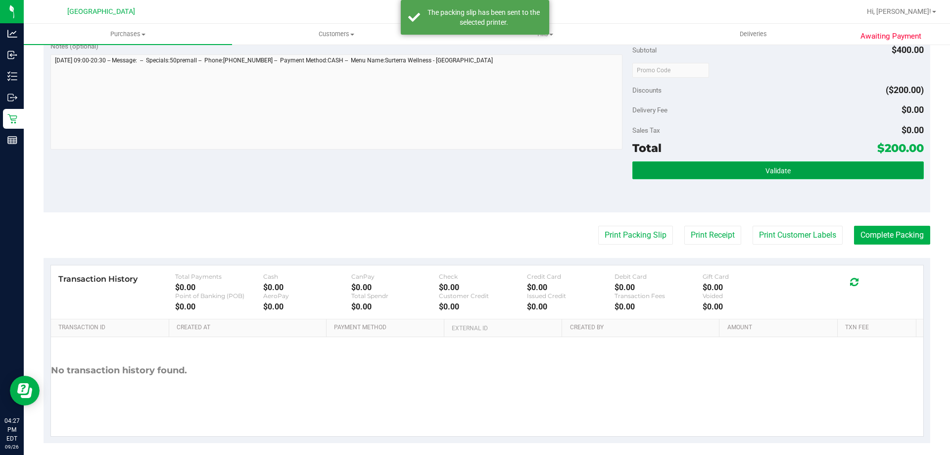
click at [751, 179] on button "Validate" at bounding box center [778, 170] width 291 height 18
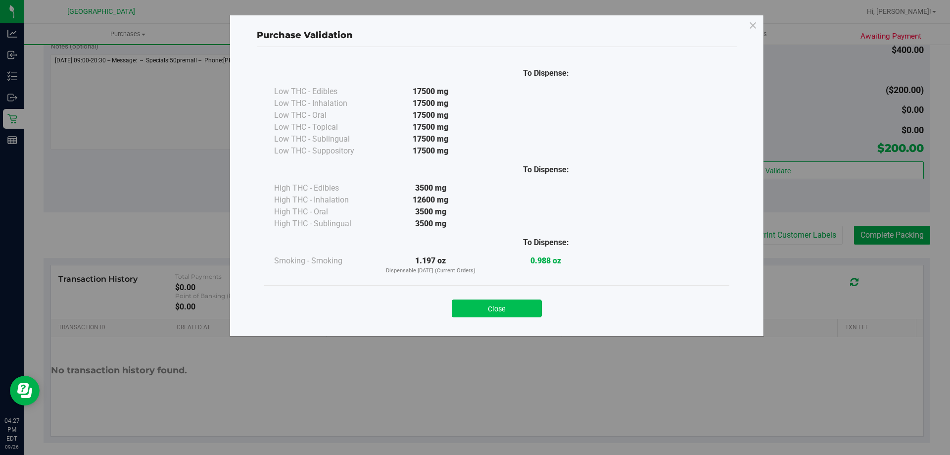
click at [494, 307] on button "Close" at bounding box center [497, 308] width 90 height 18
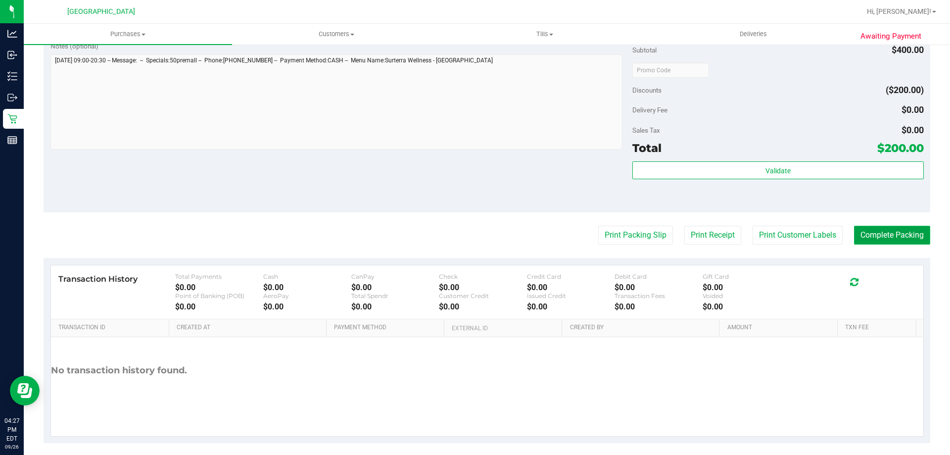
click at [890, 236] on button "Complete Packing" at bounding box center [892, 235] width 76 height 19
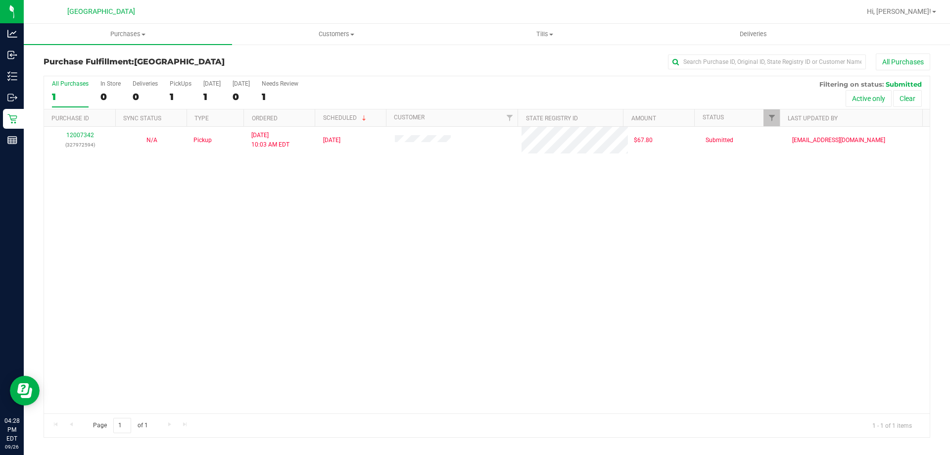
drag, startPoint x: 407, startPoint y: 294, endPoint x: 406, endPoint y: 289, distance: 5.5
click at [407, 291] on div "12007342 (327972594) N/A Pickup 9/26/2025 10:03 AM EDT 9/26/2025 $67.80 Submitt…" at bounding box center [487, 270] width 886 height 287
click at [447, 267] on div "12007342 (327972594) N/A Pickup 9/26/2025 10:03 AM EDT 9/26/2025 $67.80 Submitt…" at bounding box center [487, 270] width 886 height 287
click at [230, 234] on div "12007342 (327972594) N/A Pickup 9/26/2025 10:03 AM EDT 9/26/2025 $67.80 Submitt…" at bounding box center [487, 270] width 886 height 287
click at [529, 30] on span "Tills" at bounding box center [544, 34] width 207 height 9
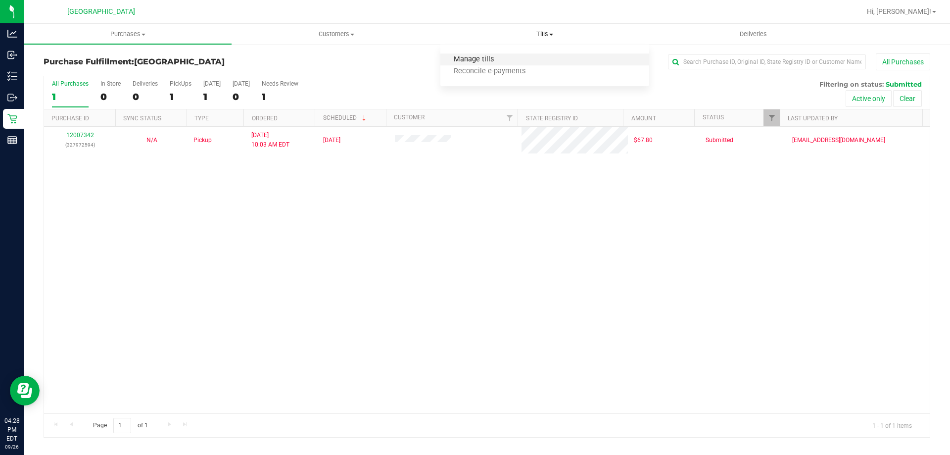
click at [486, 57] on span "Manage tills" at bounding box center [474, 59] width 67 height 8
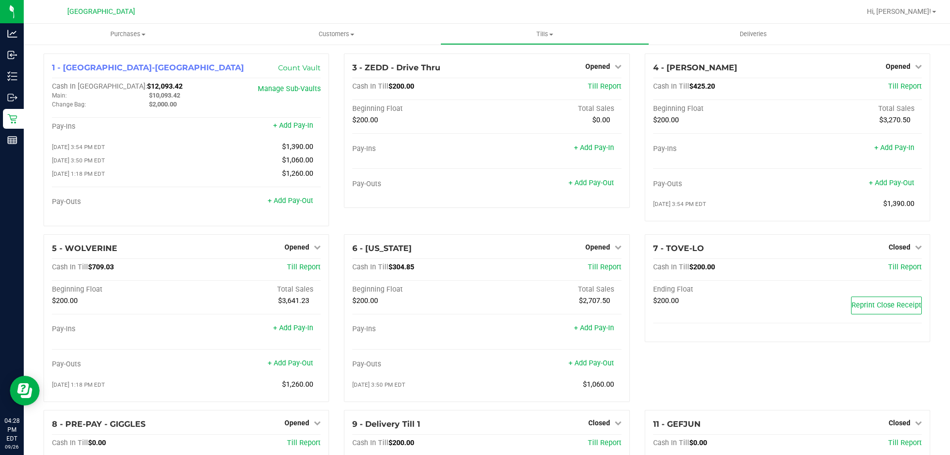
click at [535, 223] on div "3 - ZEDD - Drive Thru Opened Close Till Cash In Till $200.00 Till Report Beginn…" at bounding box center [487, 143] width 300 height 181
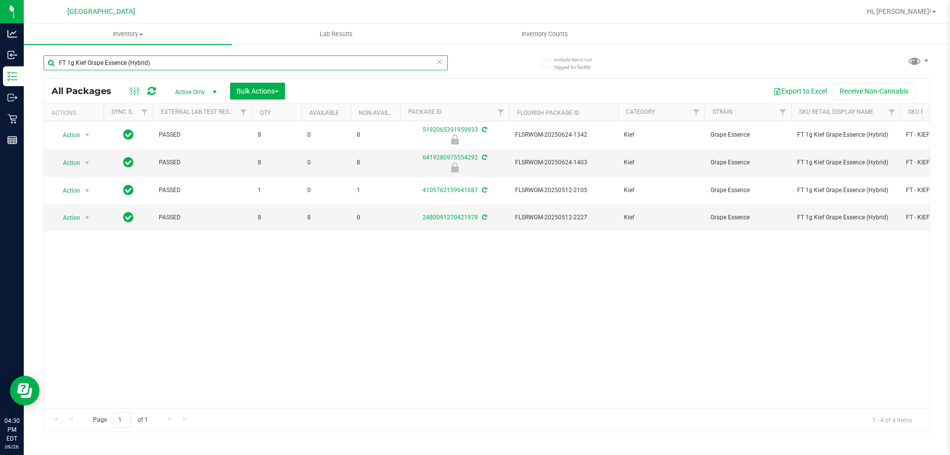
click at [297, 57] on input "FT 1g Kief Grape Essence (Hybrid)" at bounding box center [246, 62] width 404 height 15
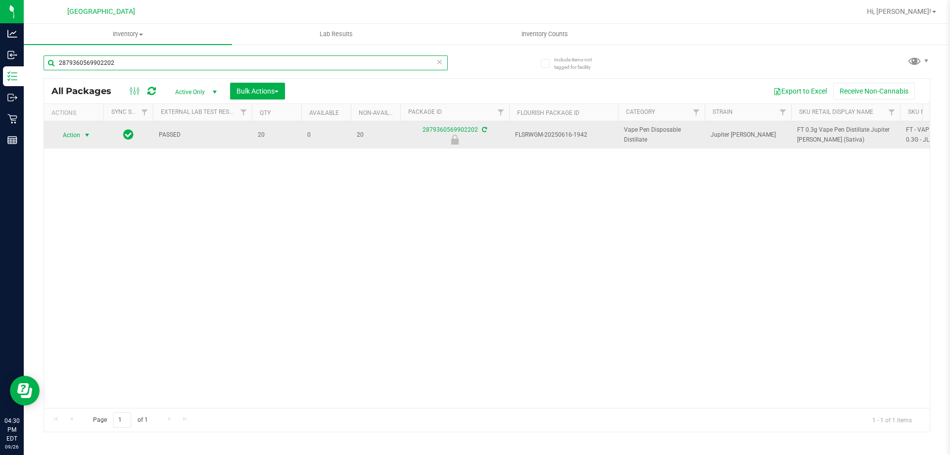
type input "2879360569902202"
click at [78, 130] on span "Action" at bounding box center [67, 135] width 27 height 14
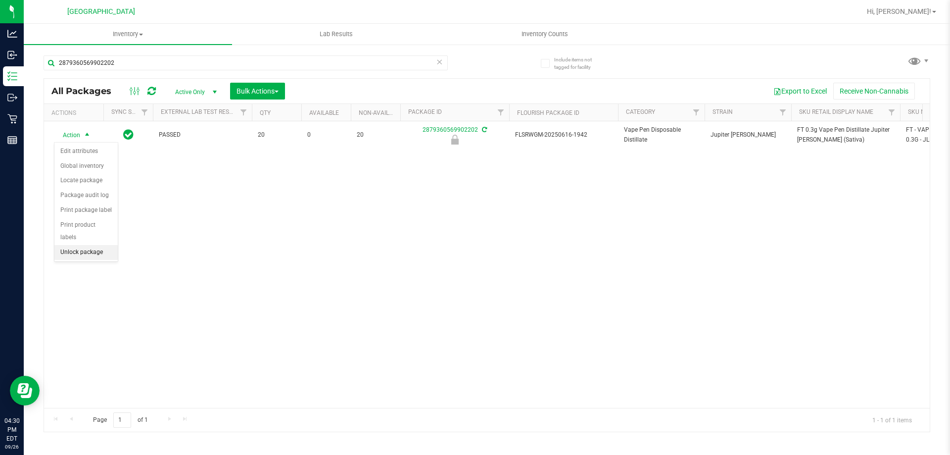
click at [92, 245] on li "Unlock package" at bounding box center [85, 252] width 63 height 15
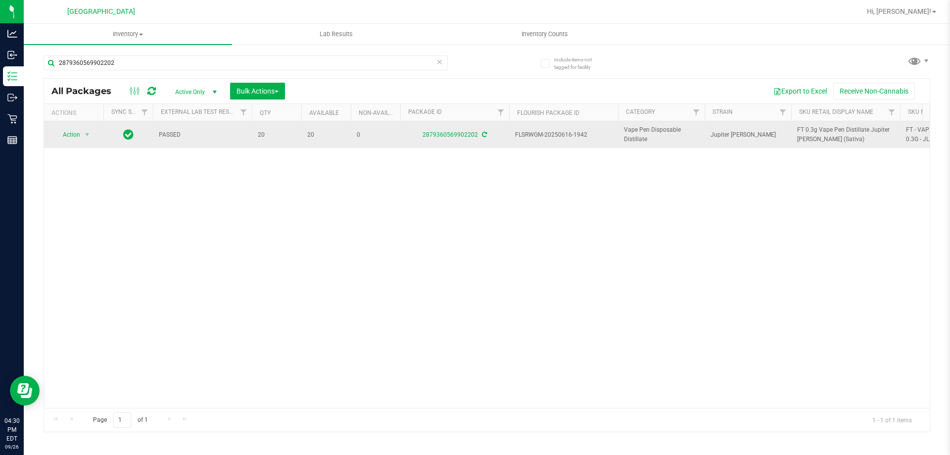
click at [823, 135] on span "FT 0.3g Vape Pen Distillate Jupiter Leo (Sativa)" at bounding box center [845, 134] width 97 height 19
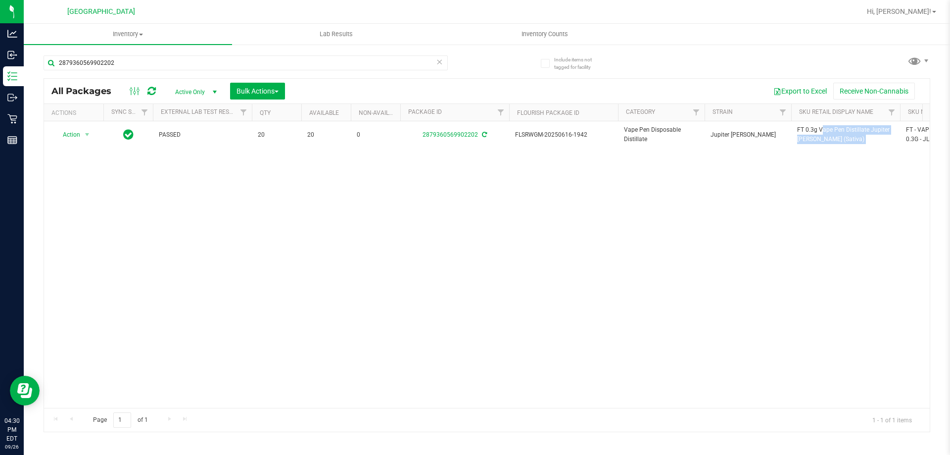
copy tr "FT 0.3g Vape Pen Distillate Jupiter Leo (Sativa)"
click at [363, 63] on input "2879360569902202" at bounding box center [246, 62] width 404 height 15
paste input "FT 0.3g Vape Pen Distillate Jupiter Leo (Sativa)"
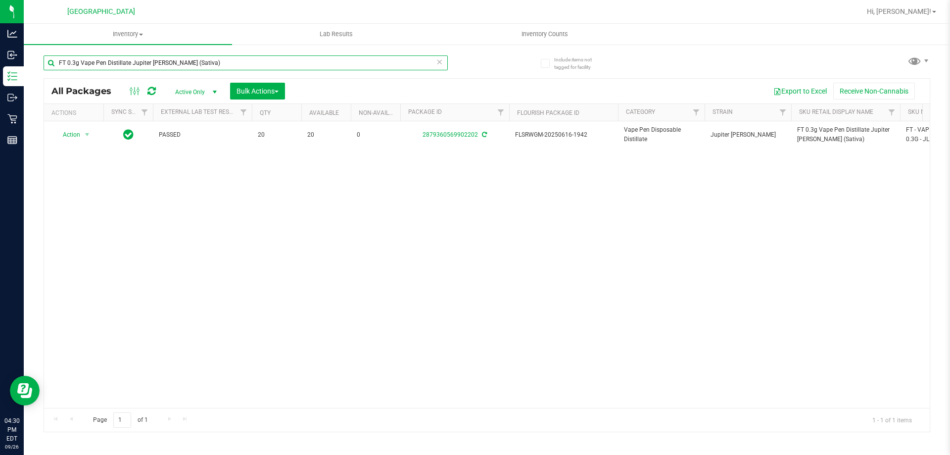
click at [363, 63] on input "FT 0.3g Vape Pen Distillate Jupiter Leo (Sativa)" at bounding box center [246, 62] width 404 height 15
type input "FT 0.3g Vape Pen Distillate Jupiter Leo (Sativa)"
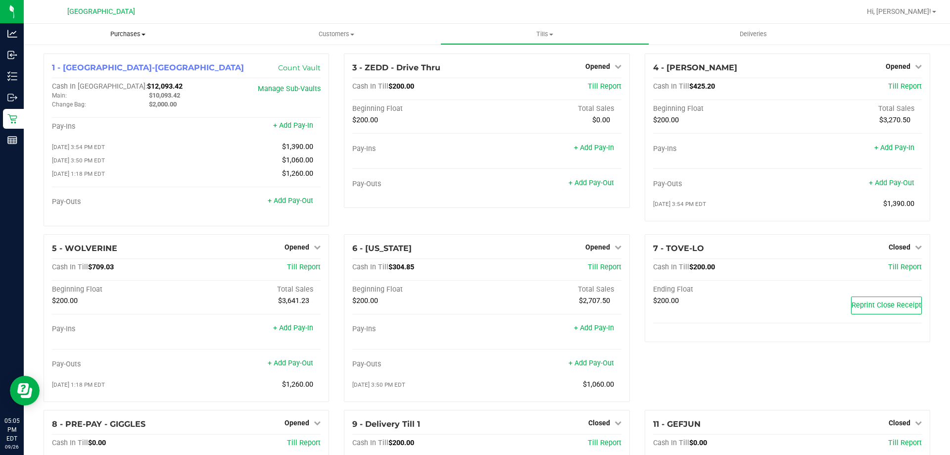
click at [119, 31] on span "Purchases" at bounding box center [128, 34] width 208 height 9
click at [89, 68] on li "Fulfillment" at bounding box center [128, 72] width 208 height 12
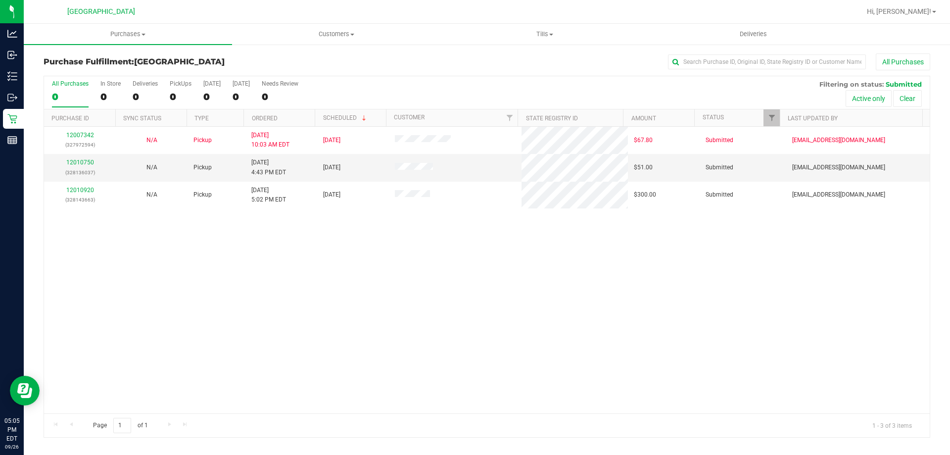
click at [292, 254] on div "12007342 (327972594) N/A Pickup [DATE] 10:03 AM EDT 9/26/2025 $67.80 Submitted …" at bounding box center [487, 270] width 886 height 287
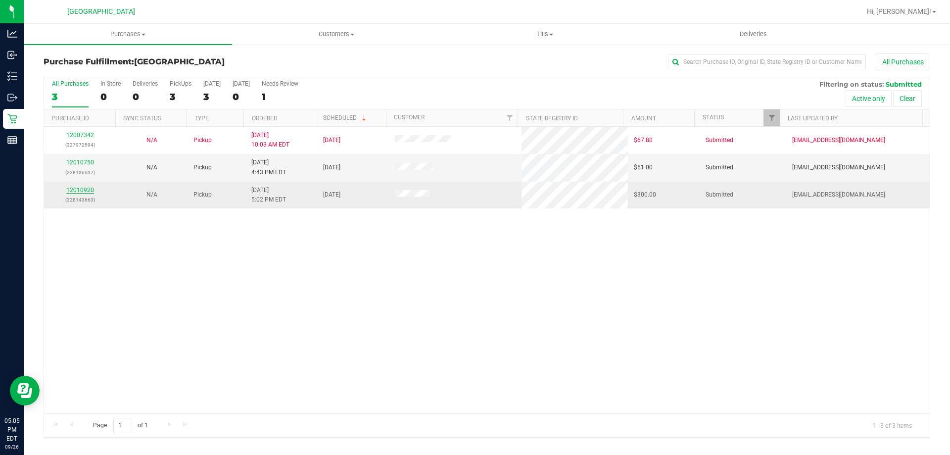
click at [89, 191] on link "12010920" at bounding box center [80, 190] width 28 height 7
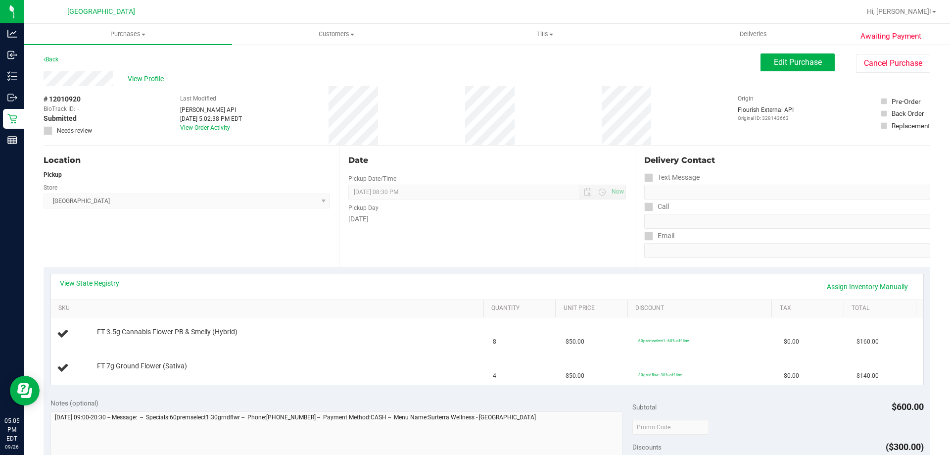
scroll to position [49, 0]
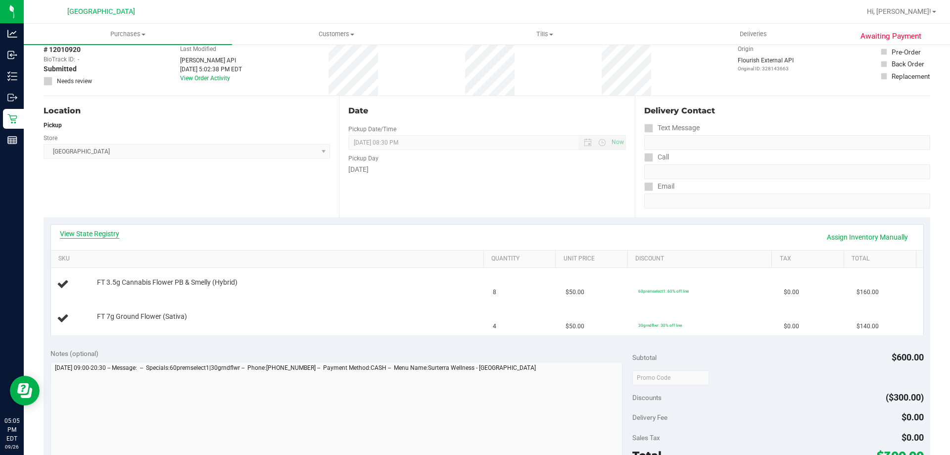
click at [105, 235] on link "View State Registry" at bounding box center [89, 234] width 59 height 10
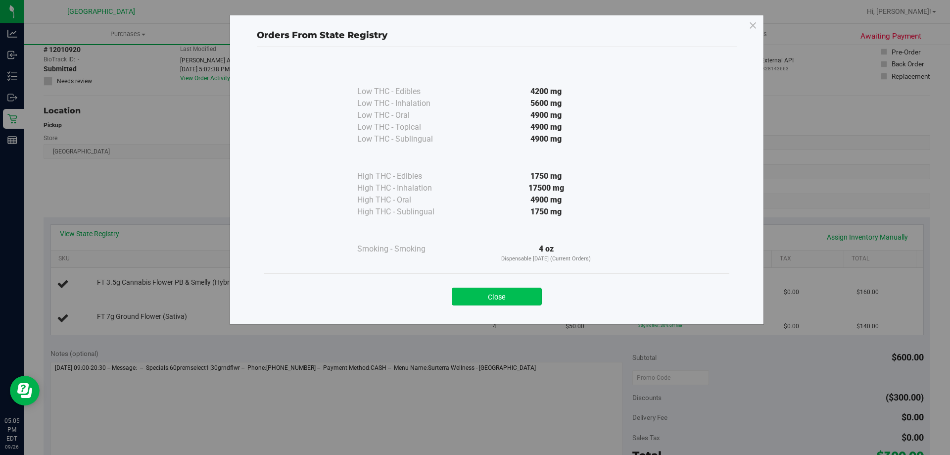
click at [515, 298] on button "Close" at bounding box center [497, 297] width 90 height 18
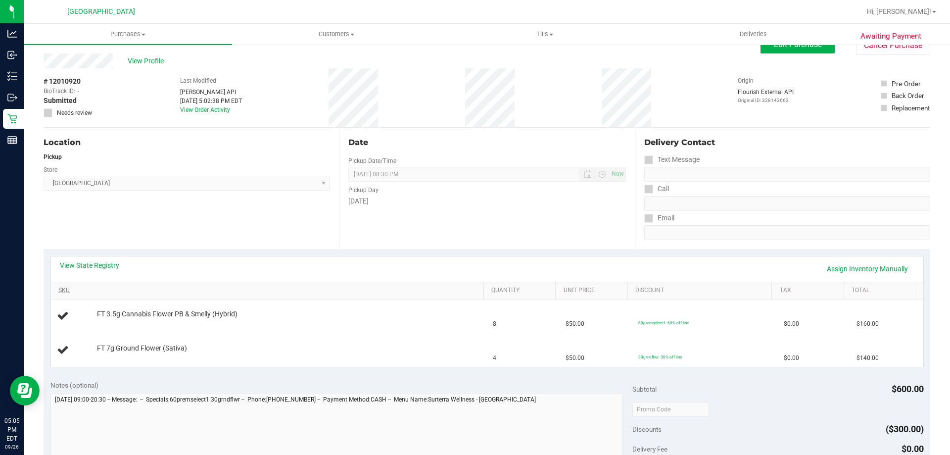
scroll to position [0, 0]
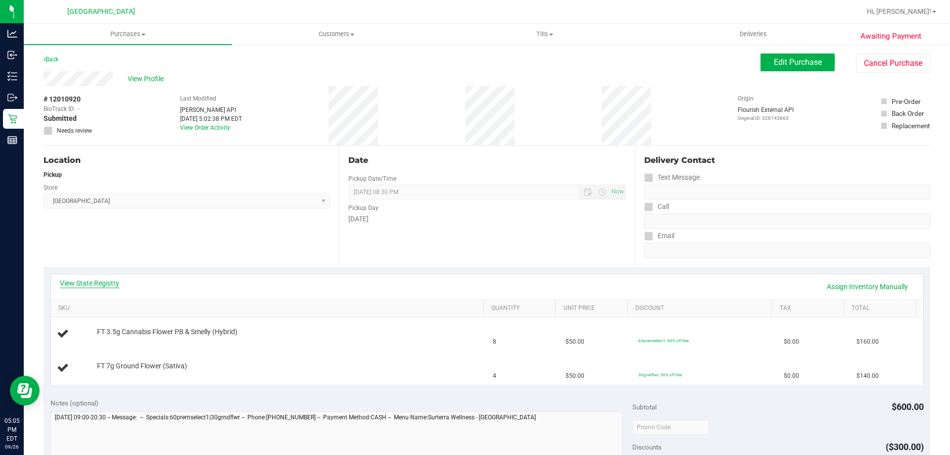
click at [84, 281] on link "View State Registry" at bounding box center [89, 283] width 59 height 10
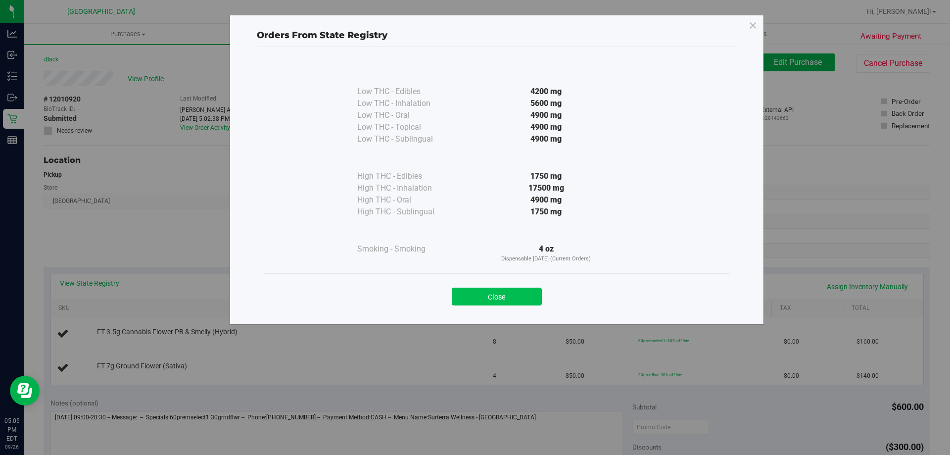
click at [504, 300] on button "Close" at bounding box center [497, 297] width 90 height 18
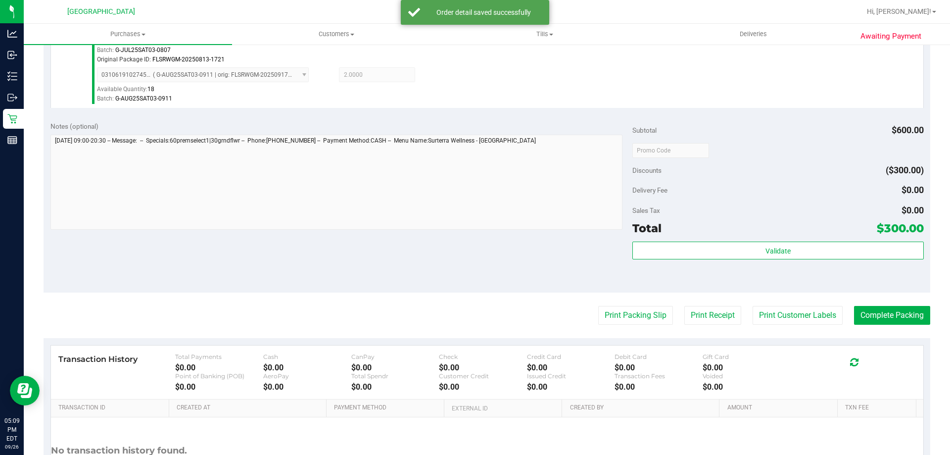
scroll to position [495, 0]
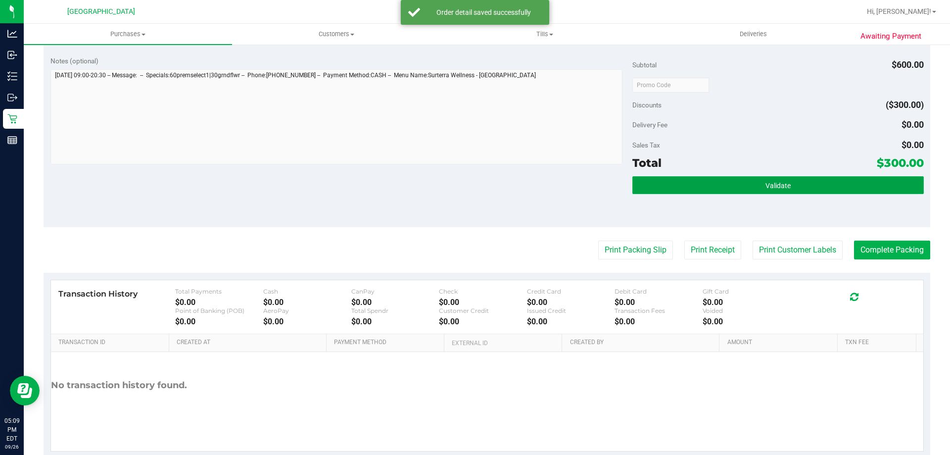
click at [772, 192] on button "Validate" at bounding box center [778, 185] width 291 height 18
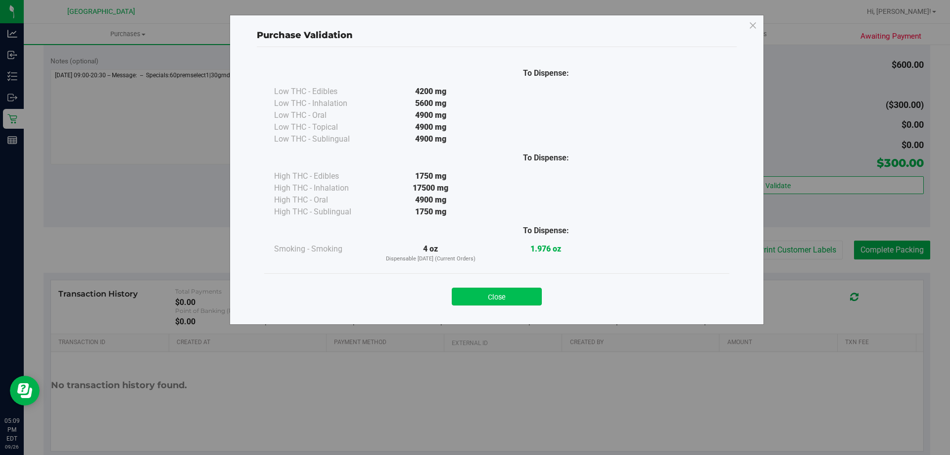
click at [481, 301] on button "Close" at bounding box center [497, 297] width 90 height 18
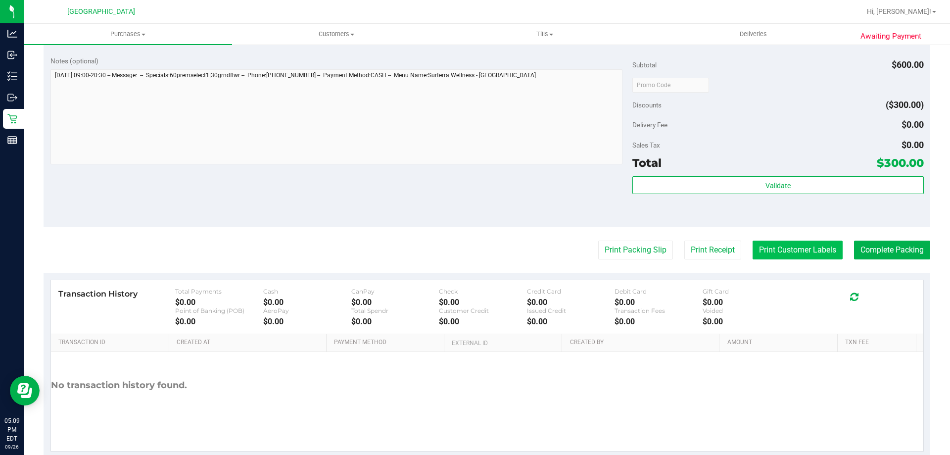
click at [807, 243] on button "Print Customer Labels" at bounding box center [798, 250] width 90 height 19
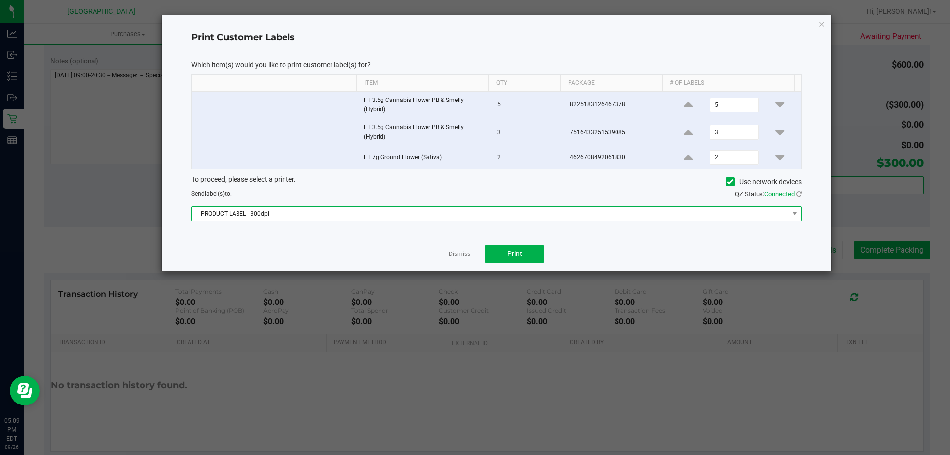
click at [299, 217] on span "PRODUCT LABEL - 300dpi" at bounding box center [490, 214] width 597 height 14
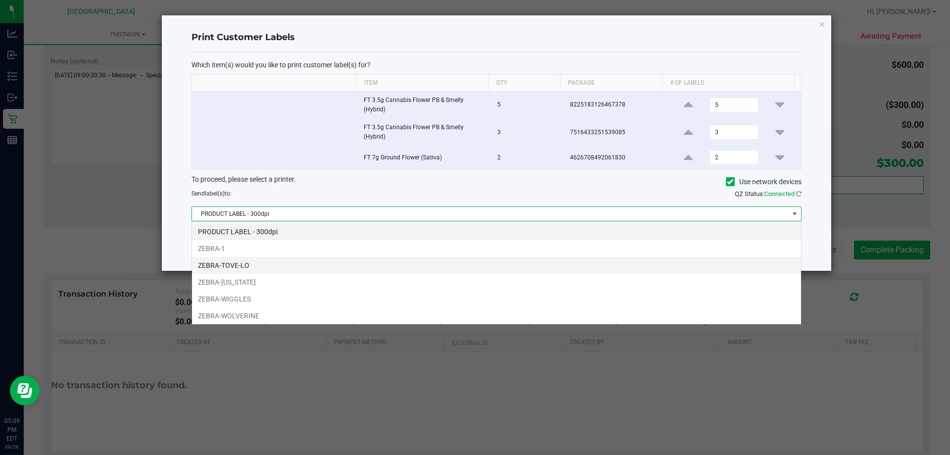
scroll to position [15, 610]
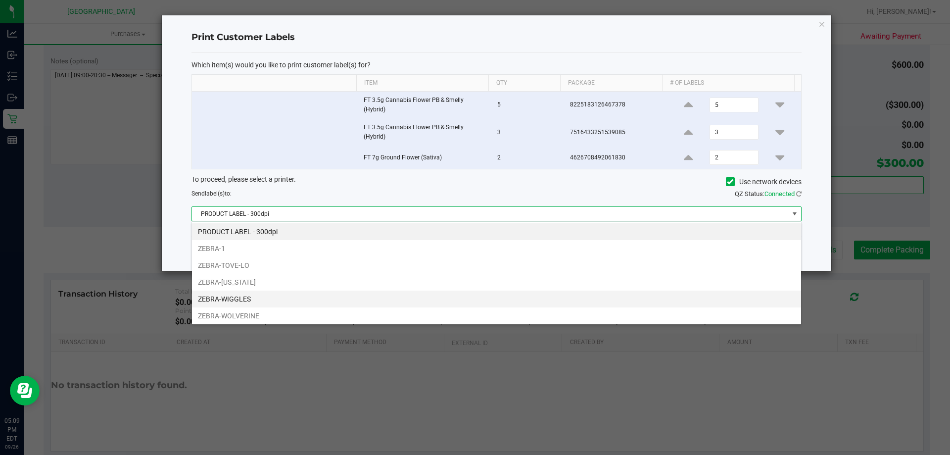
click at [257, 296] on li "ZEBRA-WIGGLES" at bounding box center [496, 299] width 609 height 17
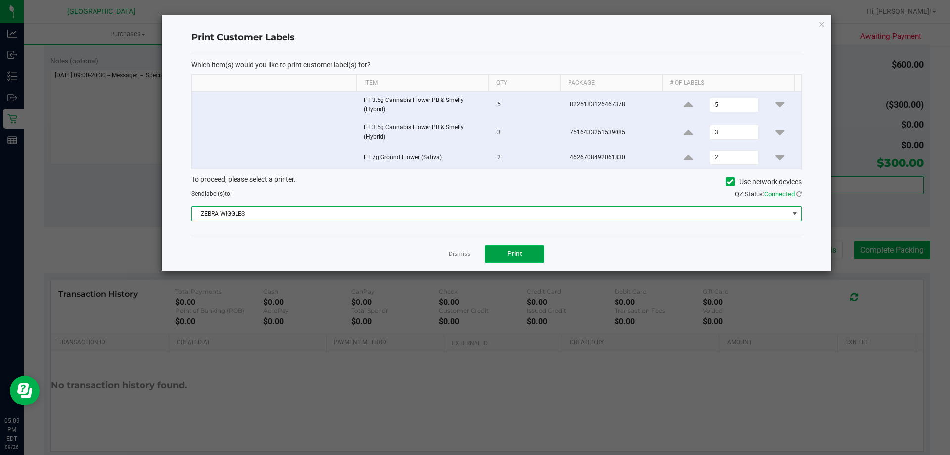
click at [515, 257] on span "Print" at bounding box center [514, 253] width 15 height 8
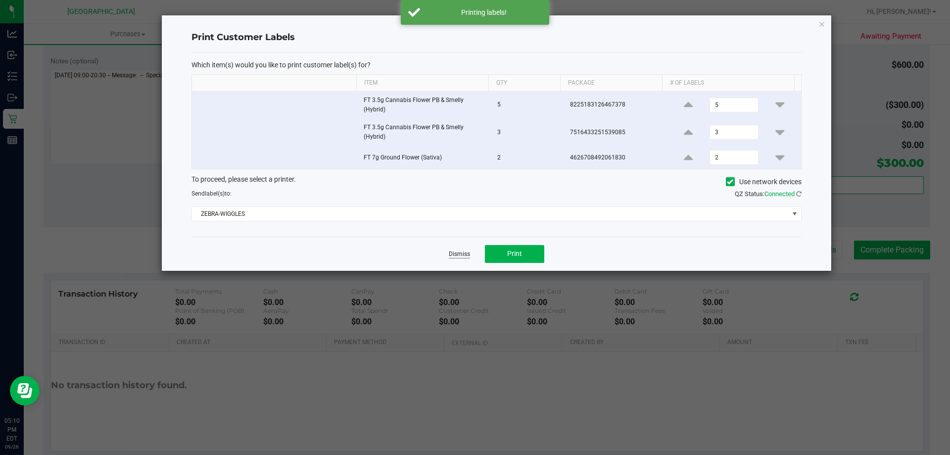
click at [456, 254] on link "Dismiss" at bounding box center [459, 254] width 21 height 8
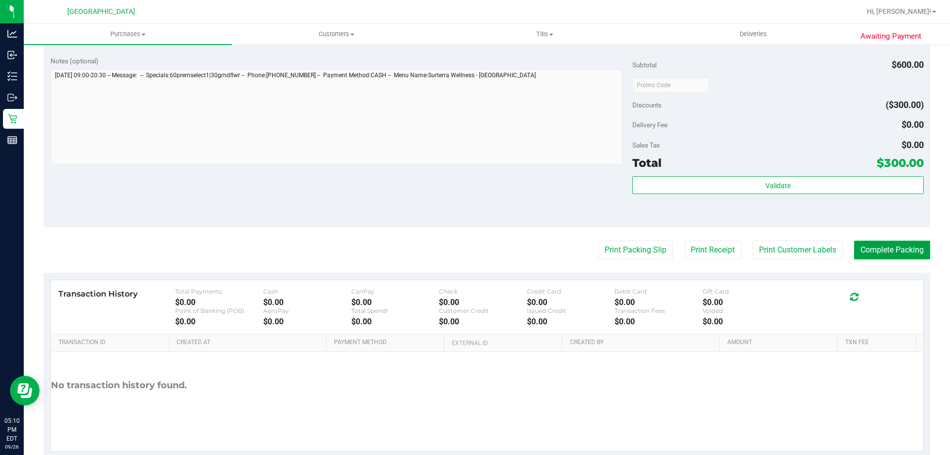
click at [899, 251] on button "Complete Packing" at bounding box center [892, 250] width 76 height 19
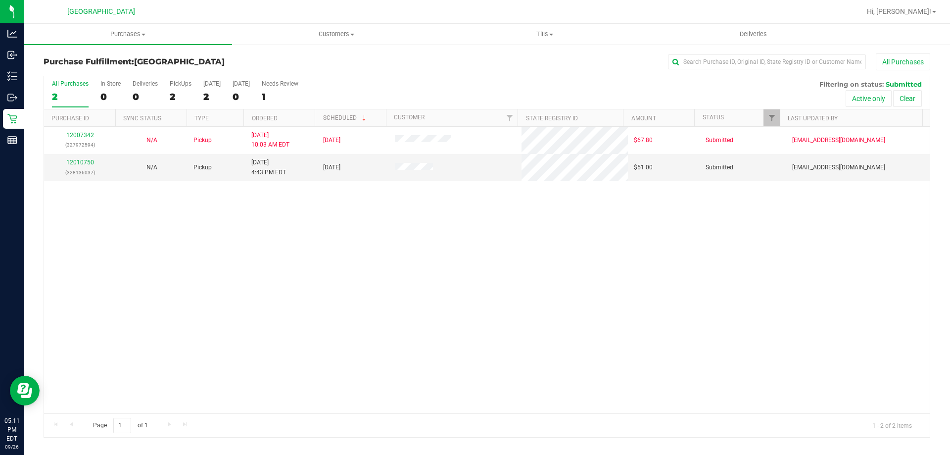
click at [330, 407] on div "12007342 (327972594) N/A Pickup 9/26/2025 10:03 AM EDT 9/26/2025 $67.80 Submitt…" at bounding box center [487, 270] width 886 height 287
click at [88, 159] on link "12010750" at bounding box center [80, 162] width 28 height 7
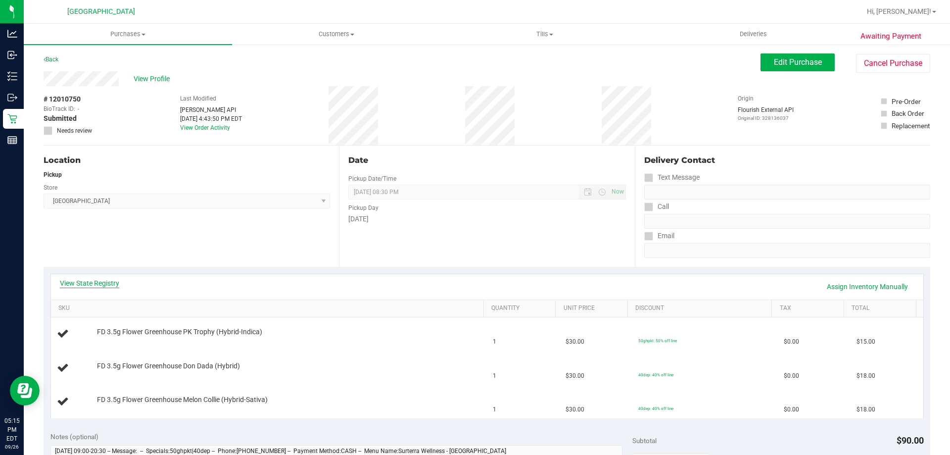
click at [114, 286] on link "View State Registry" at bounding box center [89, 283] width 59 height 10
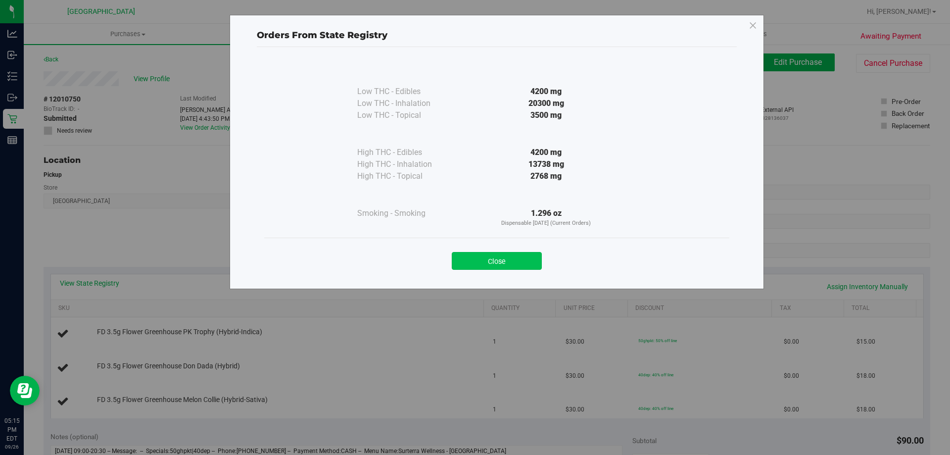
click at [518, 261] on button "Close" at bounding box center [497, 261] width 90 height 18
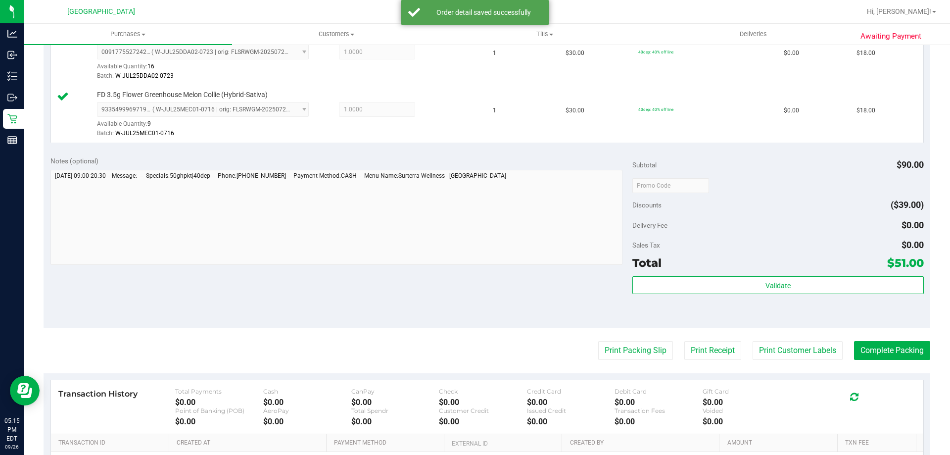
scroll to position [346, 0]
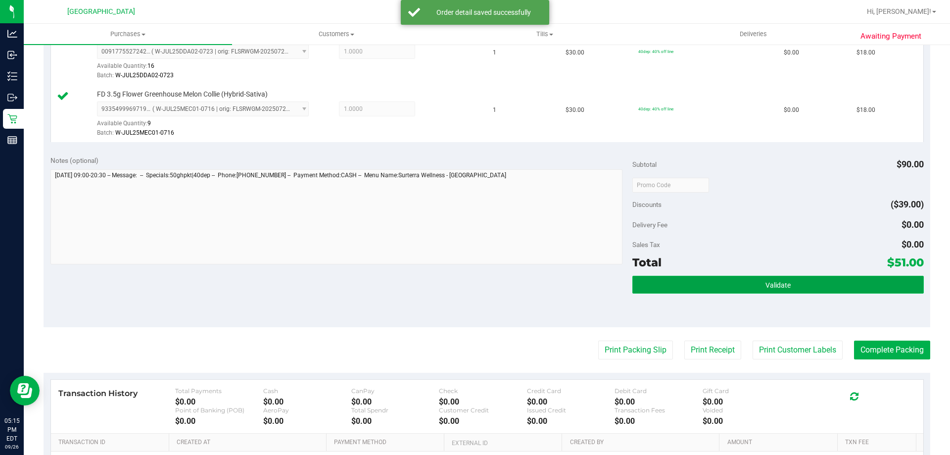
click at [740, 286] on button "Validate" at bounding box center [778, 285] width 291 height 18
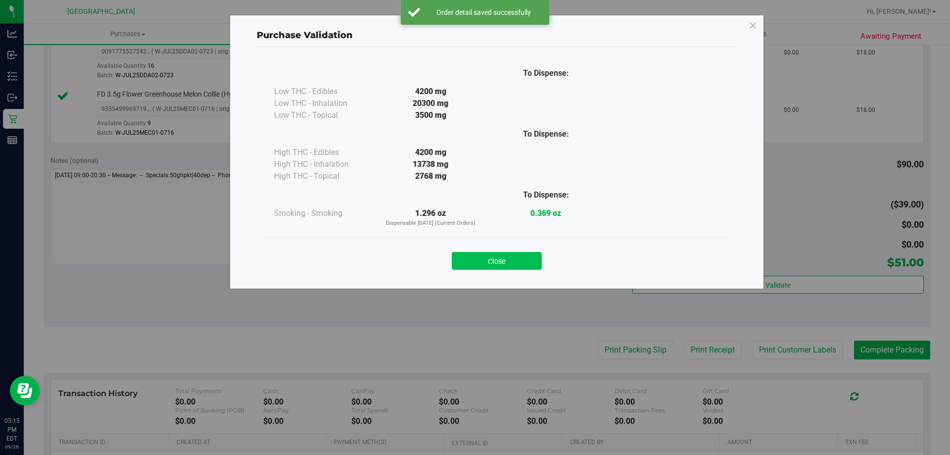
click at [510, 259] on button "Close" at bounding box center [497, 261] width 90 height 18
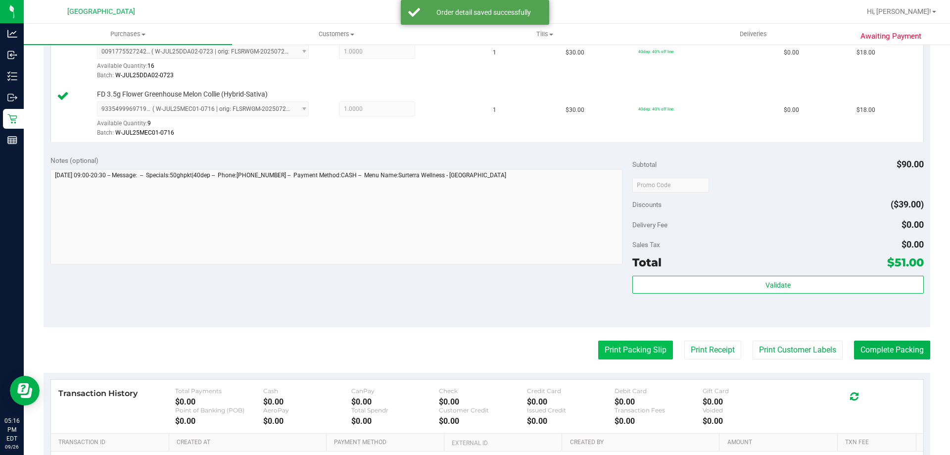
click at [612, 345] on button "Print Packing Slip" at bounding box center [635, 350] width 75 height 19
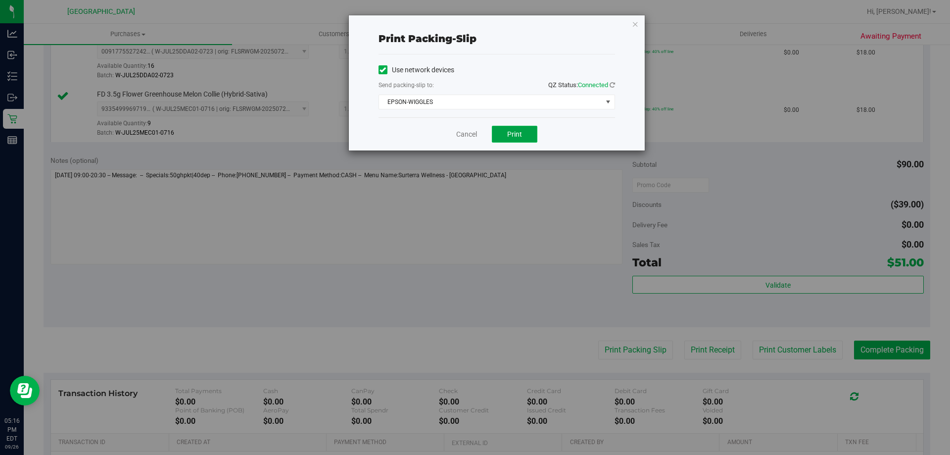
click at [515, 135] on span "Print" at bounding box center [514, 134] width 15 height 8
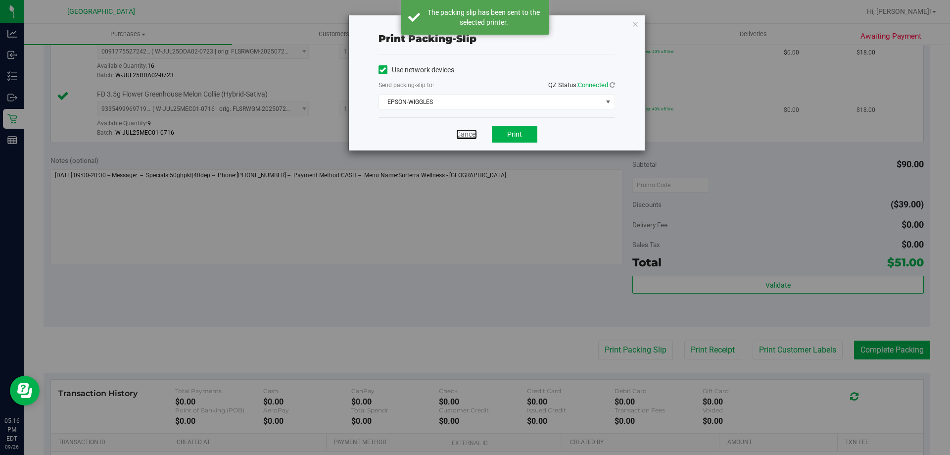
click at [461, 133] on link "Cancel" at bounding box center [466, 134] width 21 height 10
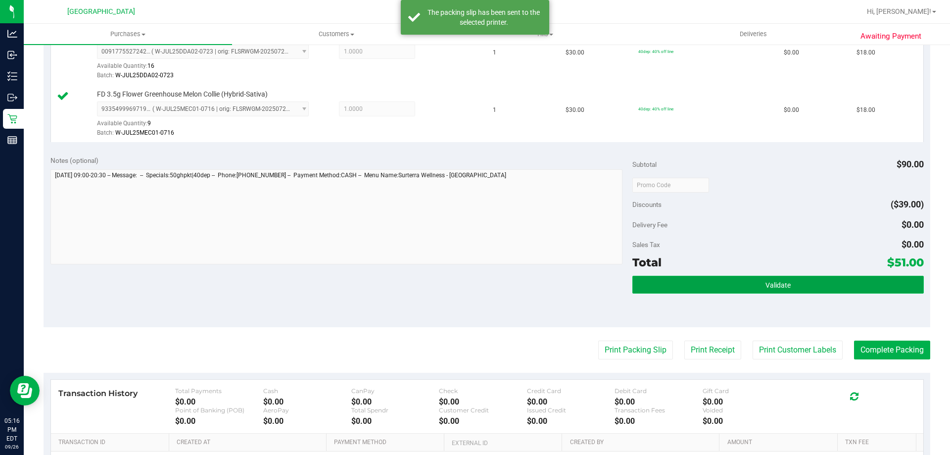
click at [708, 281] on button "Validate" at bounding box center [778, 285] width 291 height 18
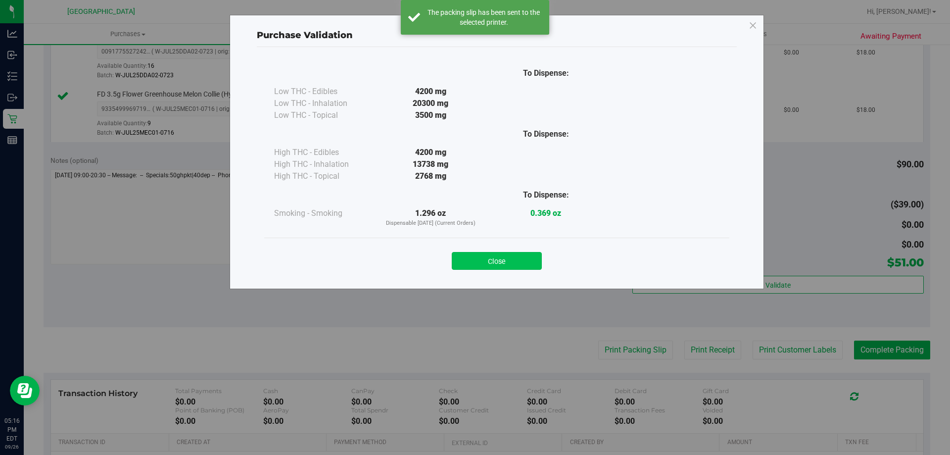
click at [489, 259] on button "Close" at bounding box center [497, 261] width 90 height 18
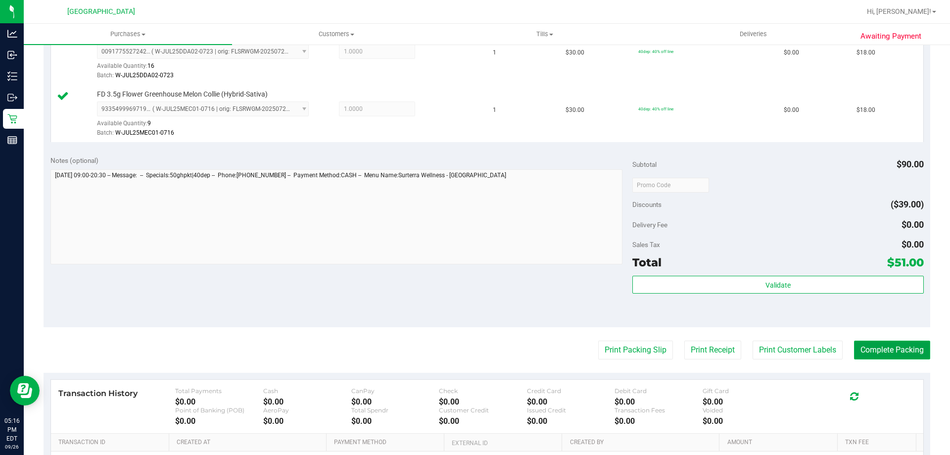
click at [888, 346] on button "Complete Packing" at bounding box center [892, 350] width 76 height 19
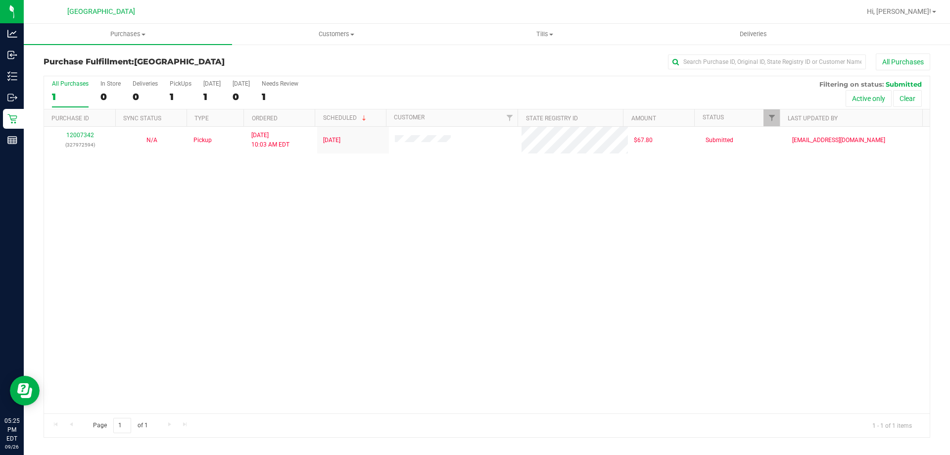
click at [333, 239] on div "12007342 (327972594) N/A Pickup 9/26/2025 10:03 AM EDT 9/26/2025 $67.80 Submitt…" at bounding box center [487, 270] width 886 height 287
click at [123, 33] on span "Purchases" at bounding box center [128, 34] width 208 height 9
click at [39, 70] on span "Fulfillment" at bounding box center [54, 71] width 61 height 8
click at [387, 250] on div "12007342 (327972594) N/A Pickup 9/26/2025 10:03 AM EDT 9/26/2025 $67.80 Submitt…" at bounding box center [487, 270] width 886 height 287
click at [546, 30] on span "Tills" at bounding box center [544, 34] width 207 height 9
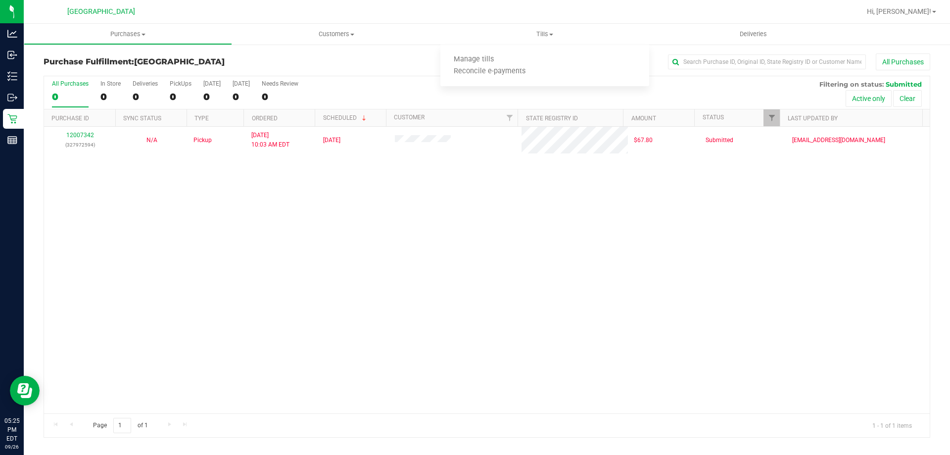
click at [480, 192] on div "12007342 (327972594) N/A Pickup 9/26/2025 10:03 AM EDT 9/26/2025 $67.80 Submitt…" at bounding box center [487, 270] width 886 height 287
click at [480, 202] on div "12007342 (327972594) N/A Pickup 9/26/2025 10:03 AM EDT 9/26/2025 $67.80 Submitt…" at bounding box center [487, 270] width 886 height 287
click at [389, 310] on div "12007342 (327972594) N/A Pickup 9/26/2025 10:03 AM EDT 9/26/2025 $67.80 Submitt…" at bounding box center [487, 270] width 886 height 287
click at [325, 32] on span "Customers" at bounding box center [336, 34] width 207 height 9
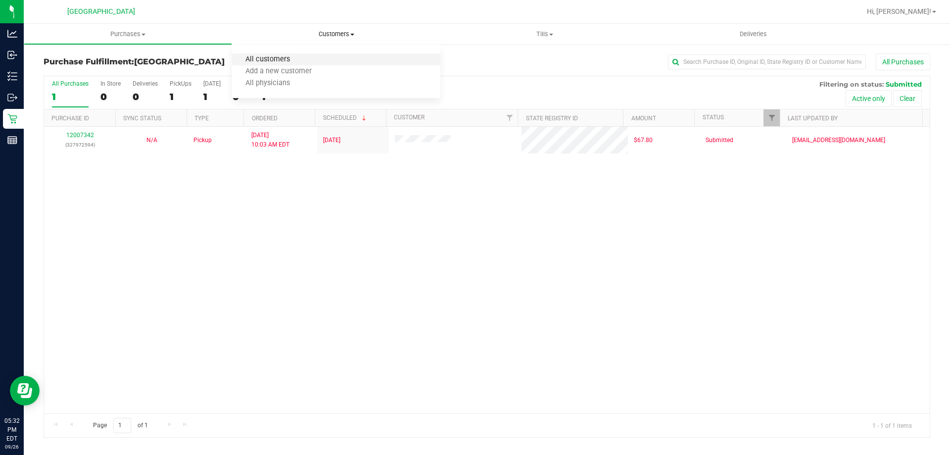
click at [270, 60] on span "All customers" at bounding box center [267, 59] width 71 height 8
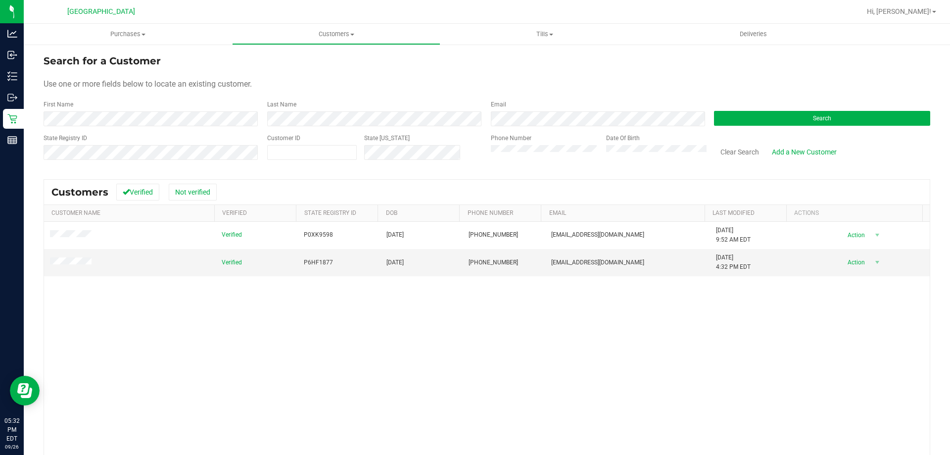
drag, startPoint x: 217, startPoint y: 308, endPoint x: 346, endPoint y: 313, distance: 129.3
click at [217, 308] on div "Verified P0XK9598 07/31/1978 (386) 569-4196 capricewilliams1418@gmail.com 7/16/…" at bounding box center [487, 365] width 886 height 287
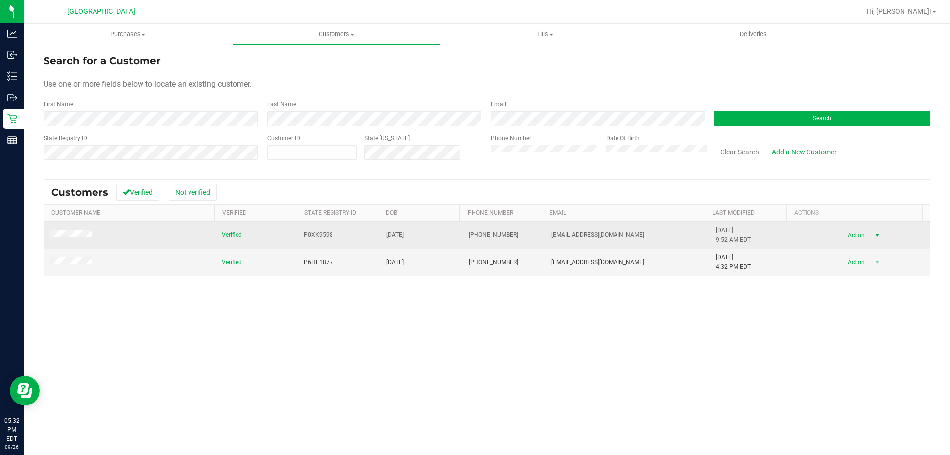
click at [851, 237] on span "Action" at bounding box center [855, 235] width 32 height 14
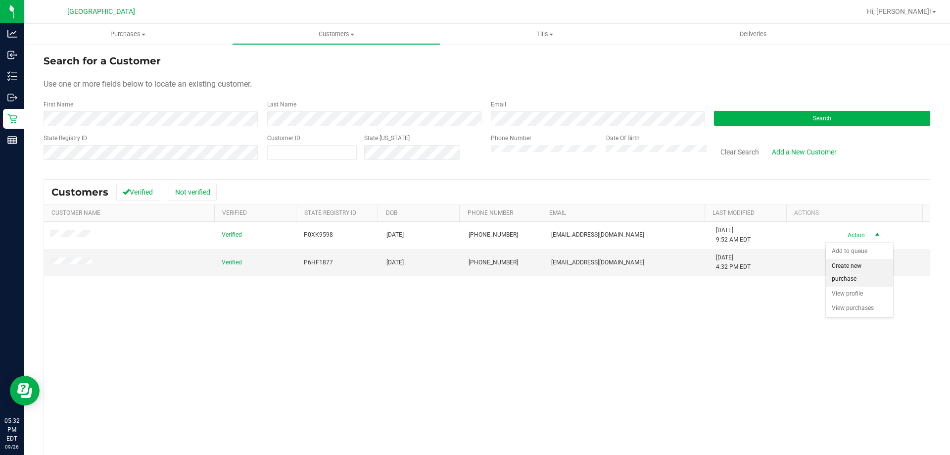
click at [839, 280] on li "Create new purchase" at bounding box center [859, 272] width 67 height 27
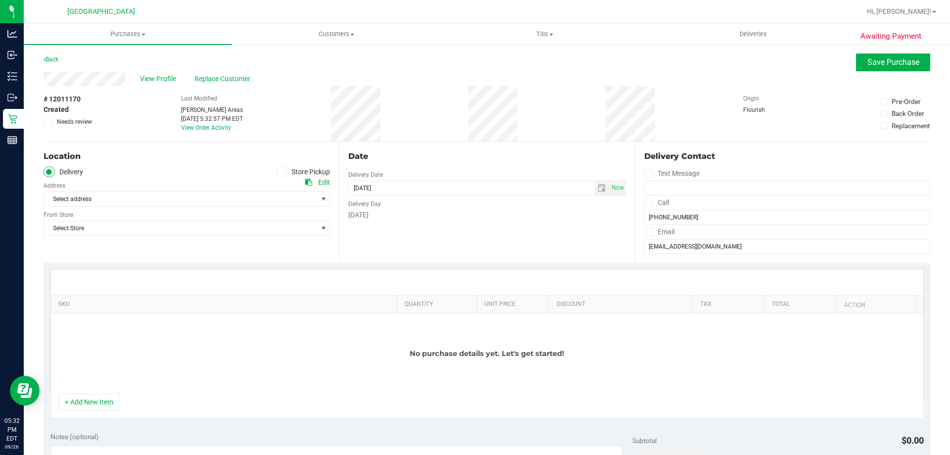
click at [300, 172] on label "Store Pickup" at bounding box center [303, 171] width 54 height 11
click at [0, 0] on input "Store Pickup" at bounding box center [0, 0] width 0 height 0
click at [160, 198] on span "Select Store" at bounding box center [180, 199] width 273 height 14
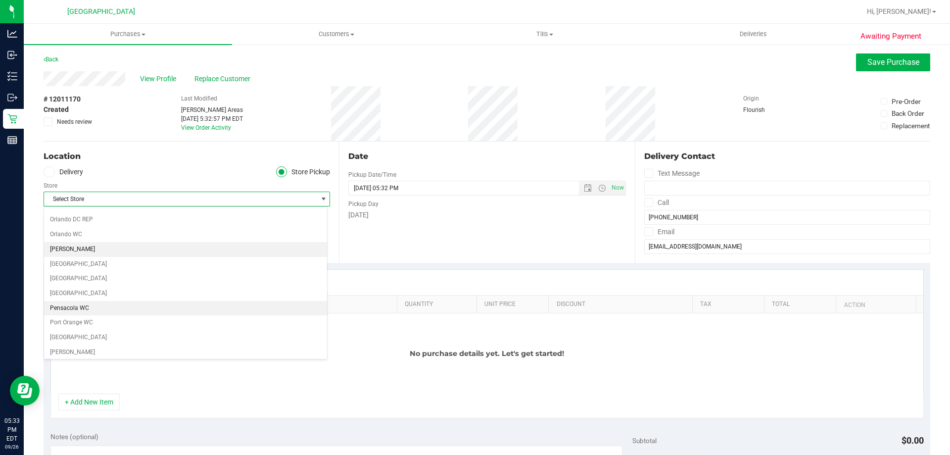
scroll to position [495, 0]
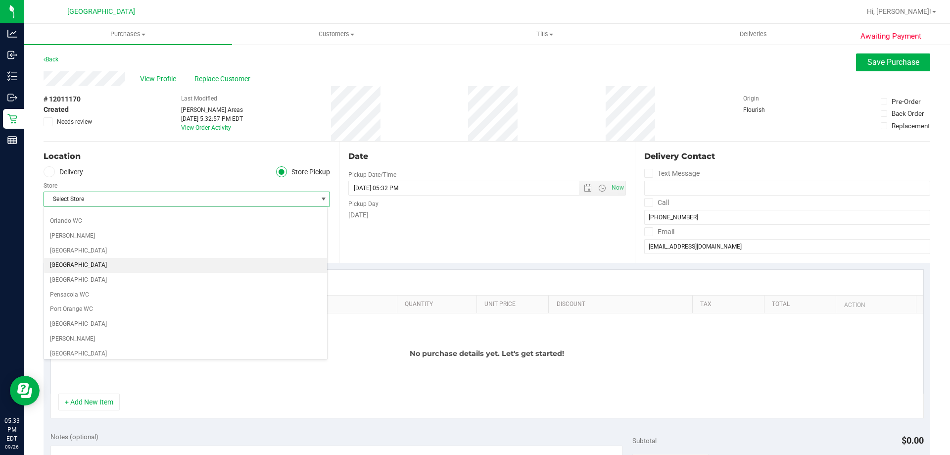
click at [81, 265] on li "[GEOGRAPHIC_DATA]" at bounding box center [185, 265] width 283 height 15
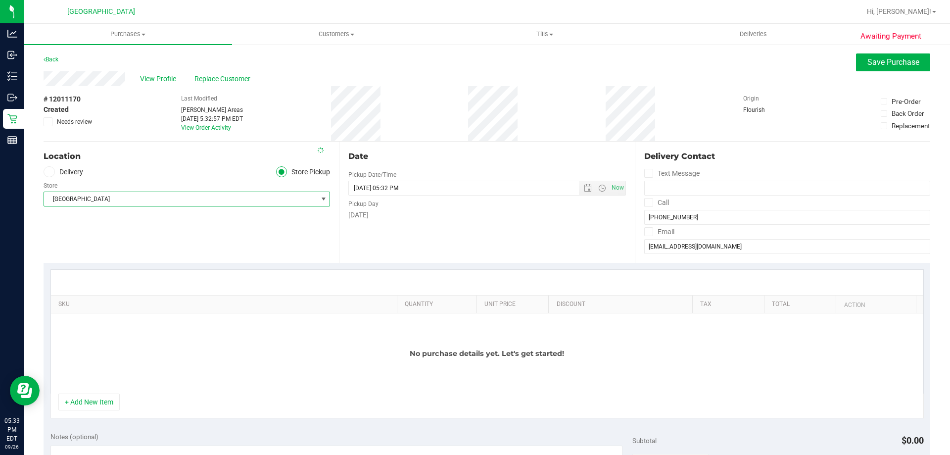
click at [127, 257] on div "Location Delivery Store Pickup Store Palm Coast WC Select Store Bonita Springs …" at bounding box center [192, 202] width 296 height 121
click at [99, 404] on button "+ Add New Item" at bounding box center [88, 402] width 61 height 17
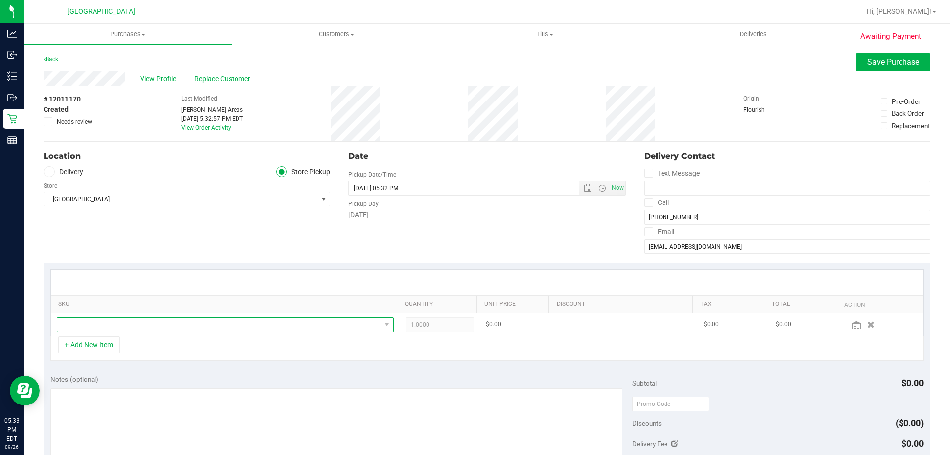
click at [189, 330] on span "NO DATA FOUND" at bounding box center [219, 325] width 324 height 14
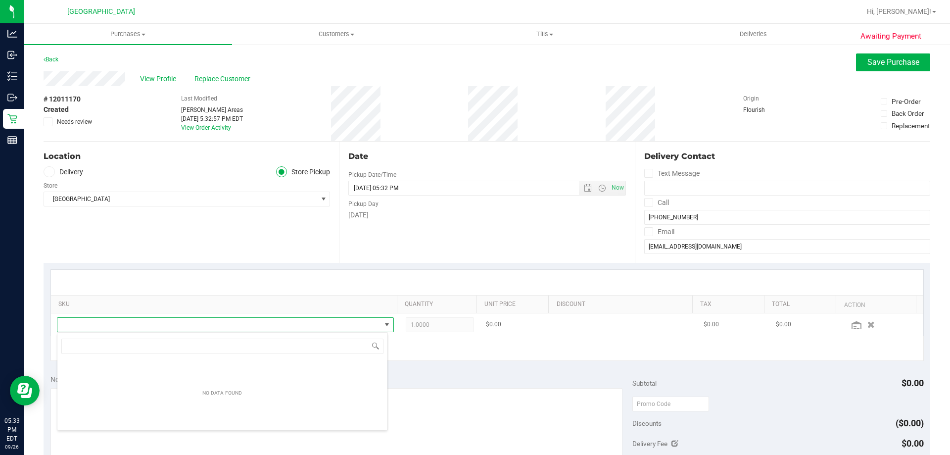
scroll to position [15, 328]
click at [187, 345] on input "live rosin ch" at bounding box center [222, 346] width 322 height 15
type input "chocolate"
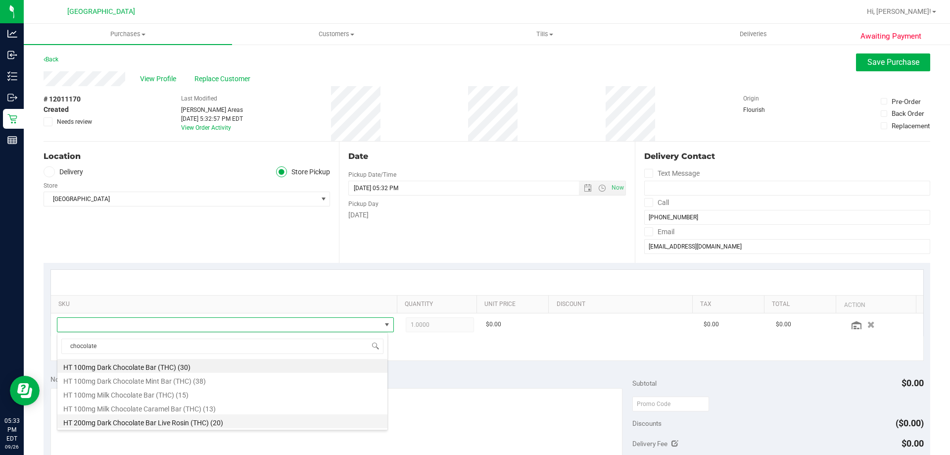
click at [203, 418] on li "HT 200mg Dark Chocolate Bar Live Rosin (THC) (20)" at bounding box center [222, 421] width 330 height 14
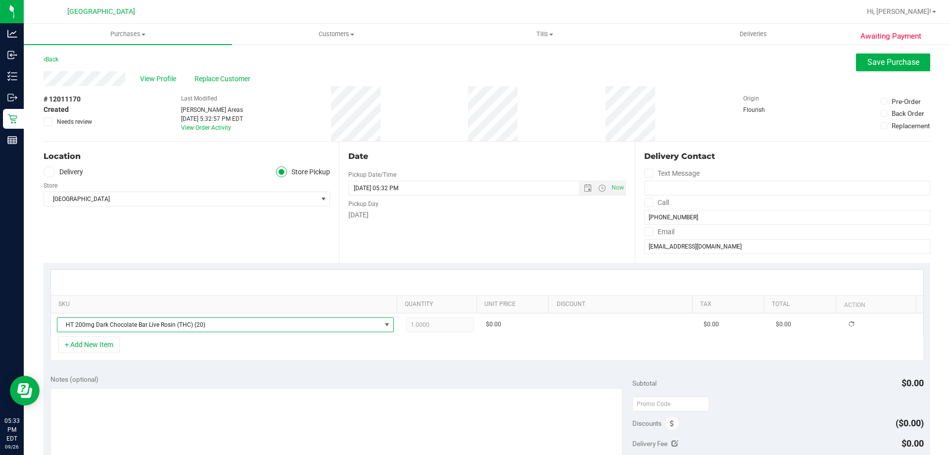
click at [242, 367] on div "SKU Quantity Unit Price Discount Tax Total Action HT 200mg Dark Chocolate Bar L…" at bounding box center [487, 315] width 887 height 105
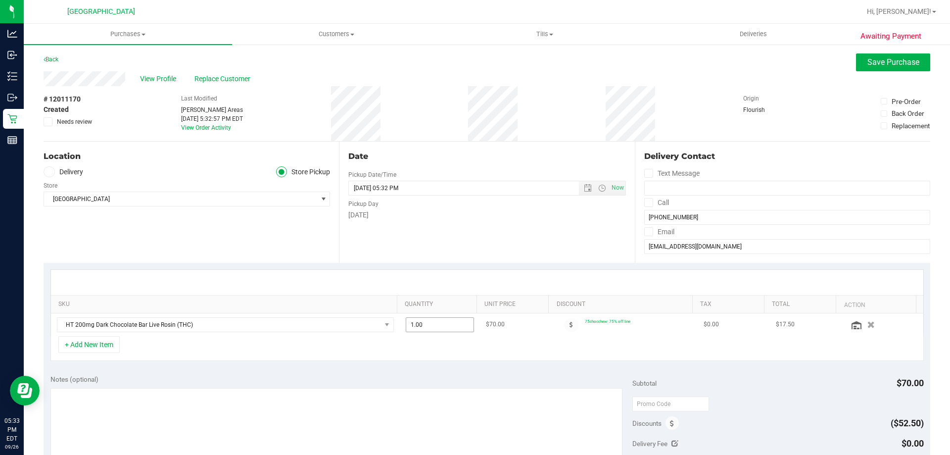
click at [439, 325] on span "1.00 1" at bounding box center [440, 324] width 69 height 15
type input "3"
type input "3.00"
click at [458, 350] on div "+ Add New Item" at bounding box center [487, 348] width 874 height 25
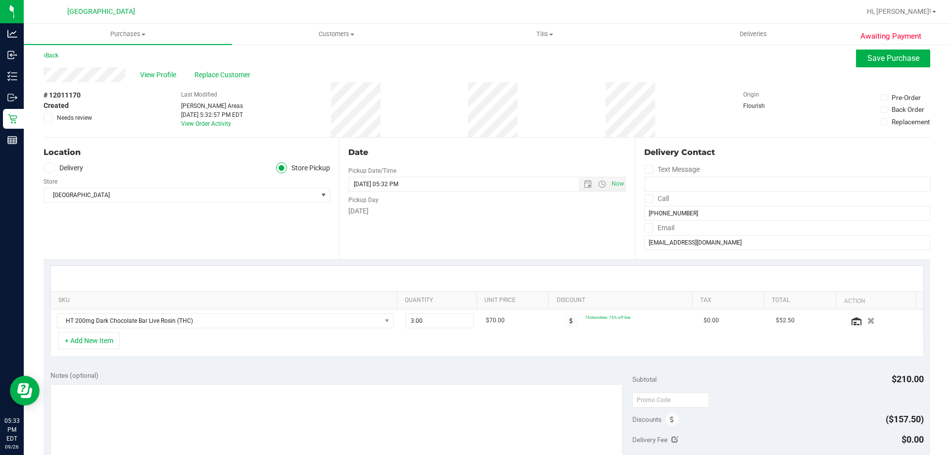
scroll to position [0, 0]
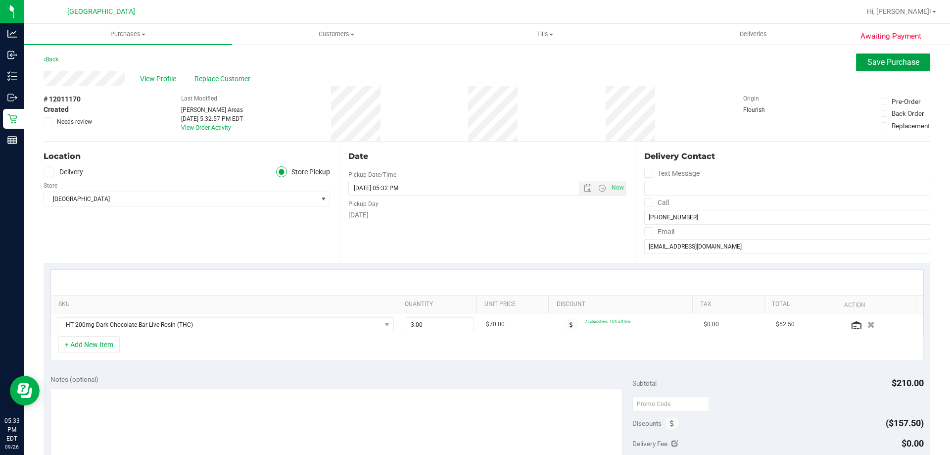
click at [904, 63] on span "Save Purchase" at bounding box center [894, 61] width 52 height 9
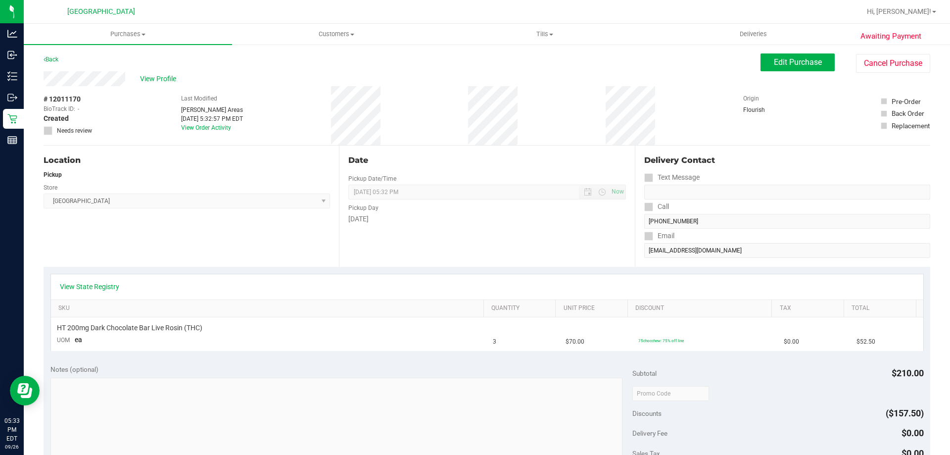
scroll to position [247, 0]
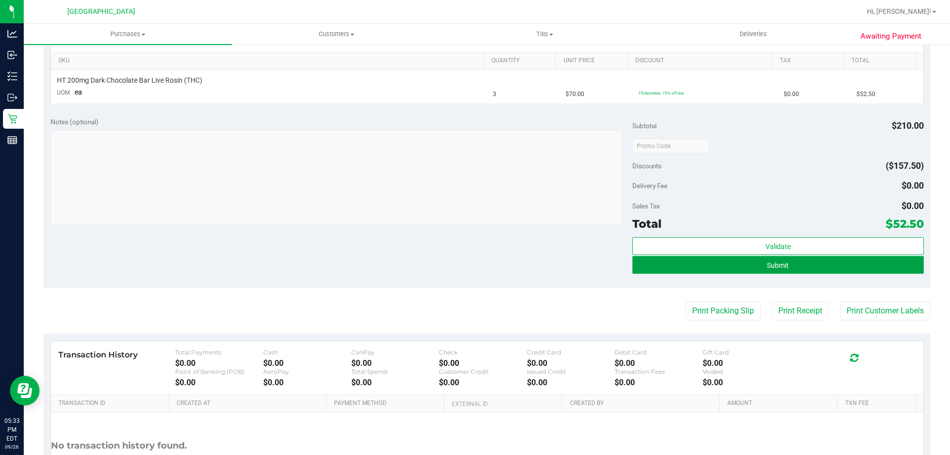
click at [819, 262] on button "Submit" at bounding box center [778, 265] width 291 height 18
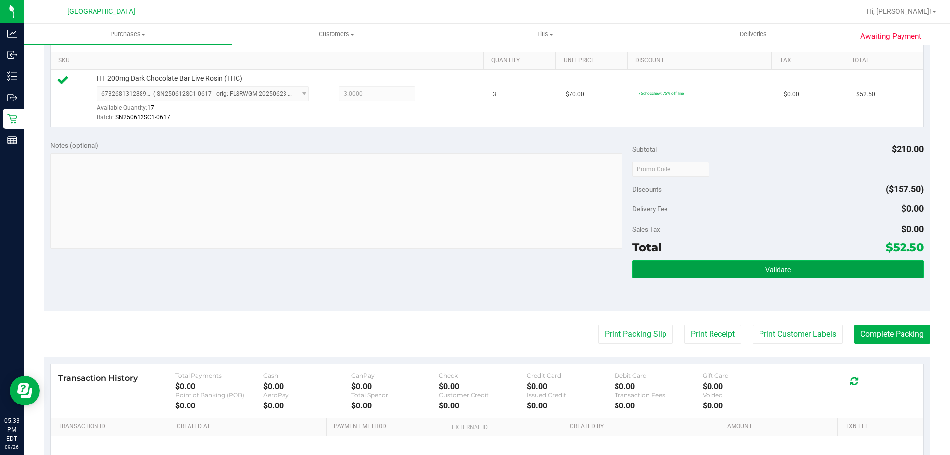
click at [694, 269] on button "Validate" at bounding box center [778, 269] width 291 height 18
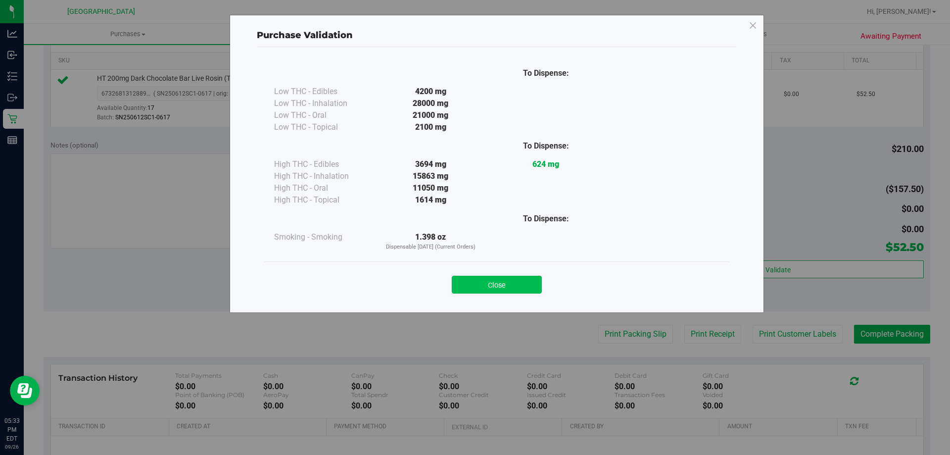
click at [463, 284] on button "Close" at bounding box center [497, 285] width 90 height 18
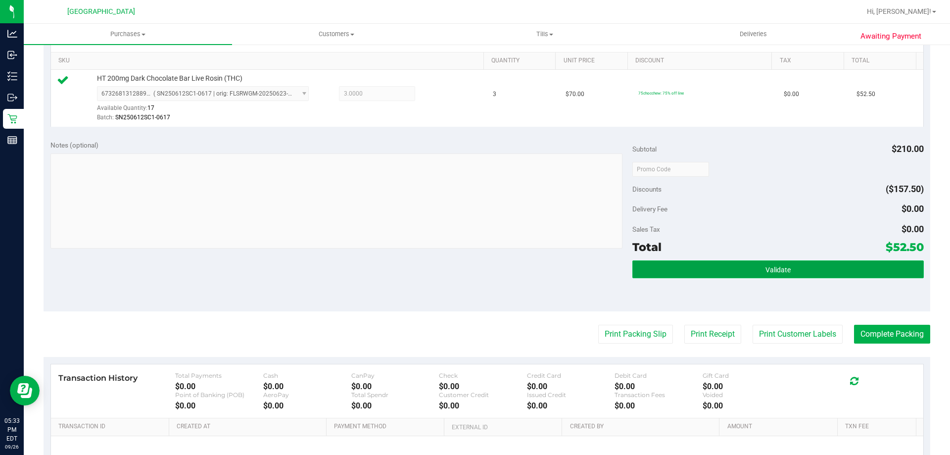
click at [721, 266] on button "Validate" at bounding box center [778, 269] width 291 height 18
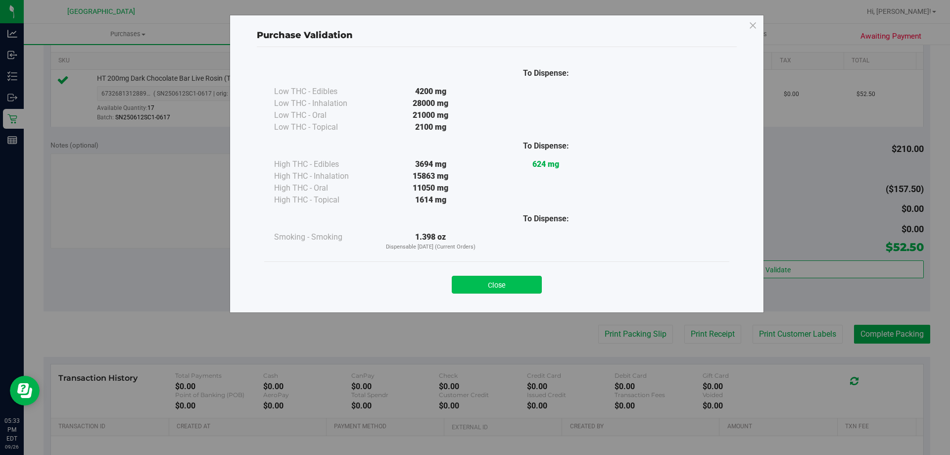
click at [487, 279] on button "Close" at bounding box center [497, 285] width 90 height 18
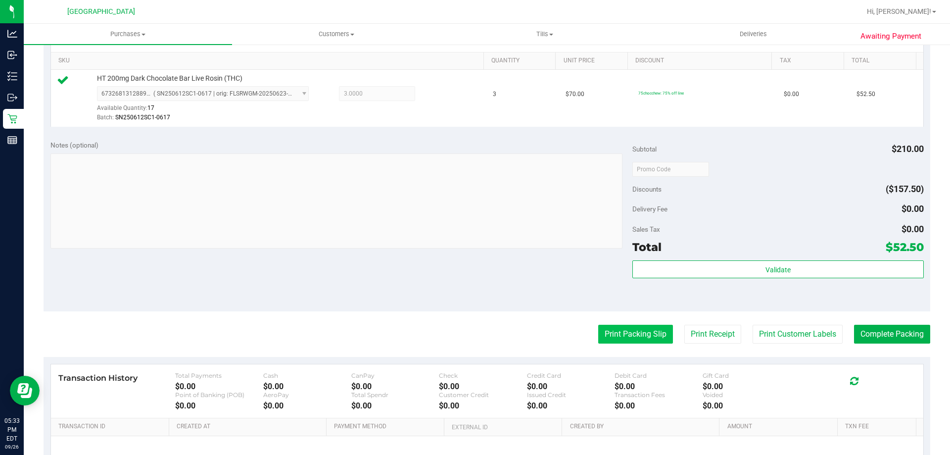
click at [624, 334] on button "Print Packing Slip" at bounding box center [635, 334] width 75 height 19
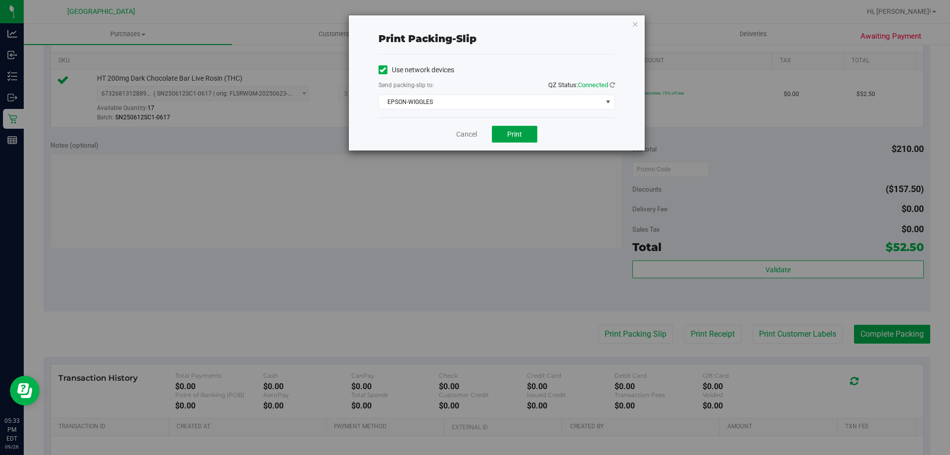
click at [513, 137] on span "Print" at bounding box center [514, 134] width 15 height 8
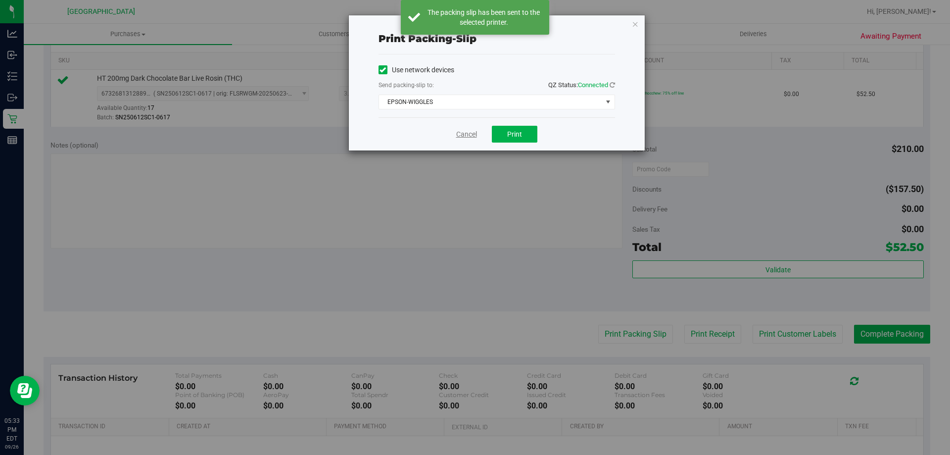
click at [472, 135] on link "Cancel" at bounding box center [466, 134] width 21 height 10
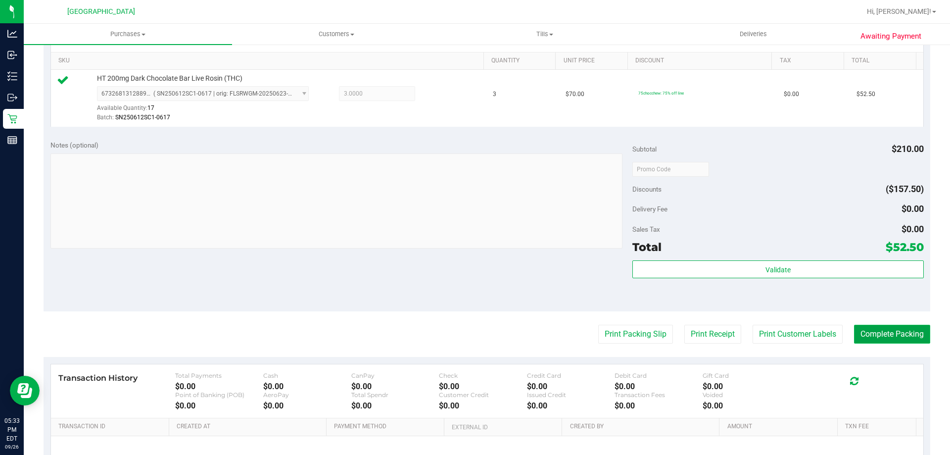
drag, startPoint x: 872, startPoint y: 335, endPoint x: 851, endPoint y: 314, distance: 29.8
click at [873, 334] on button "Complete Packing" at bounding box center [892, 334] width 76 height 19
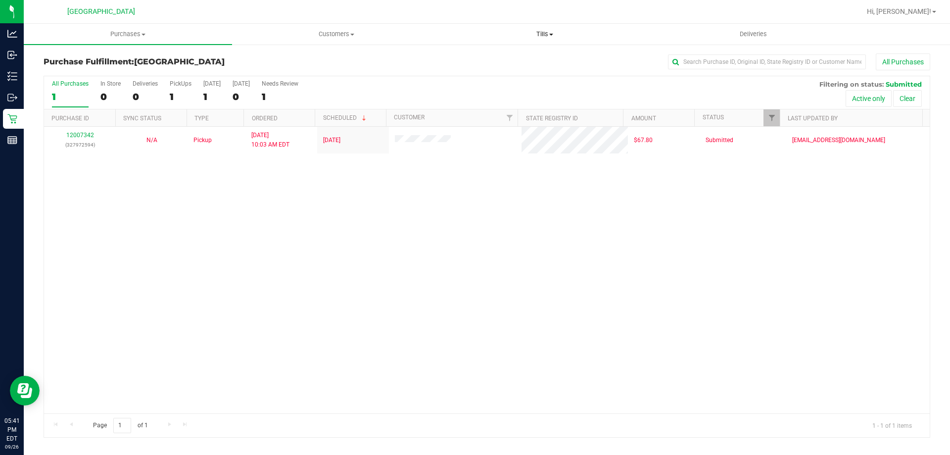
click at [544, 27] on uib-tab-heading "Tills Manage tills Reconcile e-payments" at bounding box center [544, 34] width 207 height 20
click at [516, 59] on li "Manage tills" at bounding box center [545, 60] width 208 height 12
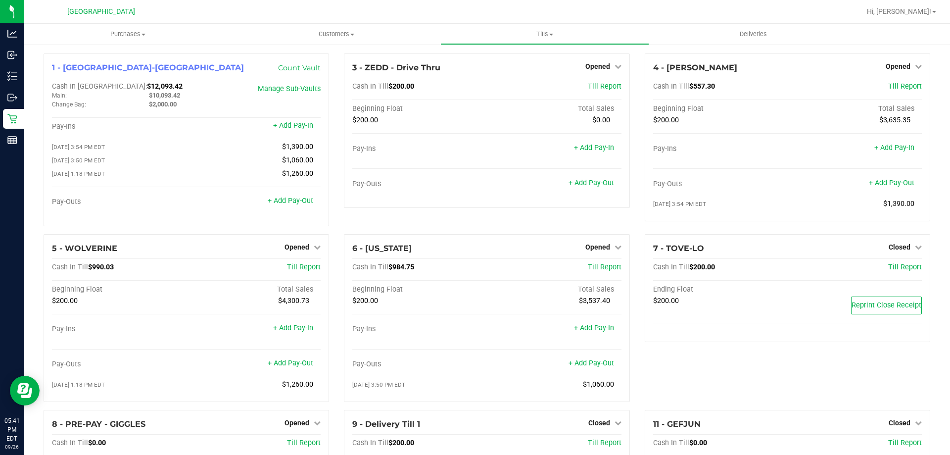
click at [406, 217] on div "3 - ZEDD - Drive Thru Opened Close Till Cash In Till $200.00 Till Report Beginn…" at bounding box center [487, 143] width 300 height 181
click at [914, 14] on span "Hi, [PERSON_NAME]!" at bounding box center [899, 11] width 64 height 8
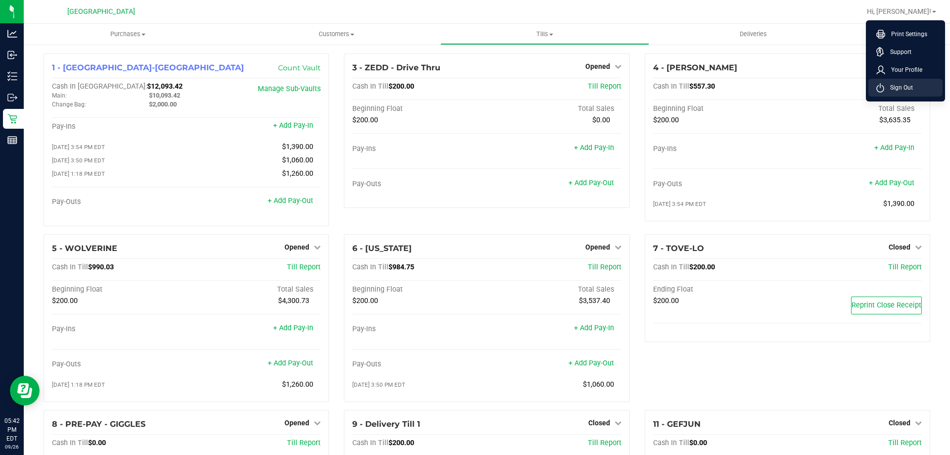
click at [901, 88] on span "Sign Out" at bounding box center [899, 88] width 29 height 10
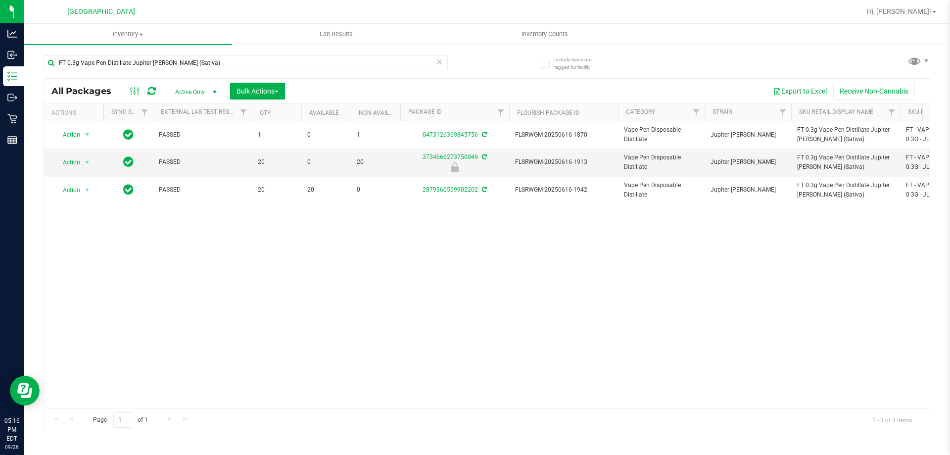
click at [252, 51] on div "FT 0.3g Vape Pen Distillate Jupiter [PERSON_NAME] (Sativa)" at bounding box center [266, 63] width 444 height 32
click at [253, 63] on input "FT 0.3g Vape Pen Distillate Jupiter [PERSON_NAME] (Sativa)" at bounding box center [246, 62] width 404 height 15
type input "wbv"
